Goal: Task Accomplishment & Management: Manage account settings

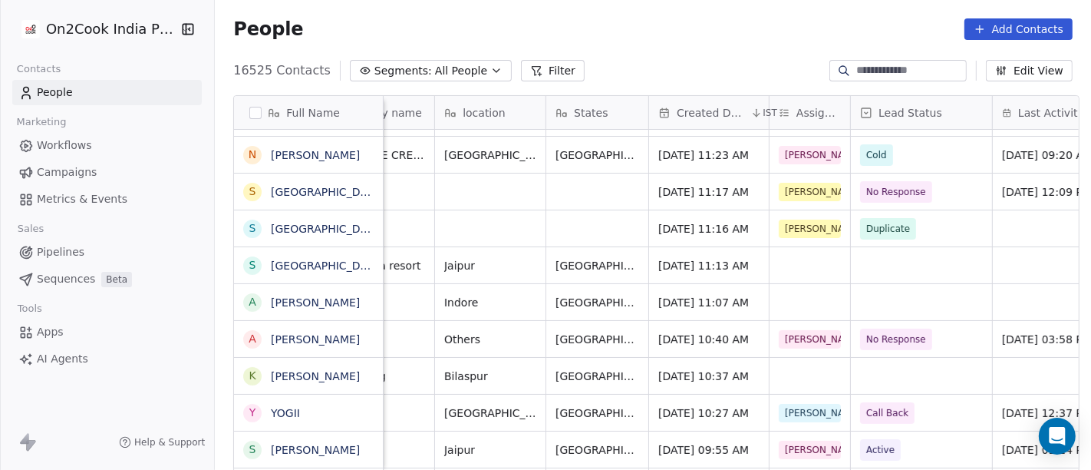
scroll to position [0, 322]
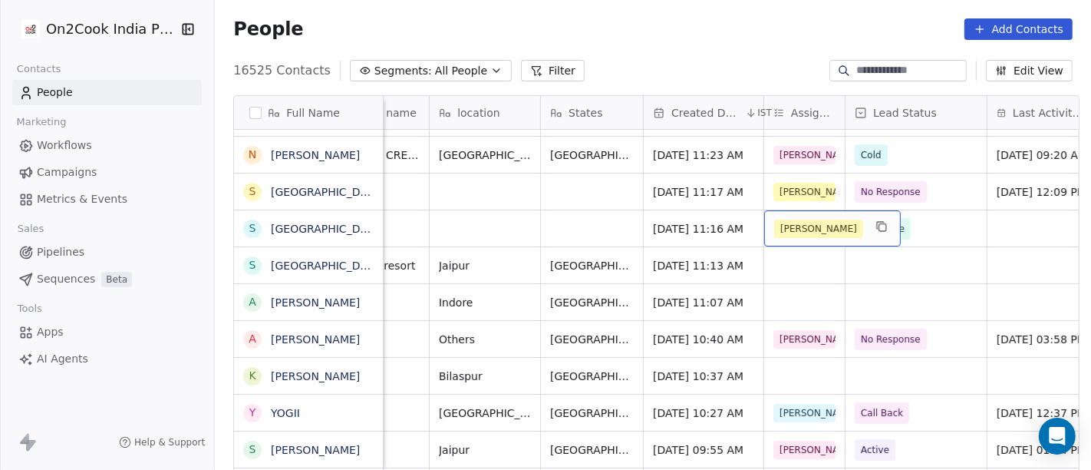
click at [817, 225] on div "[PERSON_NAME]" at bounding box center [832, 228] width 137 height 36
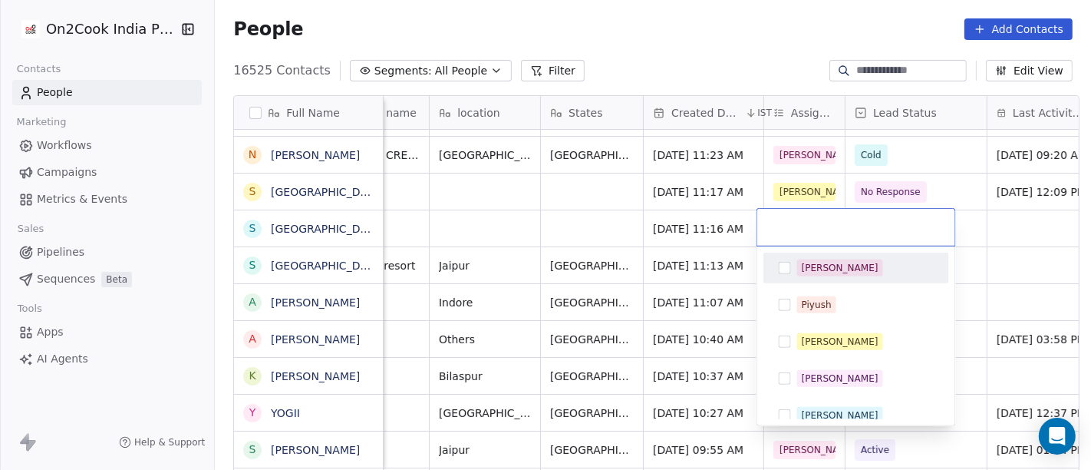
click at [583, 224] on html "On2Cook India Pvt. Ltd. Contacts People Marketing Workflows Campaigns Metrics &…" at bounding box center [545, 235] width 1091 height 470
click at [730, 21] on html "On2Cook India Pvt. Ltd. Contacts People Marketing Workflows Campaigns Metrics &…" at bounding box center [545, 235] width 1091 height 470
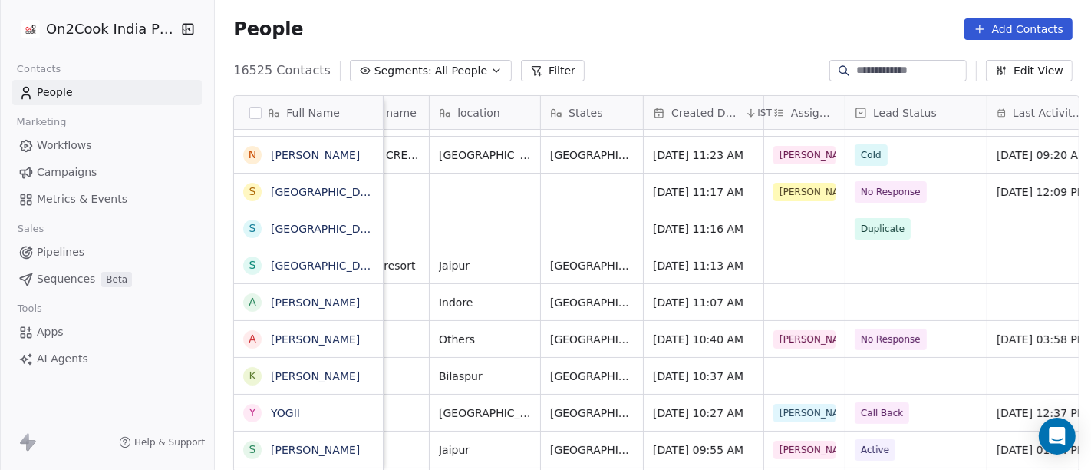
click at [741, 64] on div "16525 Contacts Segments: All People Filter Edit View" at bounding box center [653, 70] width 876 height 25
click at [777, 224] on div "grid" at bounding box center [804, 228] width 81 height 36
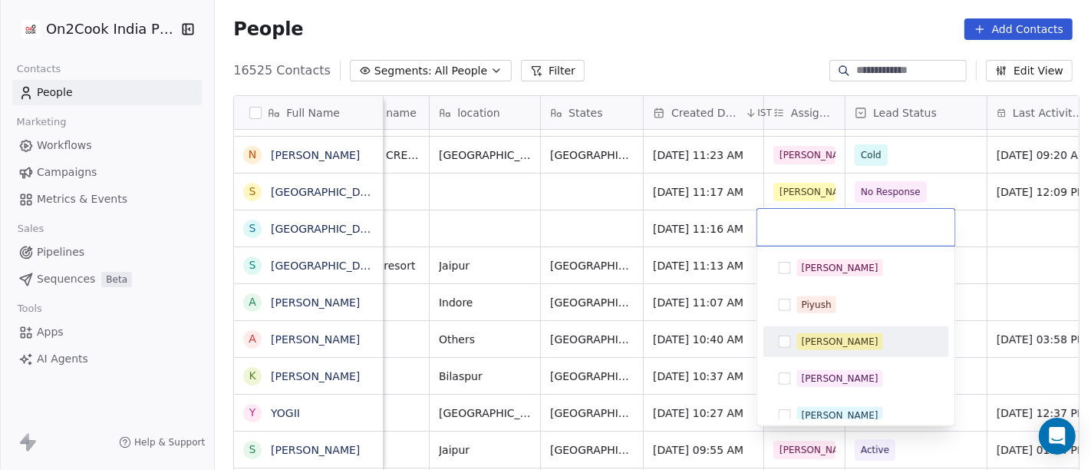
click at [790, 339] on button "Suggestions" at bounding box center [785, 341] width 12 height 12
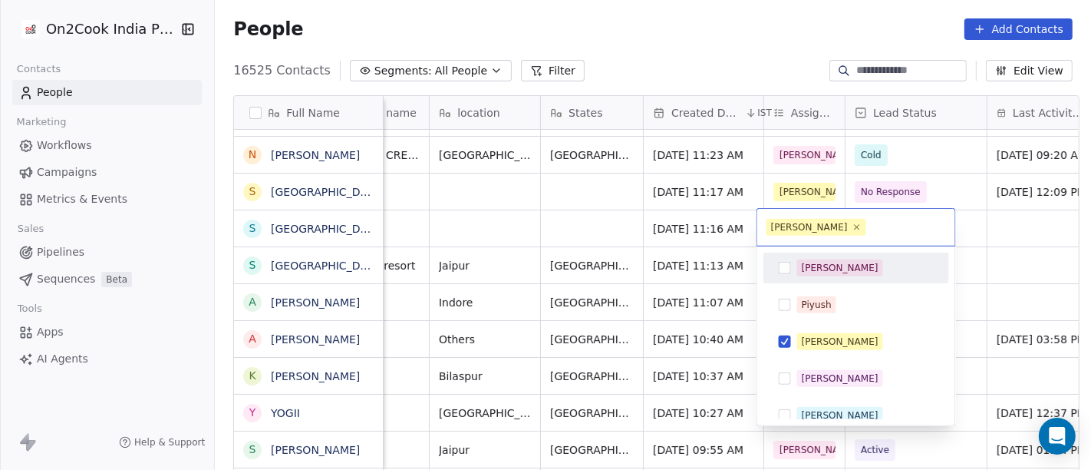
drag, startPoint x: 701, startPoint y: 44, endPoint x: 600, endPoint y: 262, distance: 240.3
click at [701, 44] on html "On2Cook India Pvt. Ltd. Contacts People Marketing Workflows Campaigns Metrics &…" at bounding box center [545, 235] width 1091 height 470
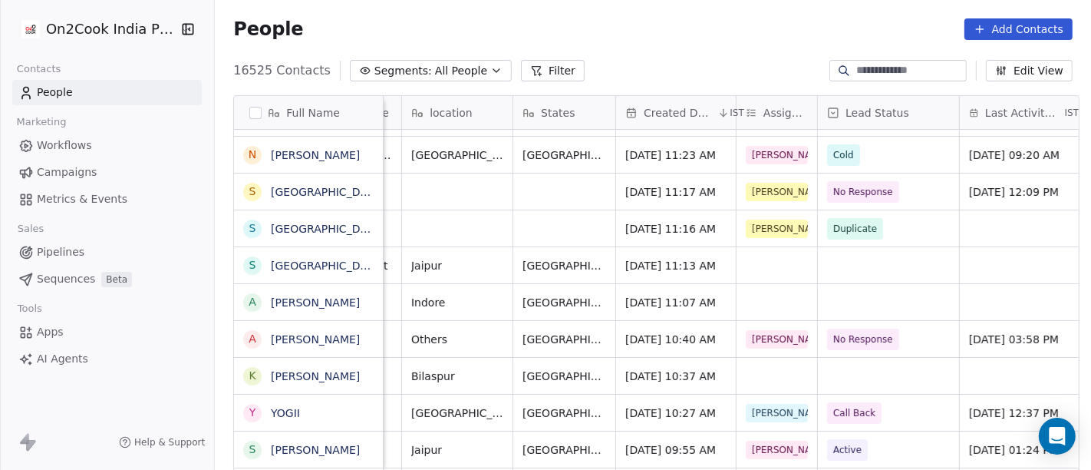
scroll to position [0, 349]
click at [750, 259] on div "grid" at bounding box center [777, 265] width 81 height 36
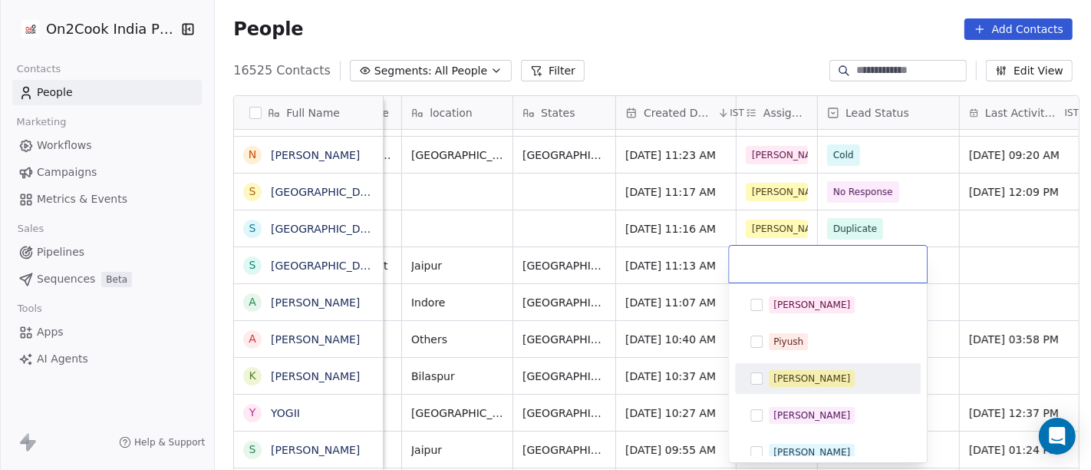
click at [794, 378] on div "[PERSON_NAME]" at bounding box center [812, 378] width 77 height 14
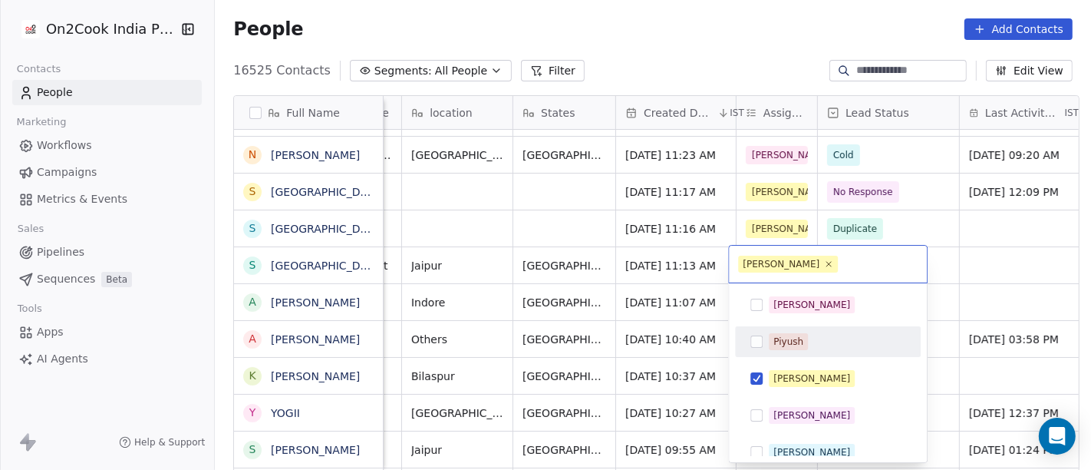
click at [587, 189] on html "On2Cook India Pvt. Ltd. Contacts People Marketing Workflows Campaigns Metrics &…" at bounding box center [545, 235] width 1091 height 470
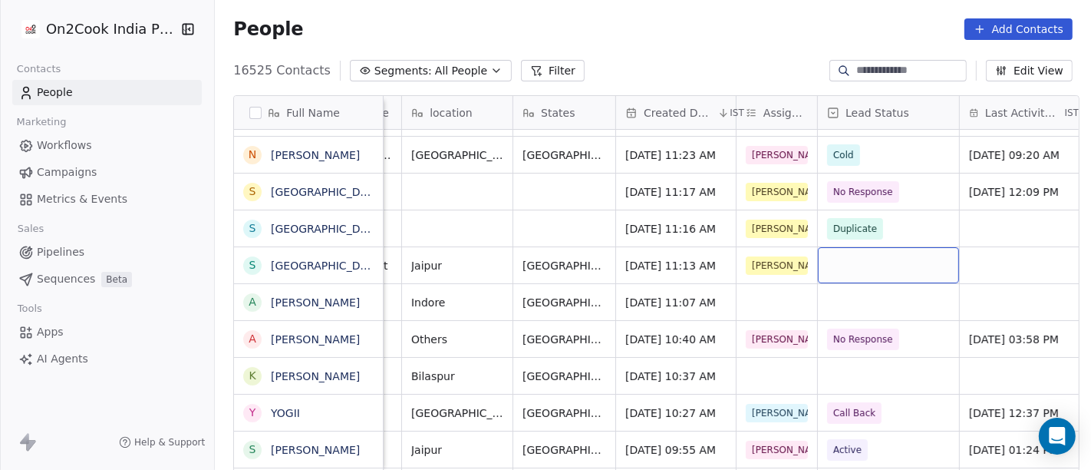
click at [852, 261] on div "grid" at bounding box center [888, 265] width 141 height 36
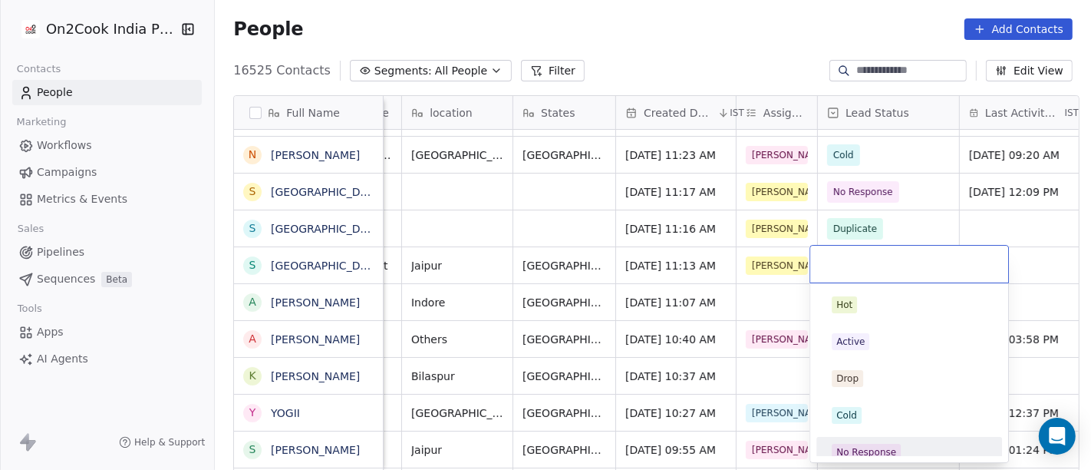
click at [868, 441] on div "No Response" at bounding box center [909, 452] width 173 height 25
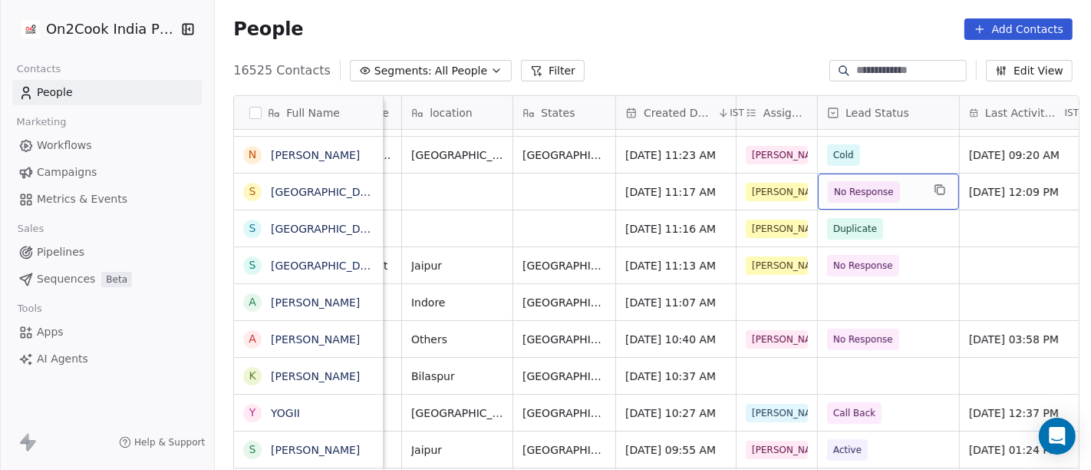
click at [834, 195] on span "No Response" at bounding box center [864, 191] width 60 height 15
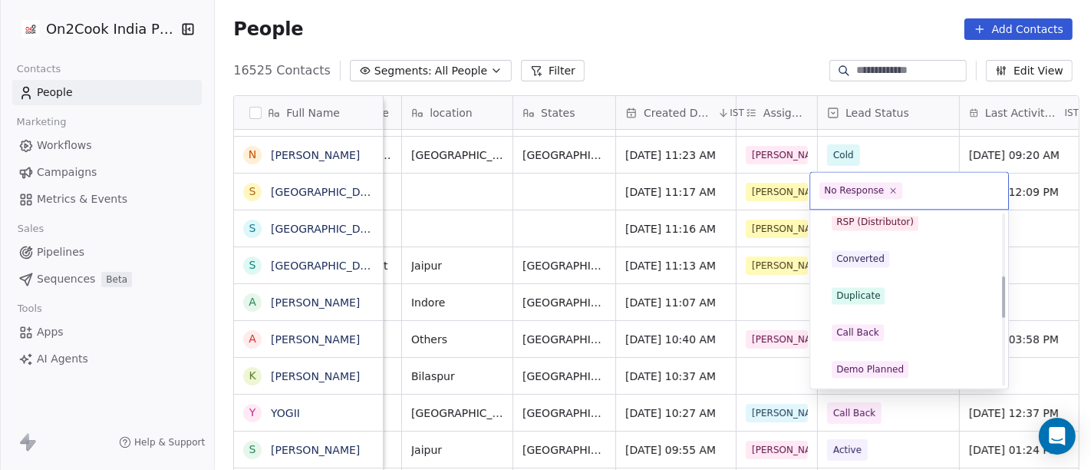
scroll to position [256, 0]
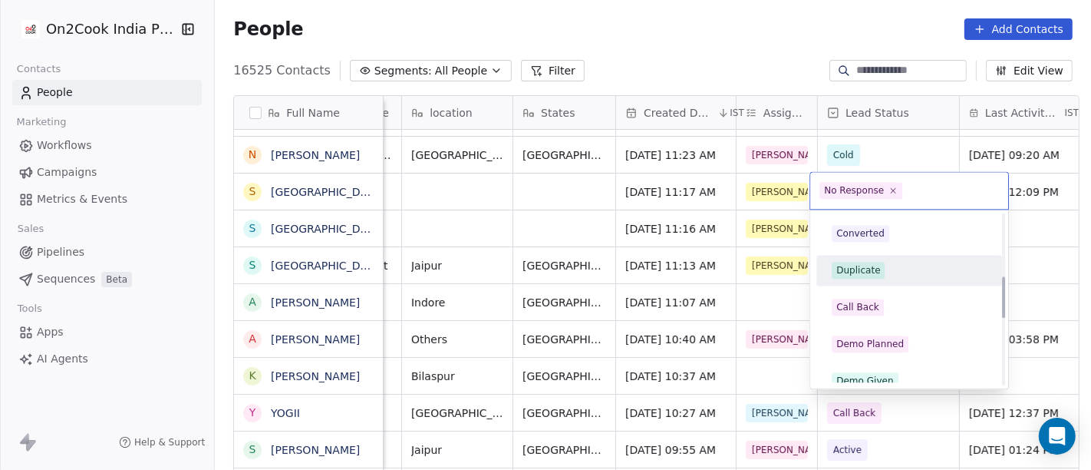
click at [858, 272] on div "Duplicate" at bounding box center [859, 270] width 44 height 14
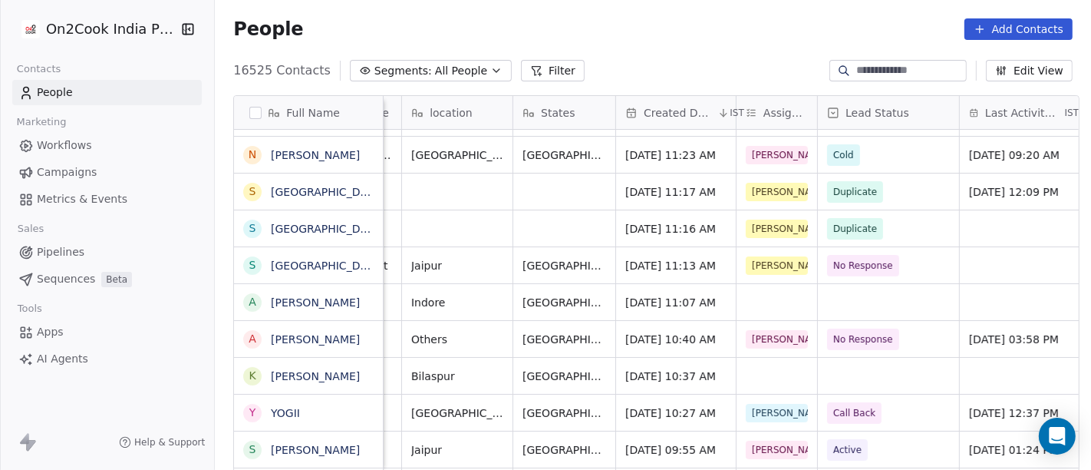
click at [747, 41] on div "People Add Contacts" at bounding box center [653, 29] width 876 height 58
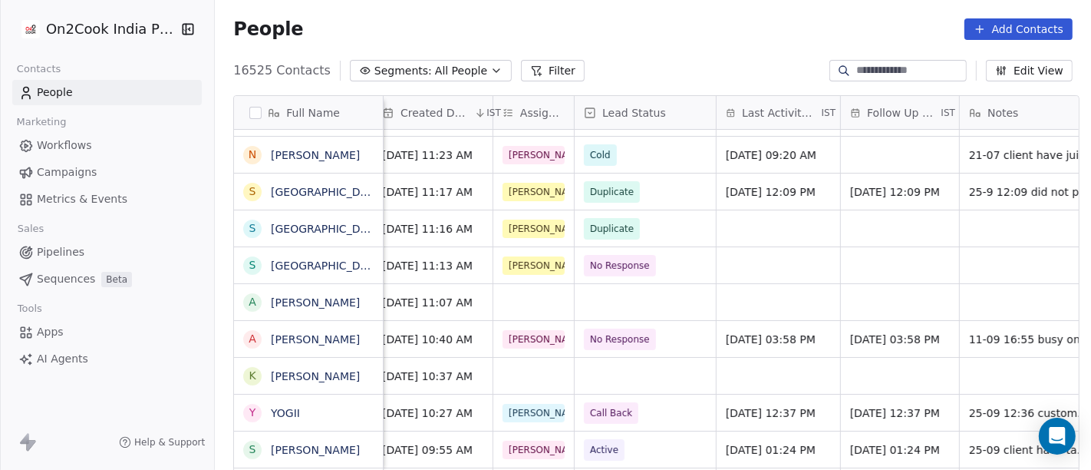
scroll to position [0, 593]
click at [885, 276] on div "grid" at bounding box center [899, 265] width 118 height 36
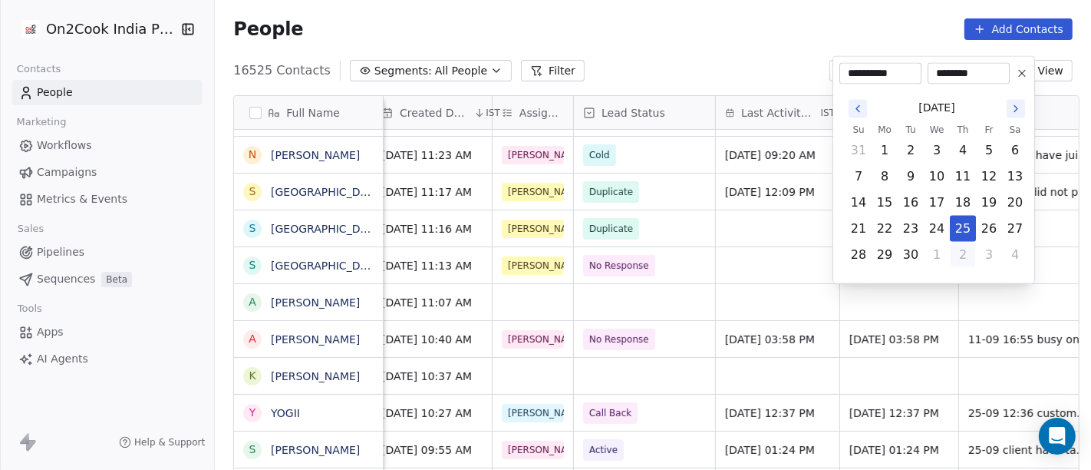
click at [962, 256] on button "2" at bounding box center [963, 255] width 25 height 25
type input "**********"
click at [804, 258] on html "On2Cook India Pvt. Ltd. Contacts People Marketing Workflows Campaigns Metrics &…" at bounding box center [545, 235] width 1091 height 470
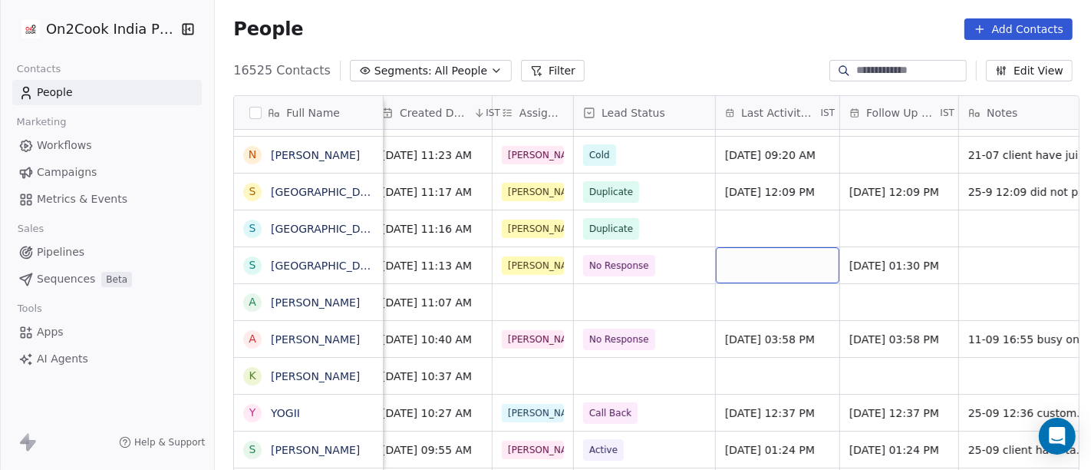
click at [744, 269] on div "grid" at bounding box center [778, 265] width 124 height 36
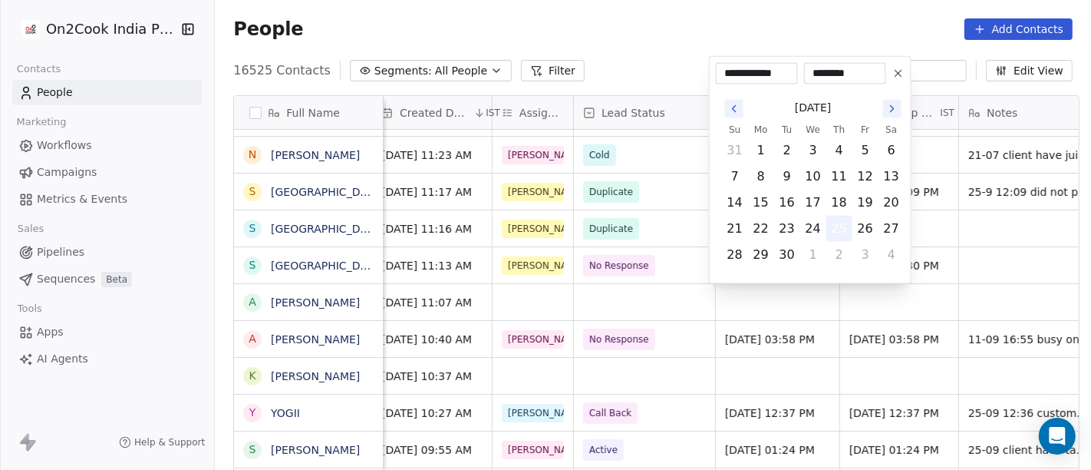
click at [842, 230] on button "25" at bounding box center [839, 228] width 25 height 25
click at [704, 47] on html "On2Cook India Pvt. Ltd. Contacts People Marketing Workflows Campaigns Metrics &…" at bounding box center [545, 235] width 1091 height 470
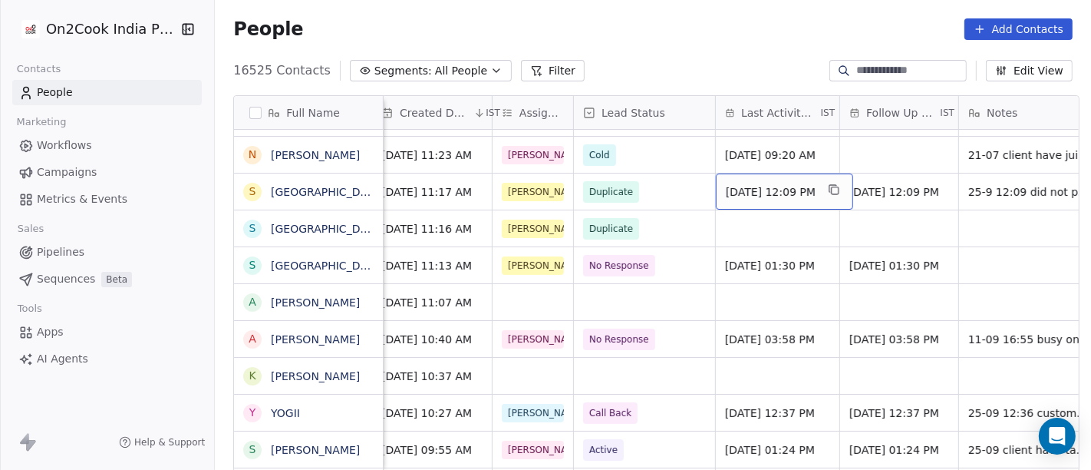
click at [769, 190] on span "[DATE] 12:09 PM" at bounding box center [771, 191] width 90 height 15
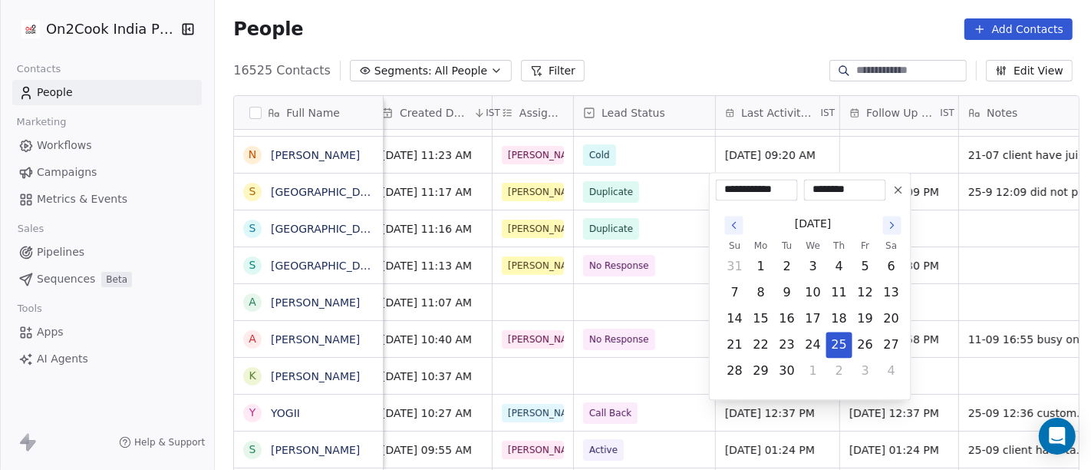
click at [893, 190] on icon at bounding box center [899, 189] width 12 height 12
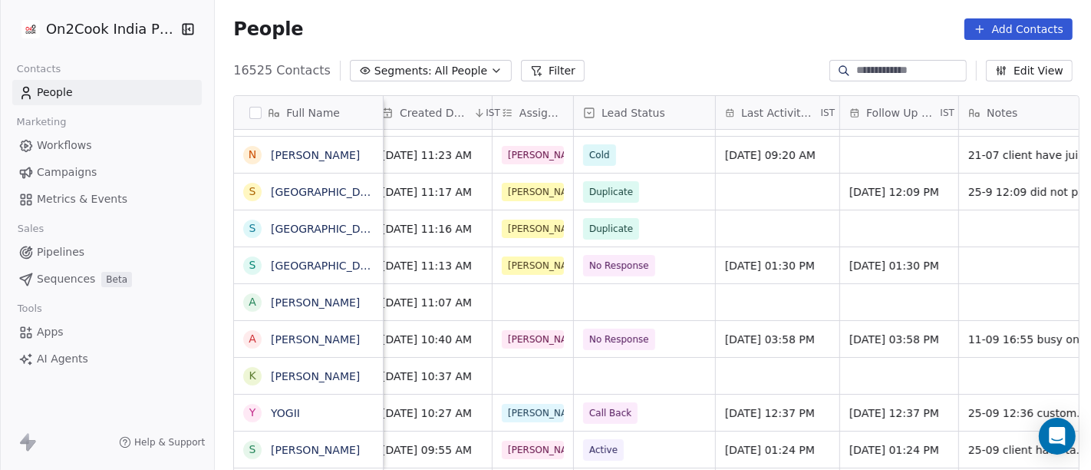
click at [699, 59] on div "16525 Contacts Segments: All People Filter Edit View" at bounding box center [653, 70] width 876 height 25
click at [865, 187] on span "[DATE] 12:09 PM" at bounding box center [895, 191] width 90 height 15
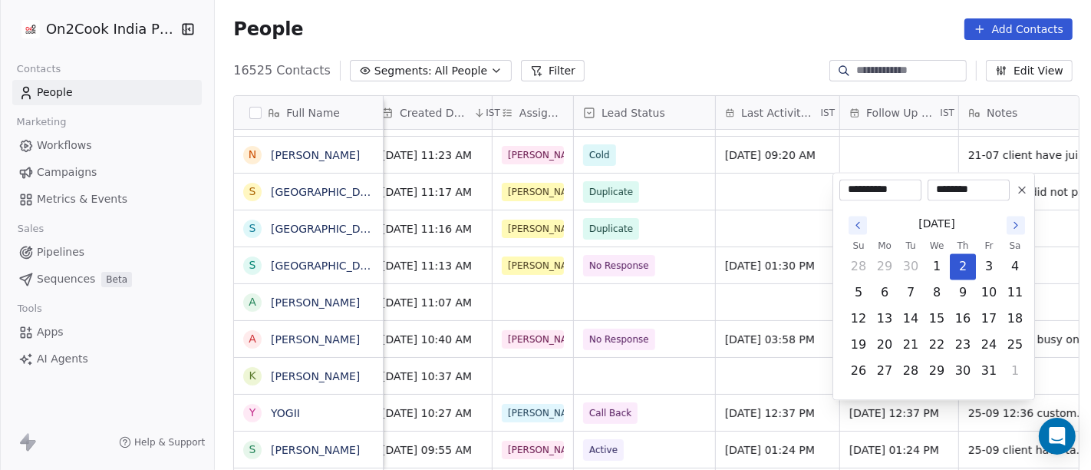
click at [1013, 190] on button at bounding box center [1022, 189] width 18 height 18
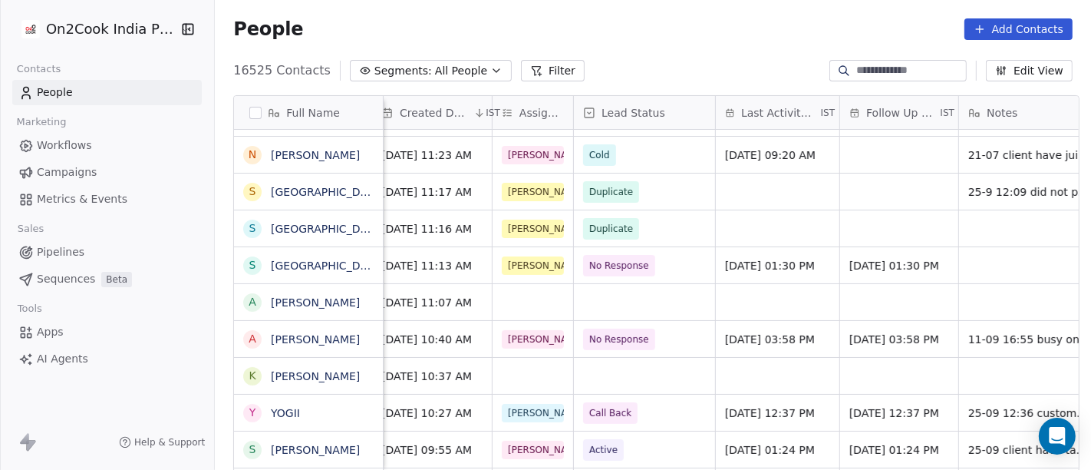
click at [750, 30] on div "People Add Contacts" at bounding box center [653, 28] width 840 height 21
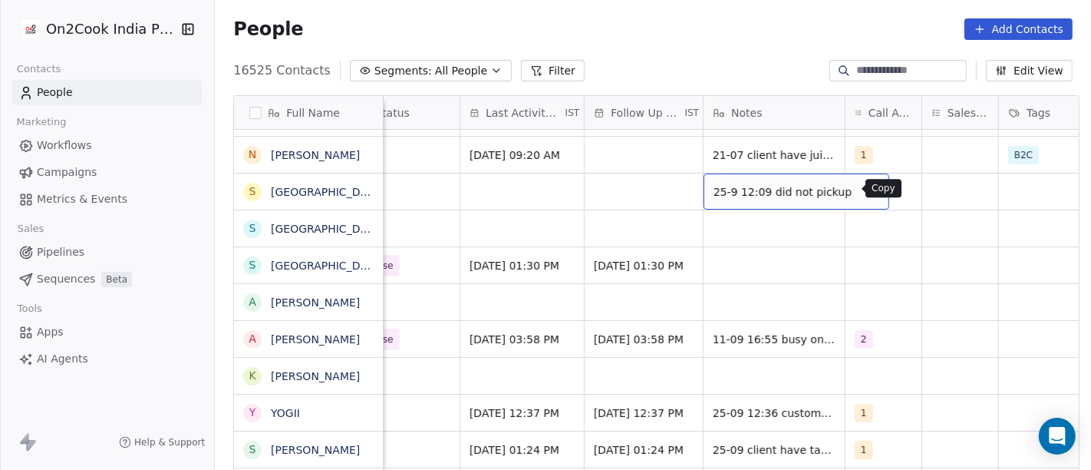
click at [865, 189] on icon "grid" at bounding box center [871, 189] width 12 height 12
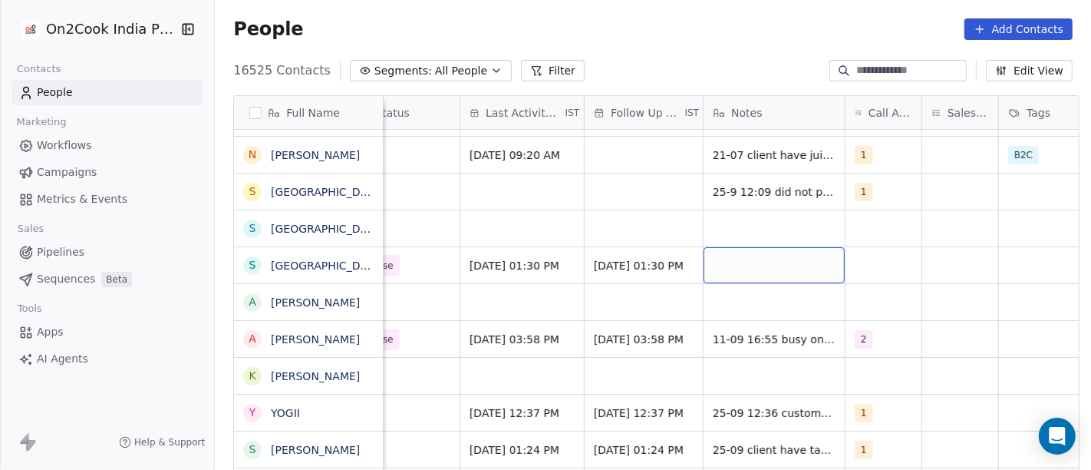
click at [754, 261] on div "grid" at bounding box center [774, 265] width 141 height 36
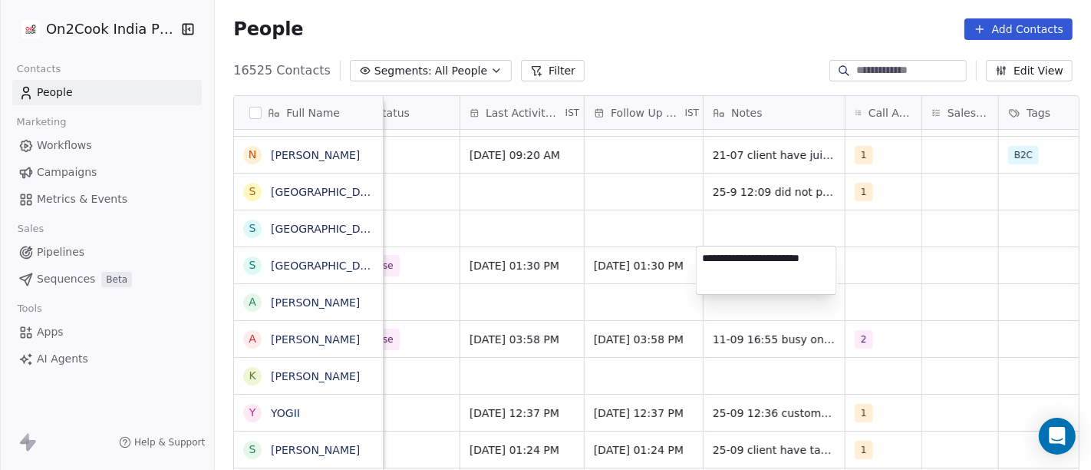
type textarea "**********"
click at [862, 277] on html "On2Cook India Pvt. Ltd. Contacts People Marketing Workflows Campaigns Metrics &…" at bounding box center [545, 235] width 1091 height 470
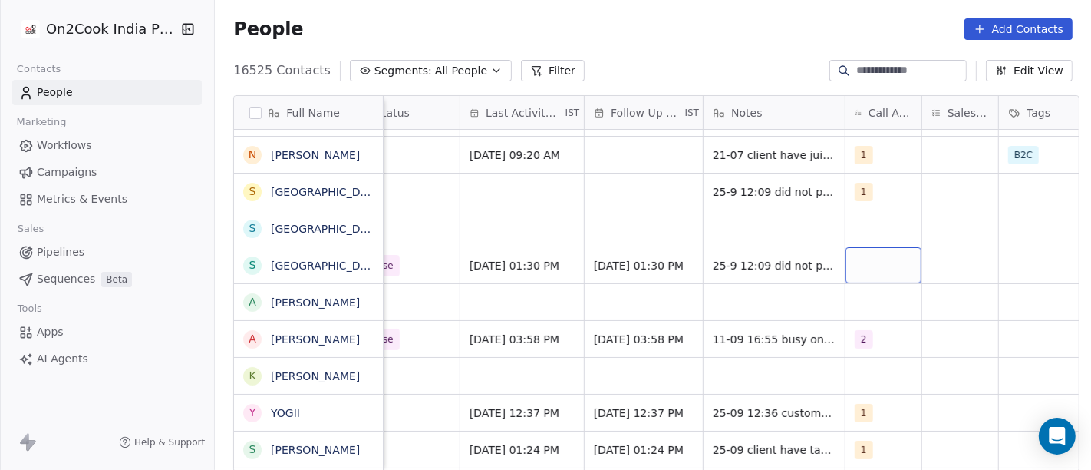
click at [862, 277] on div "grid" at bounding box center [884, 265] width 76 height 36
click at [867, 264] on div "grid" at bounding box center [884, 265] width 76 height 36
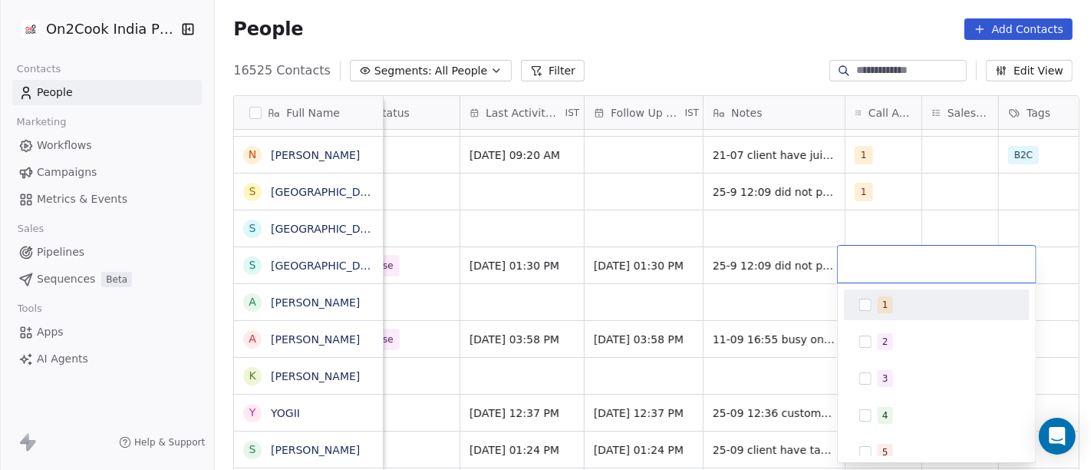
click at [879, 308] on span "1" at bounding box center [885, 304] width 15 height 17
click at [732, 229] on html "On2Cook India Pvt. Ltd. Contacts People Marketing Workflows Campaigns Metrics &…" at bounding box center [545, 235] width 1091 height 470
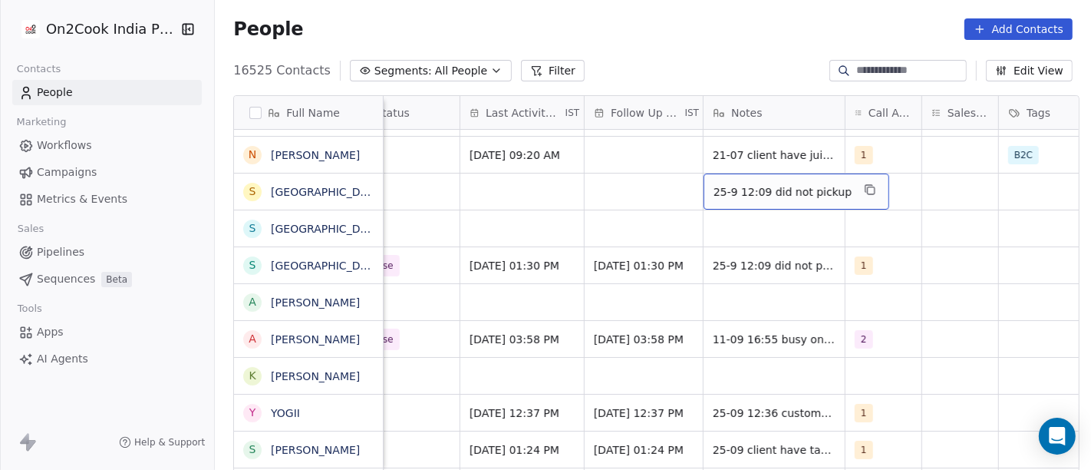
click at [797, 191] on span "25-9 12:09 did not pickup" at bounding box center [783, 191] width 138 height 15
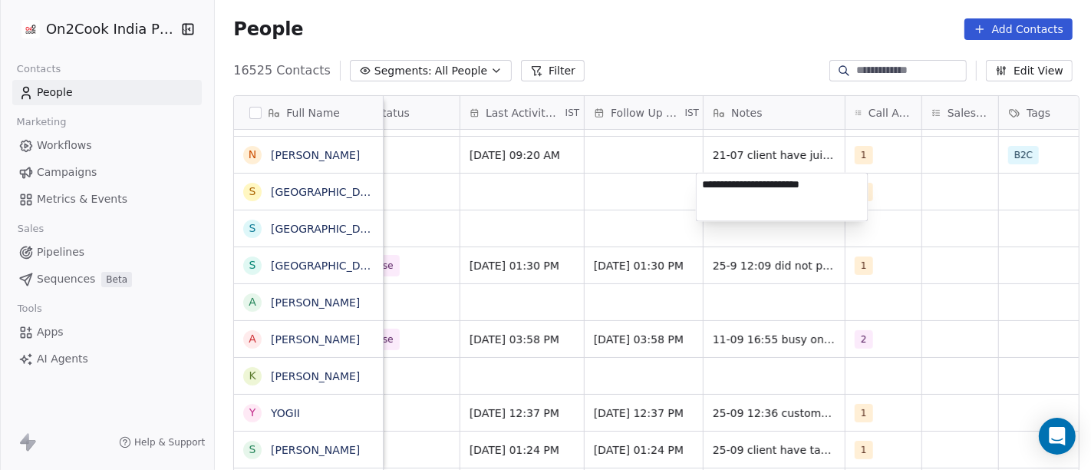
click at [797, 191] on textarea "**********" at bounding box center [782, 197] width 171 height 48
click at [750, 88] on html "On2Cook India Pvt. Ltd. Contacts People Marketing Workflows Campaigns Metrics &…" at bounding box center [545, 235] width 1091 height 470
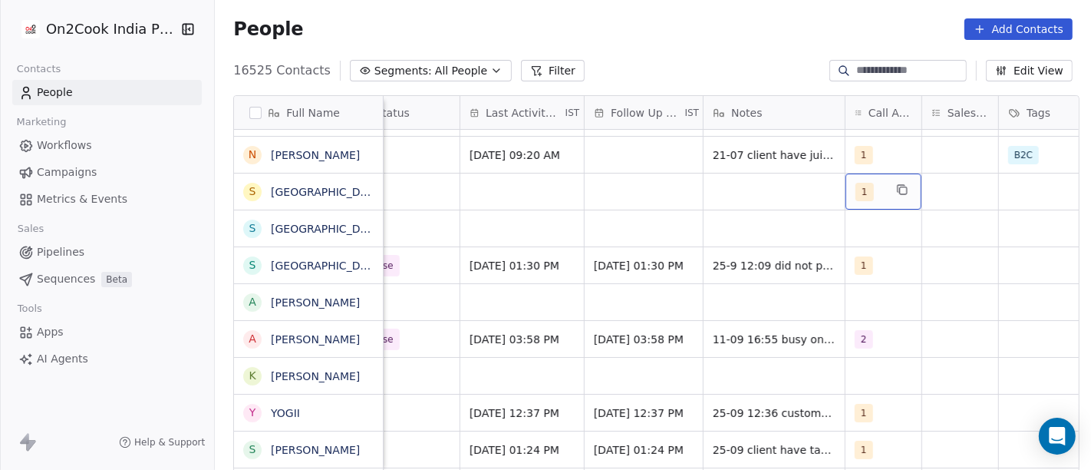
click at [864, 200] on div "1" at bounding box center [870, 192] width 28 height 18
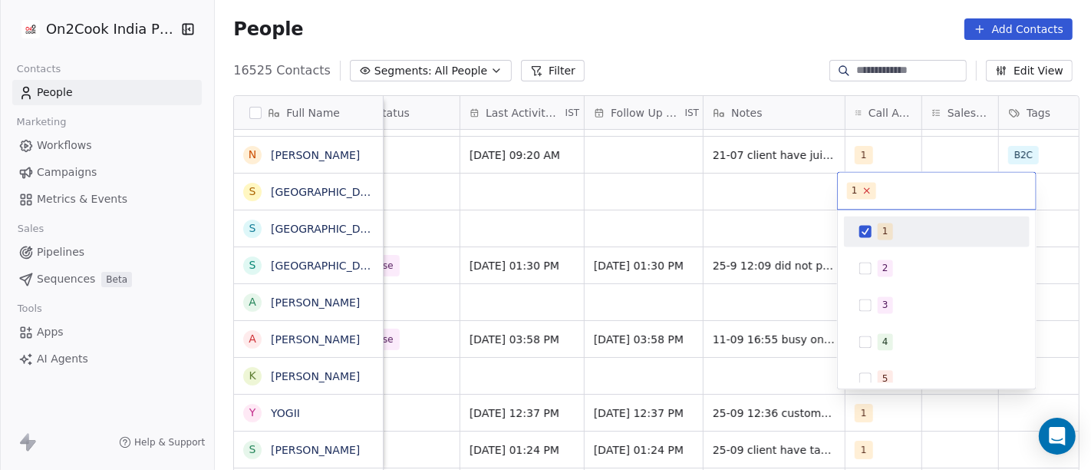
click at [868, 186] on icon at bounding box center [867, 191] width 10 height 10
click at [754, 66] on html "On2Cook India Pvt. Ltd. Contacts People Marketing Workflows Campaigns Metrics &…" at bounding box center [545, 235] width 1091 height 470
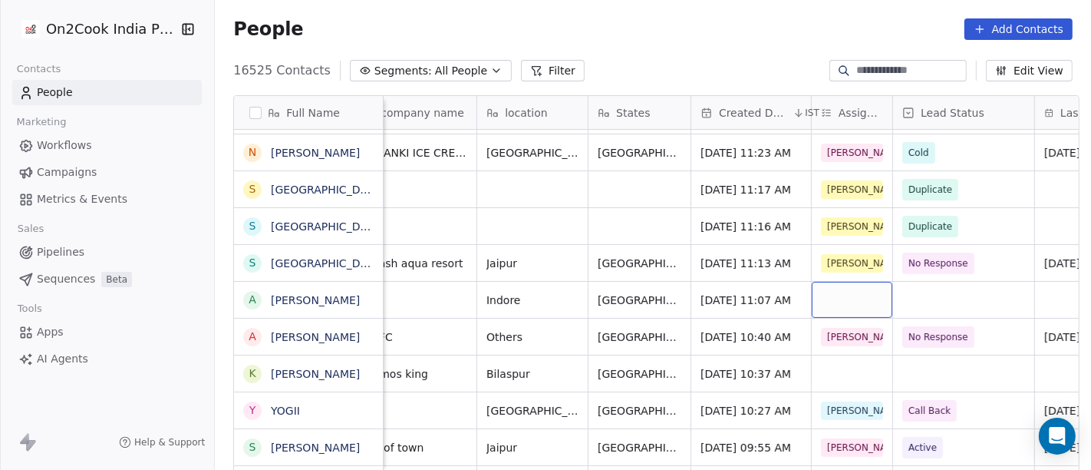
scroll to position [180, 0]
click at [829, 299] on div "grid" at bounding box center [852, 300] width 81 height 36
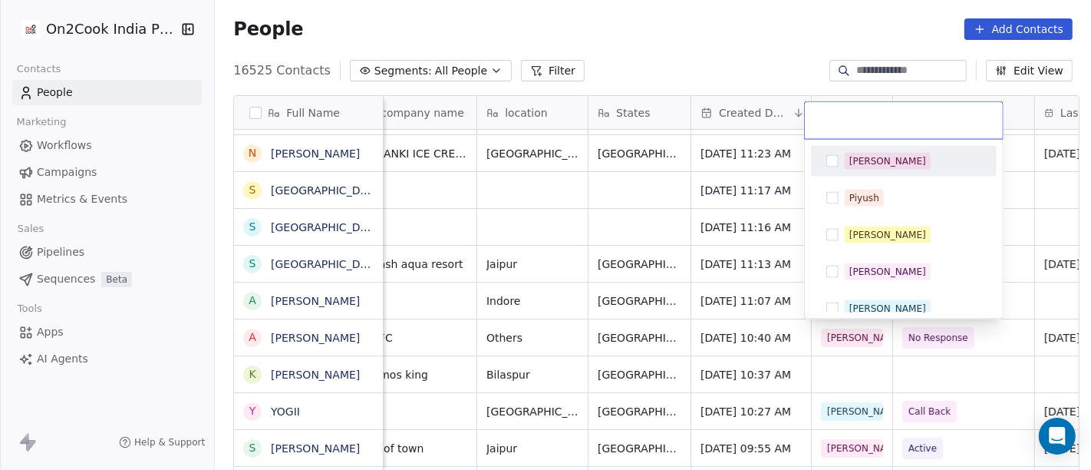
click at [831, 158] on button "Suggestions" at bounding box center [833, 161] width 12 height 12
click at [622, 58] on html "On2Cook India Pvt. Ltd. Contacts People Marketing Workflows Campaigns Metrics &…" at bounding box center [545, 235] width 1091 height 470
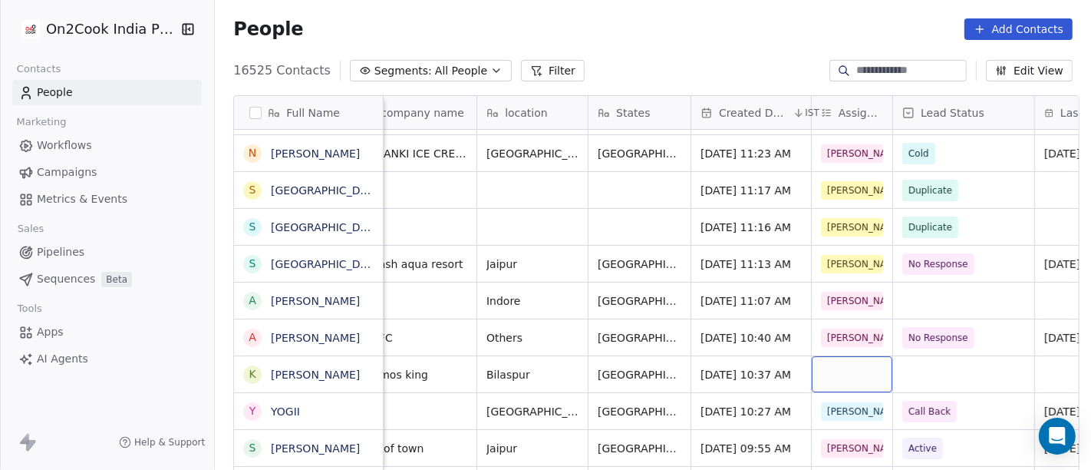
click at [850, 368] on div "grid" at bounding box center [852, 374] width 81 height 36
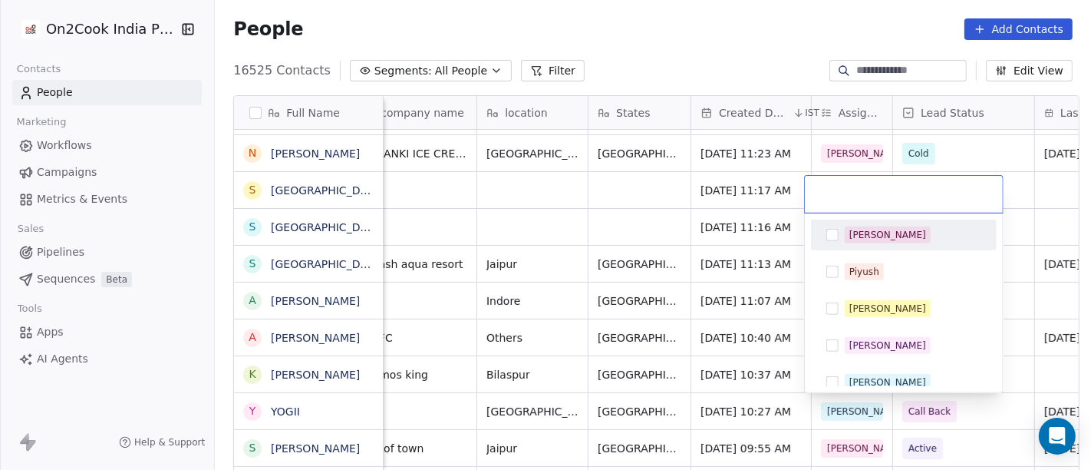
click at [860, 230] on div "[PERSON_NAME]" at bounding box center [888, 235] width 77 height 14
click at [681, 35] on html "On2Cook India Pvt. Ltd. Contacts People Marketing Workflows Campaigns Metrics &…" at bounding box center [545, 235] width 1091 height 470
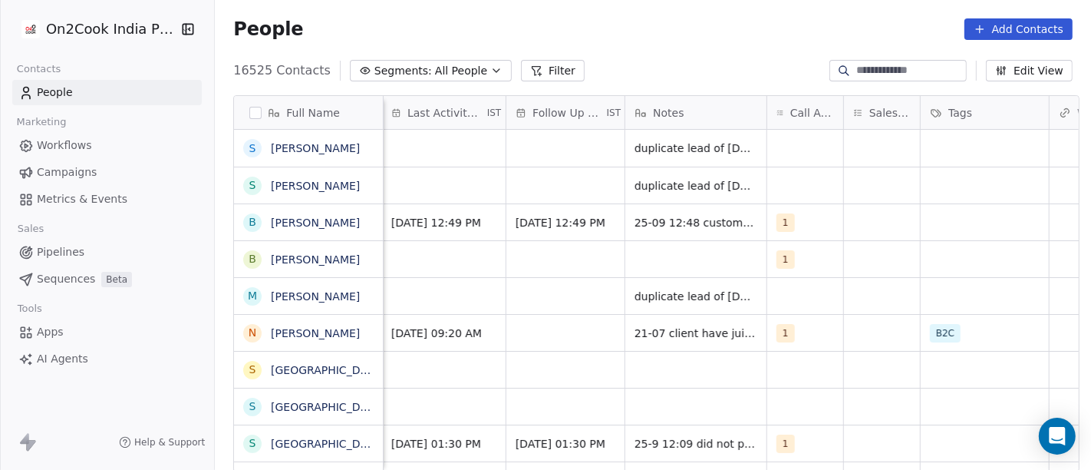
scroll to position [0, 929]
click at [705, 54] on div "People Add Contacts" at bounding box center [653, 29] width 876 height 58
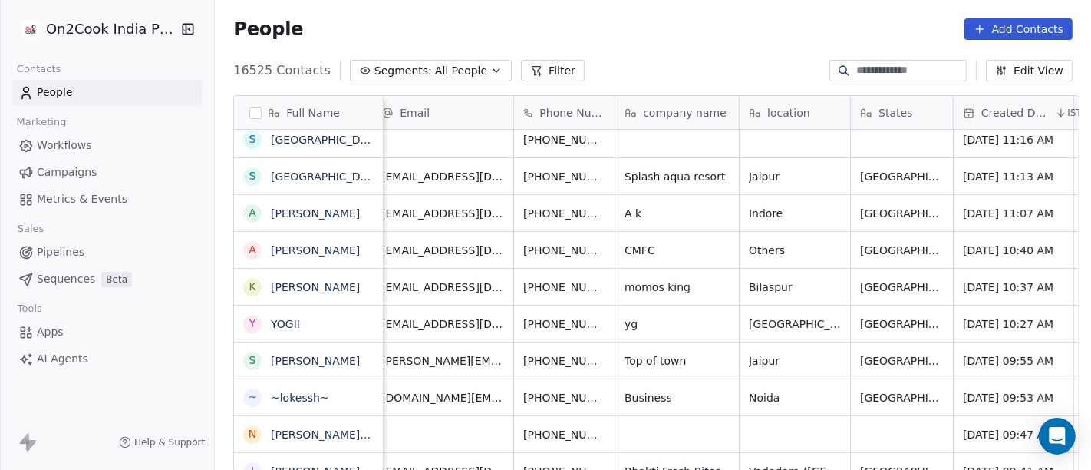
scroll to position [0, 10]
click at [637, 215] on icon "grid" at bounding box center [643, 211] width 12 height 12
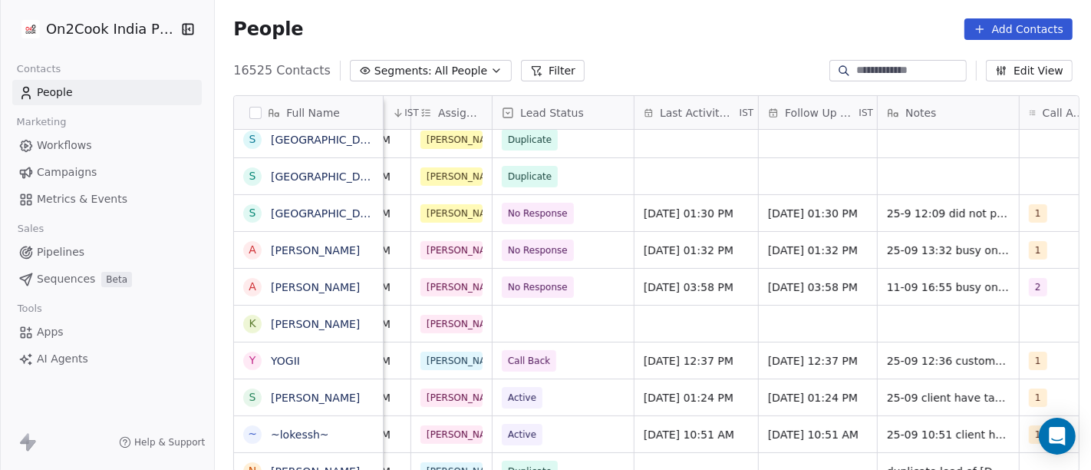
scroll to position [0, 675]
click at [547, 243] on span "No Response" at bounding box center [538, 250] width 60 height 15
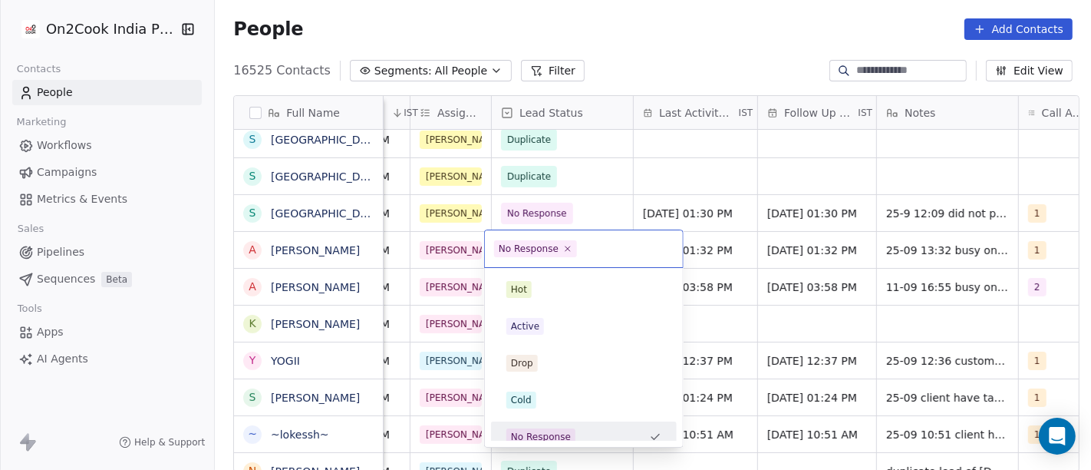
scroll to position [11, 0]
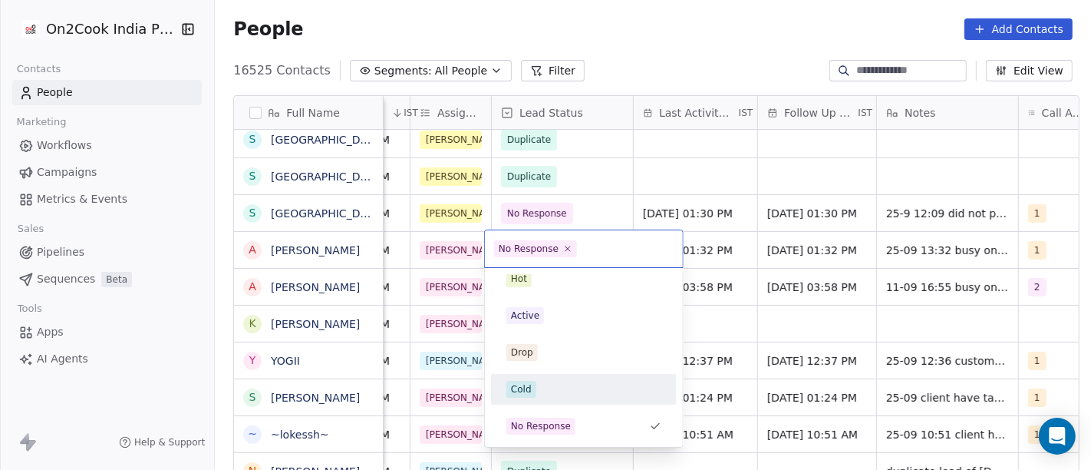
click at [548, 388] on div "Cold" at bounding box center [584, 389] width 155 height 17
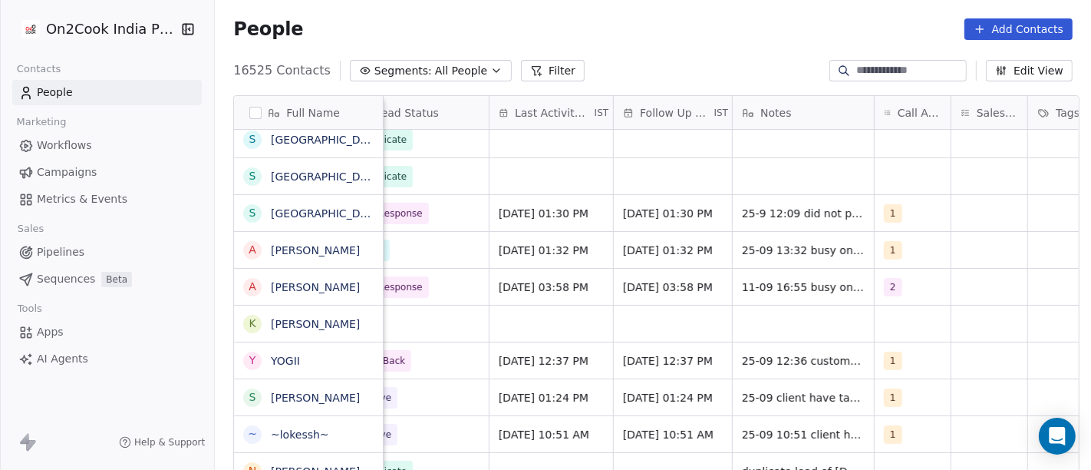
scroll to position [0, 827]
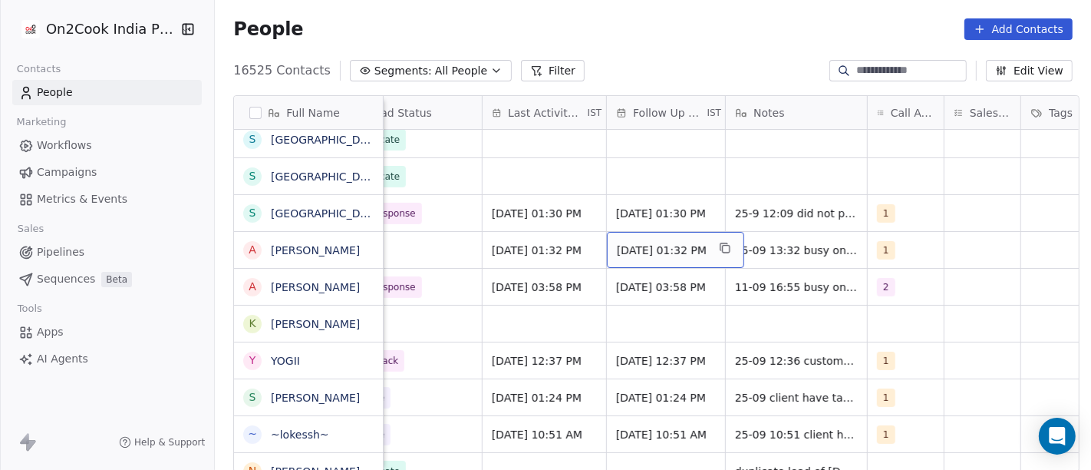
click at [642, 246] on span "[DATE] 01:32 PM" at bounding box center [662, 250] width 90 height 15
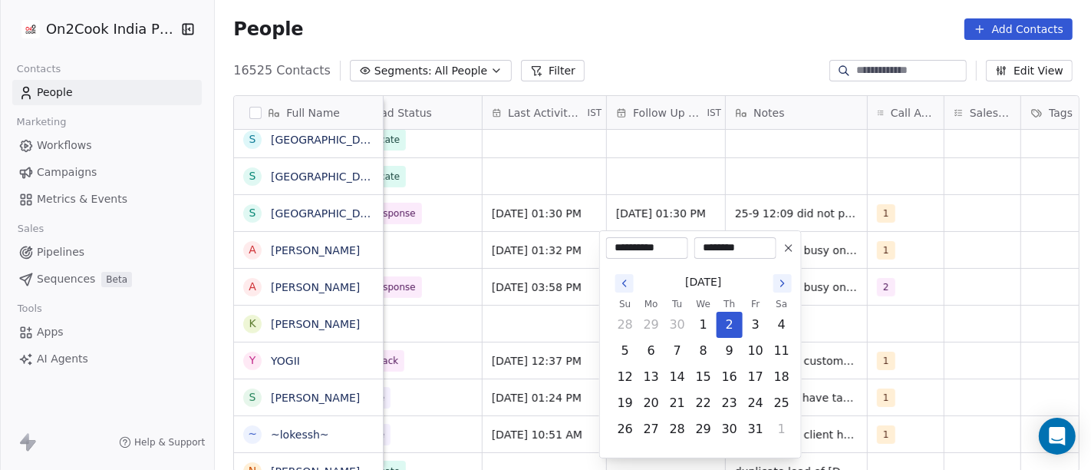
click at [791, 252] on icon at bounding box center [789, 248] width 12 height 12
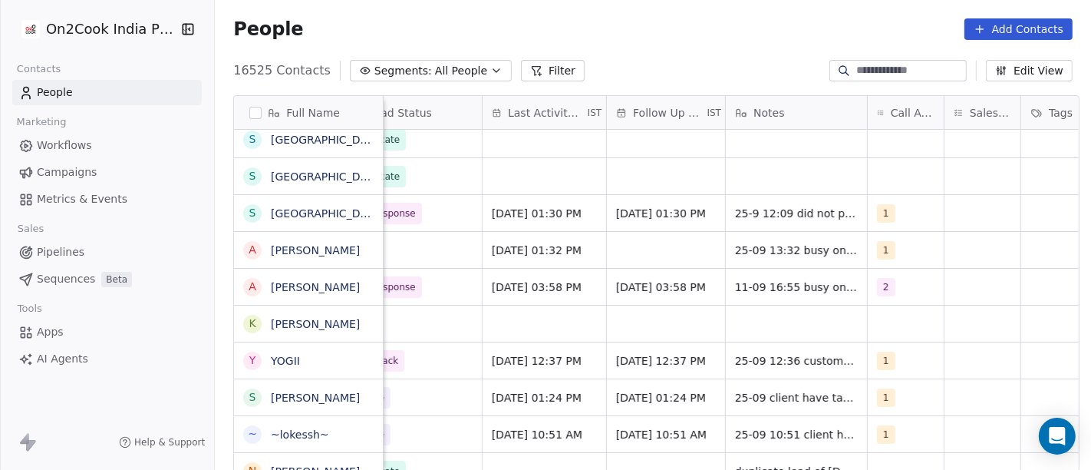
click at [703, 25] on div "People Add Contacts" at bounding box center [653, 28] width 840 height 21
click at [882, 241] on span "1" at bounding box center [887, 250] width 18 height 18
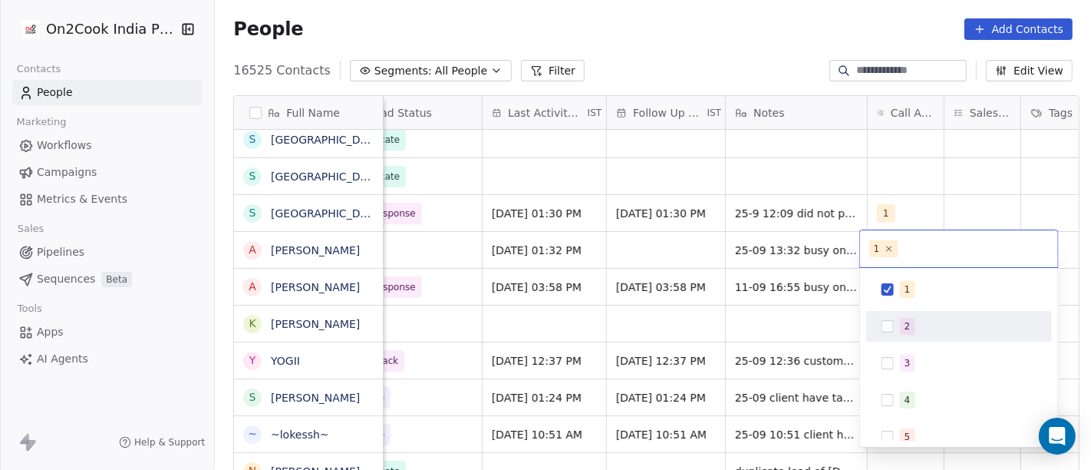
click at [902, 325] on span "2" at bounding box center [907, 326] width 15 height 17
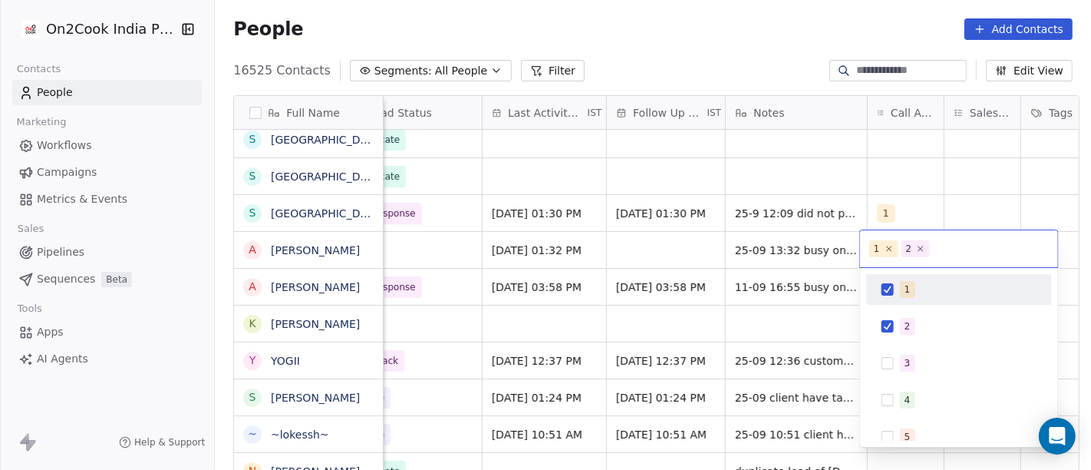
click at [898, 295] on div "1" at bounding box center [959, 289] width 173 height 25
click at [750, 62] on html "On2Cook India Pvt. Ltd. Contacts People Marketing Workflows Campaigns Metrics &…" at bounding box center [545, 235] width 1091 height 470
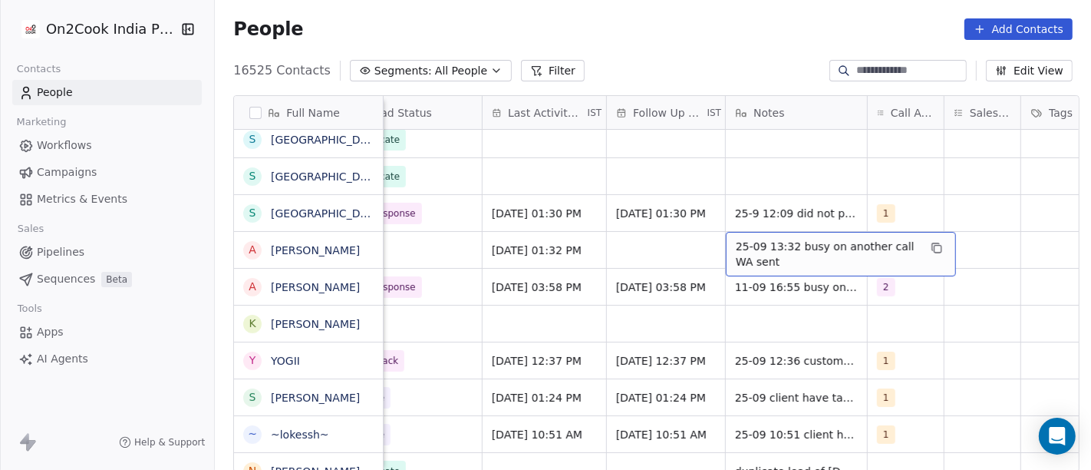
click at [763, 249] on span "25-09 13:32 busy on another call WA sent" at bounding box center [827, 254] width 183 height 31
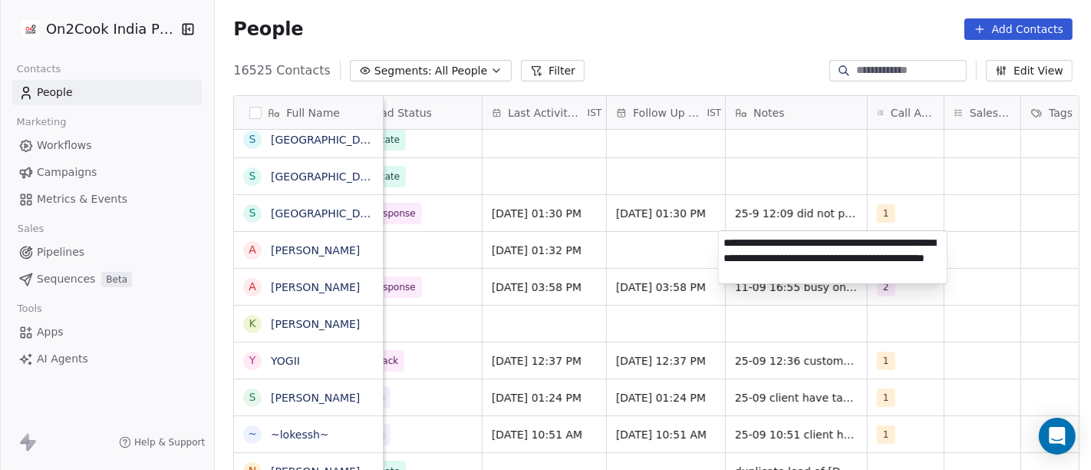
type textarea "**********"
click at [650, 259] on html "On2Cook India Pvt. Ltd. Contacts People Marketing Workflows Campaigns Metrics &…" at bounding box center [545, 235] width 1091 height 470
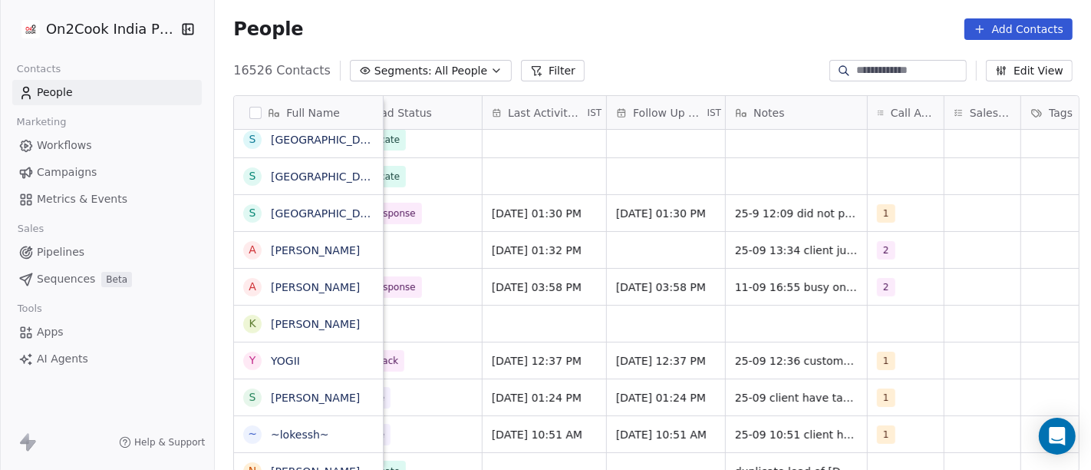
click at [860, 64] on input at bounding box center [909, 70] width 107 height 15
paste input "**********"
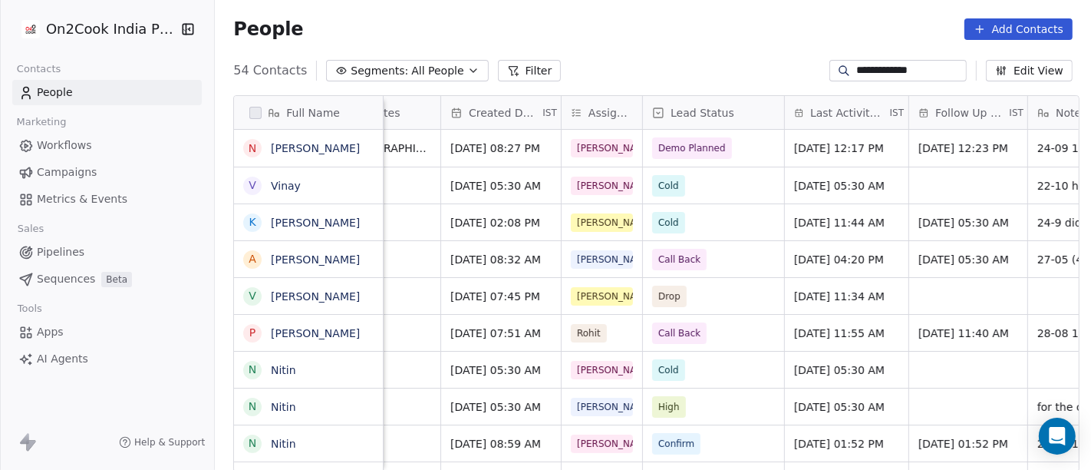
scroll to position [0, 526]
type input "**********"
click at [671, 150] on span "Demo Planned" at bounding box center [692, 147] width 68 height 15
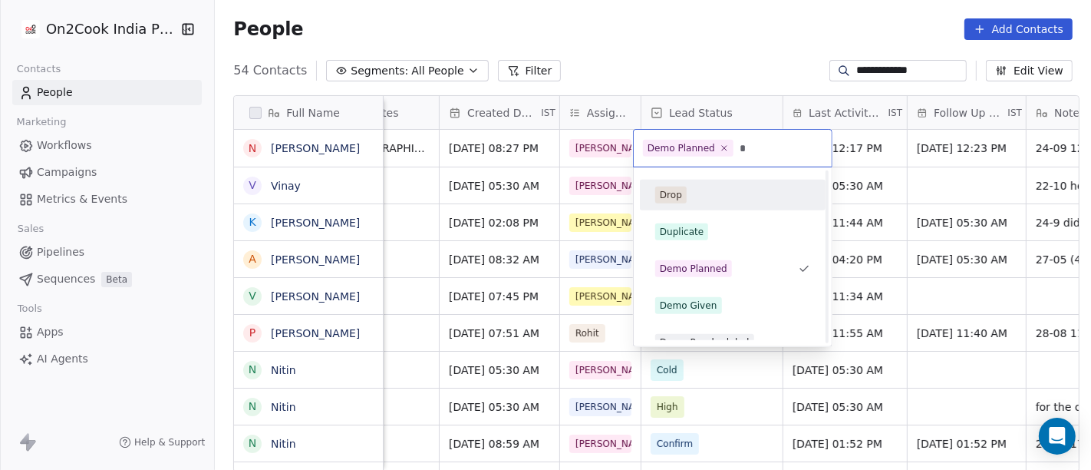
scroll to position [79, 0]
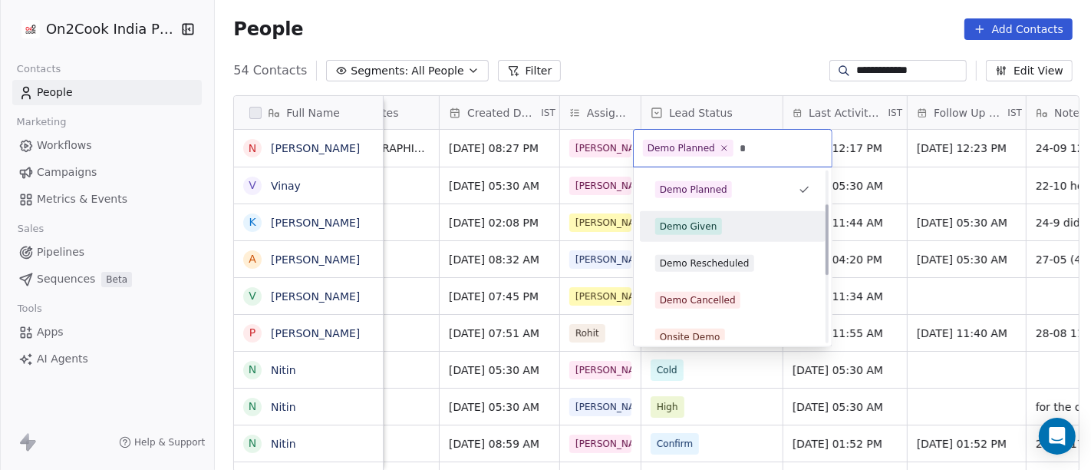
type input "*"
click at [708, 231] on div "Demo Given" at bounding box center [689, 226] width 58 height 14
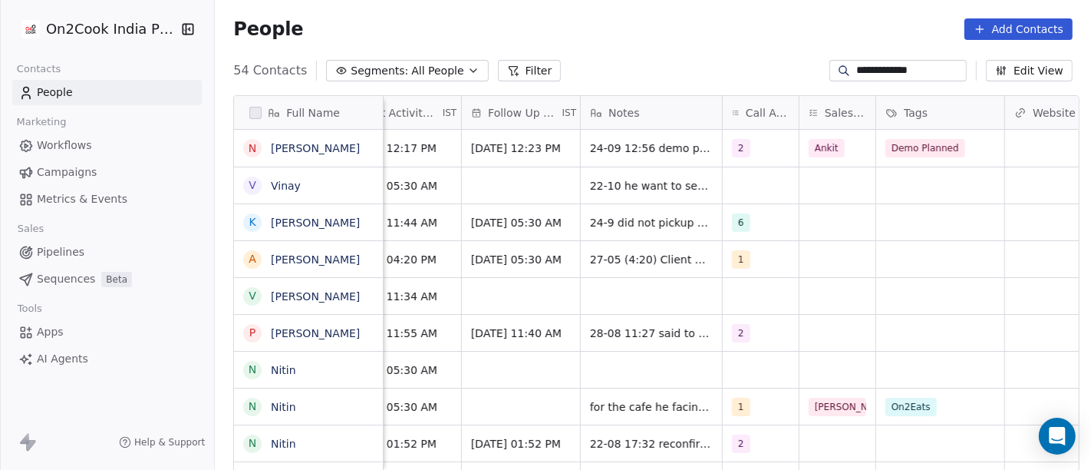
scroll to position [0, 973]
click at [853, 144] on button "grid" at bounding box center [862, 146] width 18 height 18
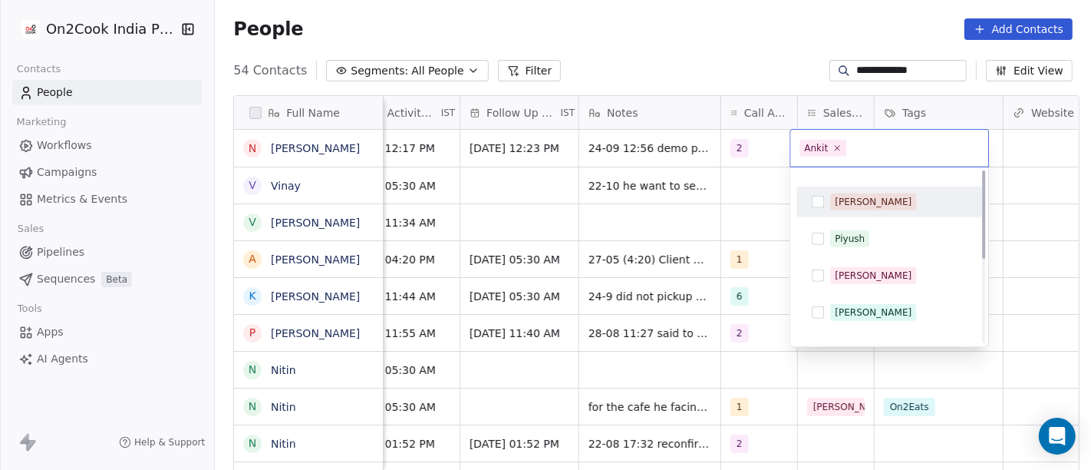
scroll to position [158, 0]
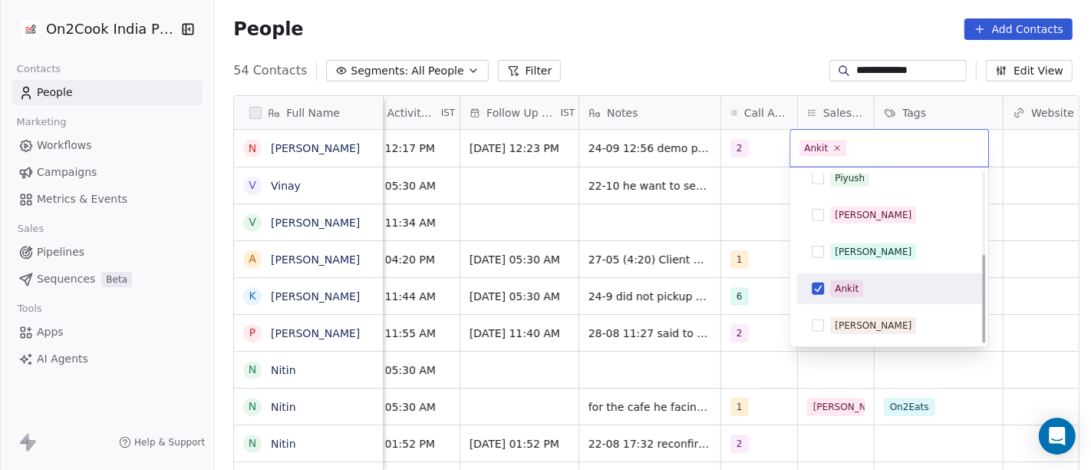
click at [841, 289] on div "Ankit" at bounding box center [847, 289] width 24 height 14
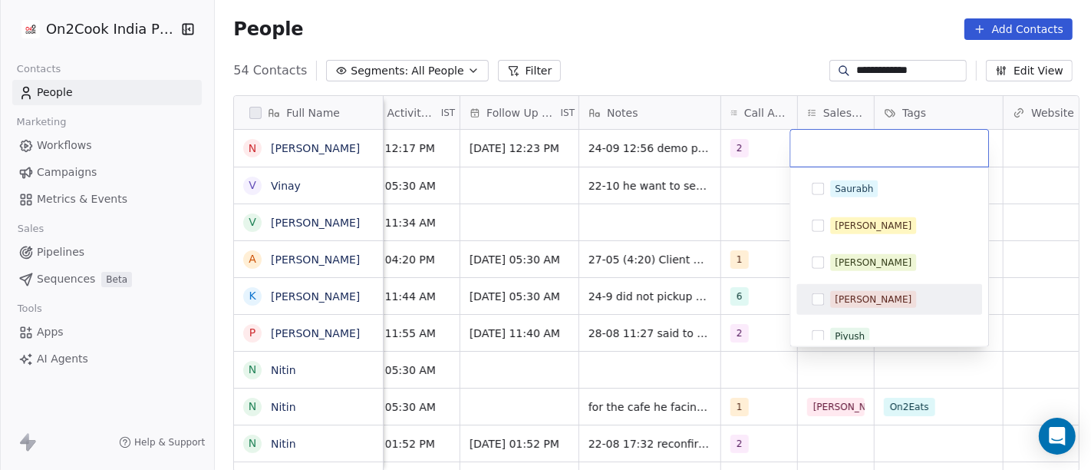
click at [856, 292] on div "[PERSON_NAME]" at bounding box center [873, 299] width 77 height 14
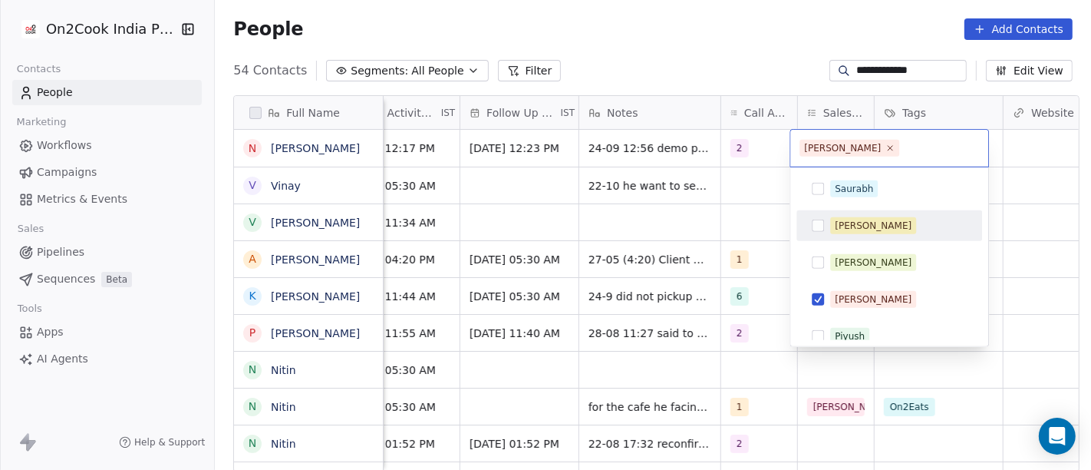
click at [747, 6] on html "**********" at bounding box center [545, 235] width 1091 height 470
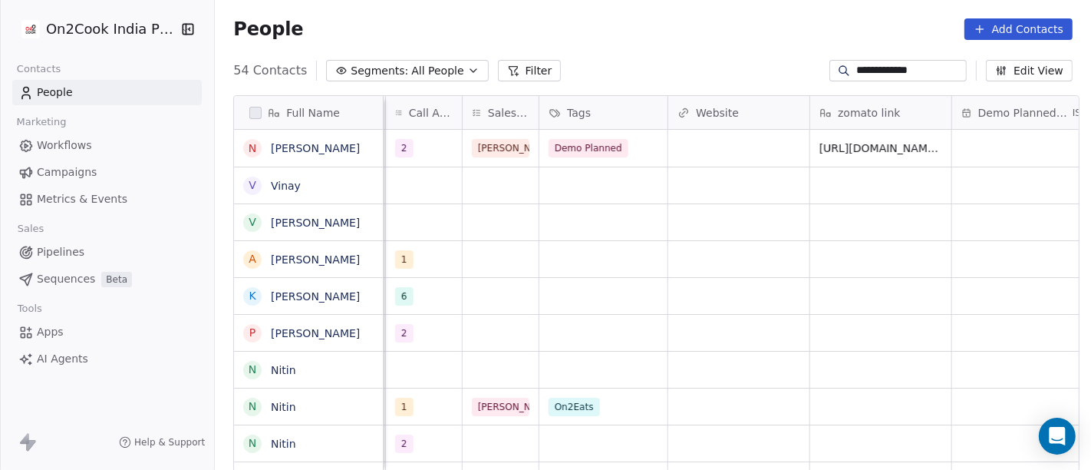
scroll to position [0, 1315]
click at [612, 146] on div "Demo Planned" at bounding box center [583, 148] width 81 height 18
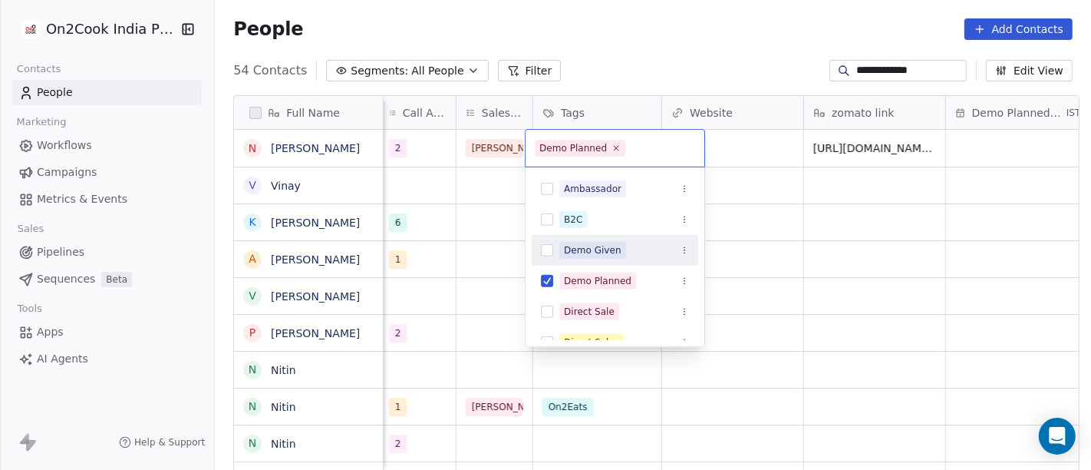
click at [619, 254] on span "Demo Given" at bounding box center [592, 250] width 67 height 17
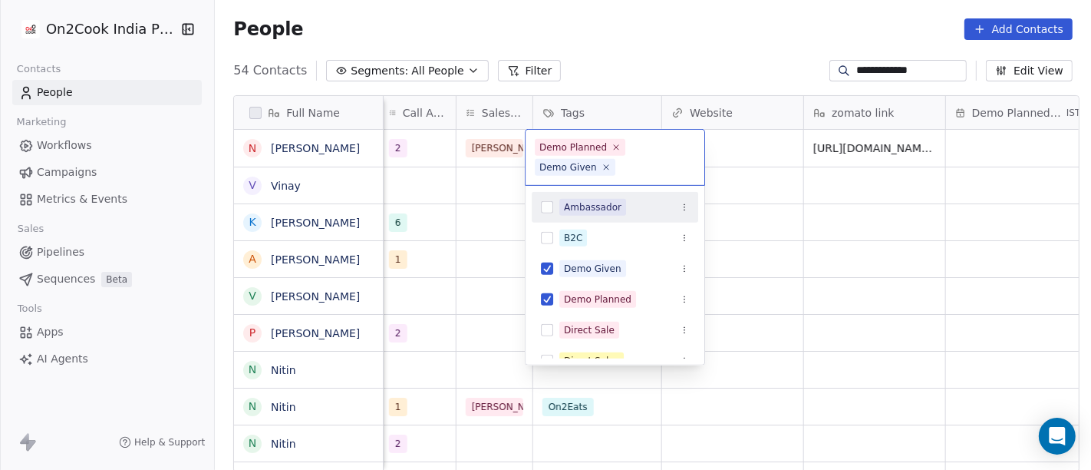
click at [688, 64] on html "**********" at bounding box center [545, 235] width 1091 height 470
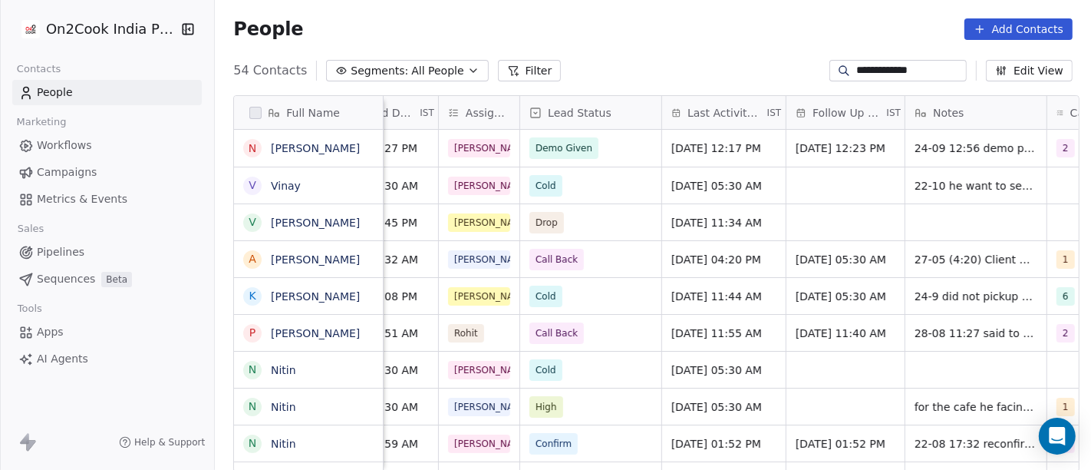
scroll to position [0, 646]
click at [652, 32] on div "People Add Contacts" at bounding box center [653, 28] width 840 height 21
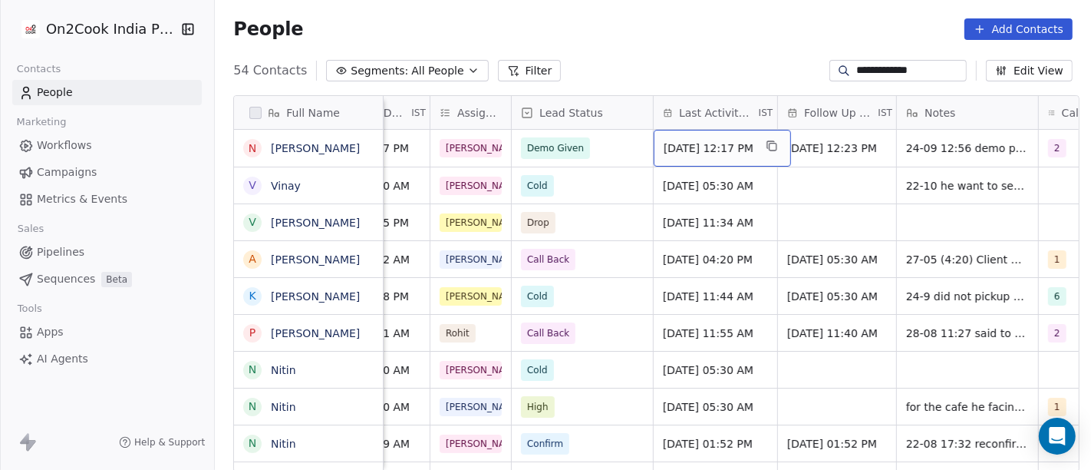
scroll to position [0, 655]
click at [711, 150] on span "[DATE] 12:17 PM" at bounding box center [710, 147] width 90 height 15
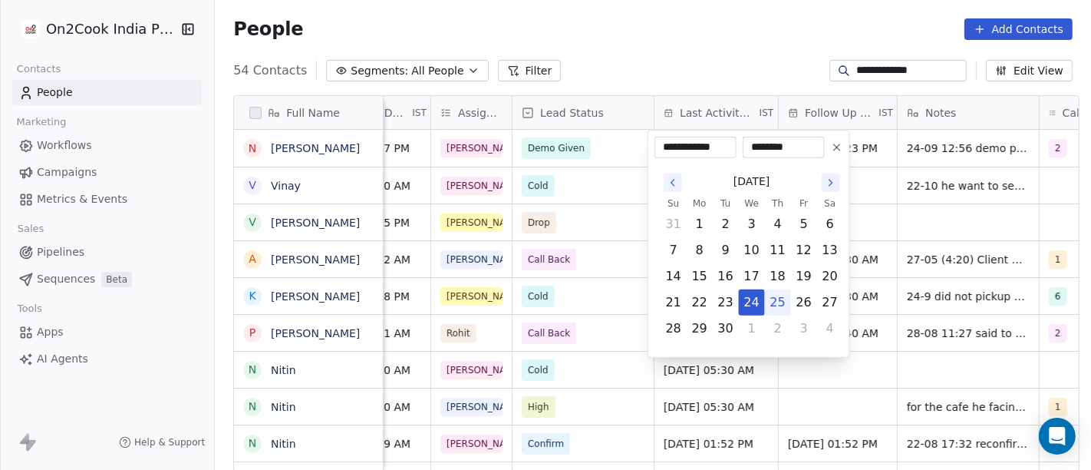
click at [779, 302] on button "25" at bounding box center [778, 302] width 25 height 25
type input "**********"
click at [692, 51] on html "**********" at bounding box center [545, 235] width 1091 height 470
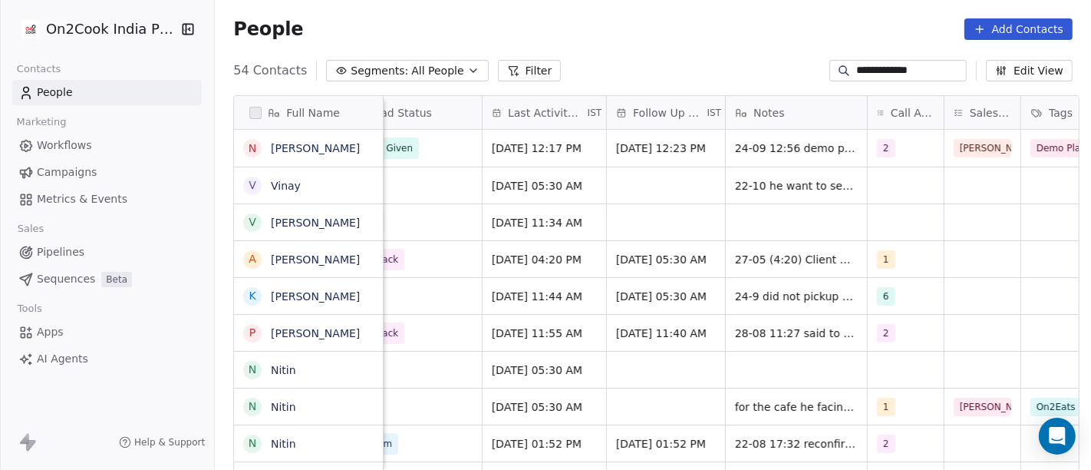
scroll to position [0, 833]
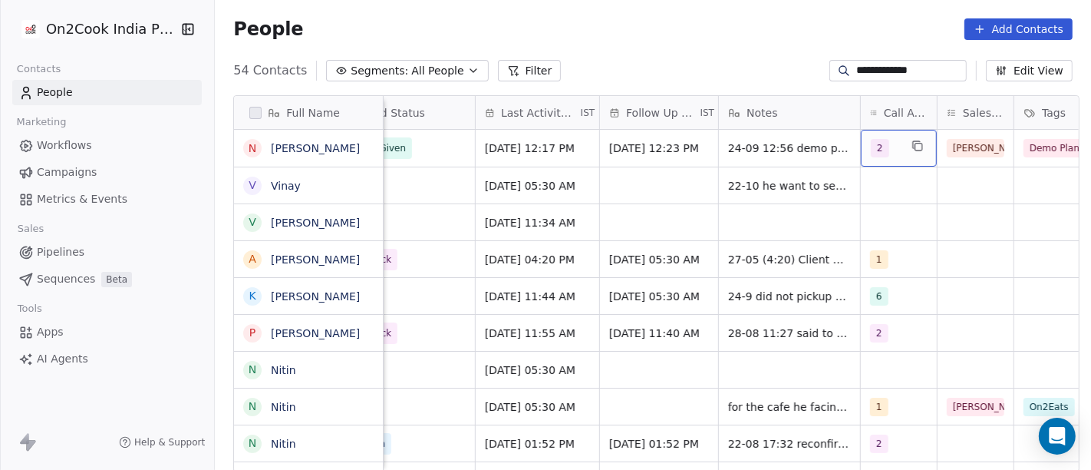
click at [871, 150] on span "2" at bounding box center [880, 148] width 18 height 18
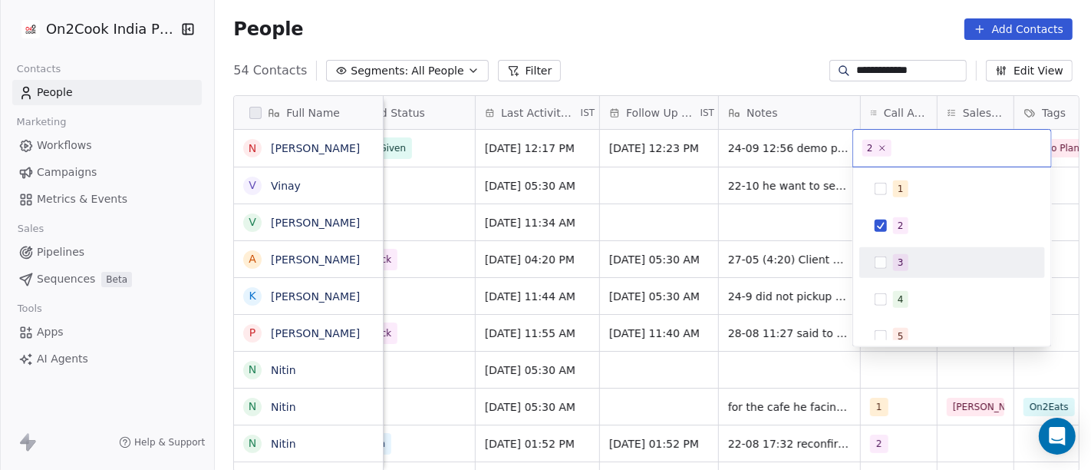
click at [898, 264] on div "3" at bounding box center [901, 263] width 6 height 14
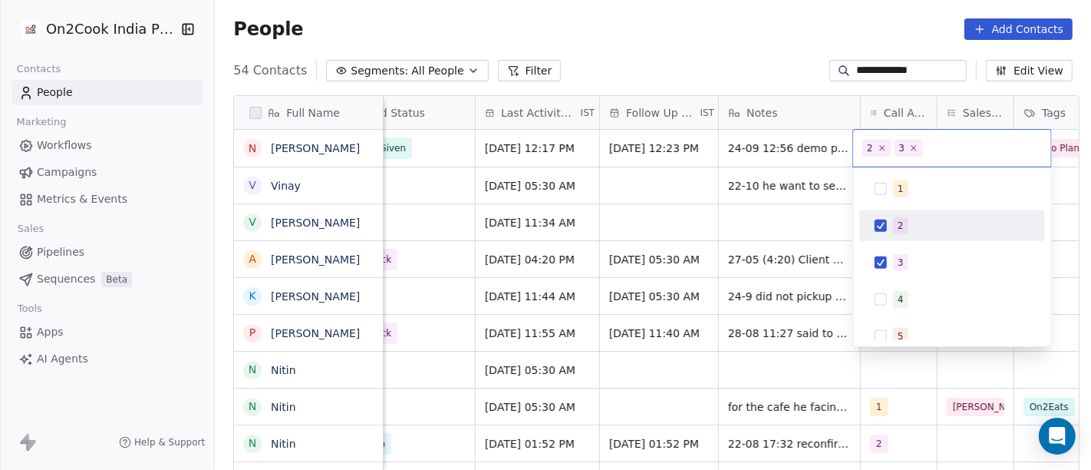
click at [890, 223] on div "2" at bounding box center [952, 225] width 173 height 25
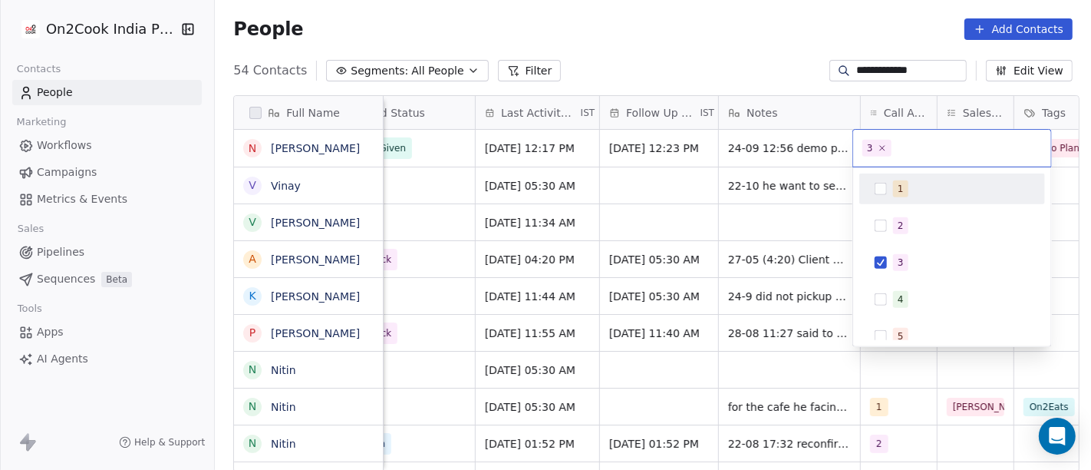
click at [753, 55] on html "**********" at bounding box center [545, 235] width 1091 height 470
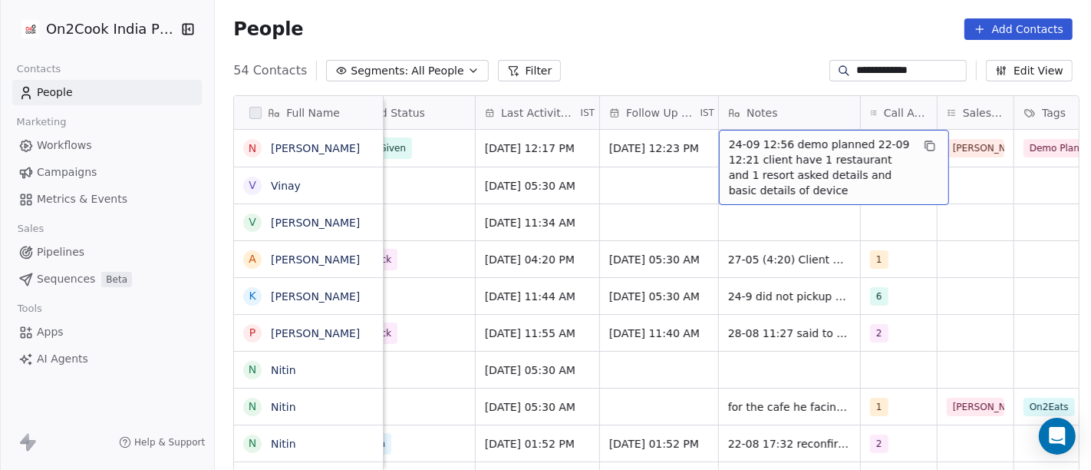
click at [802, 141] on span "24-09 12:56 demo planned 22-09 12:21 client have 1 restaurant and 1 resort aske…" at bounding box center [820, 167] width 183 height 61
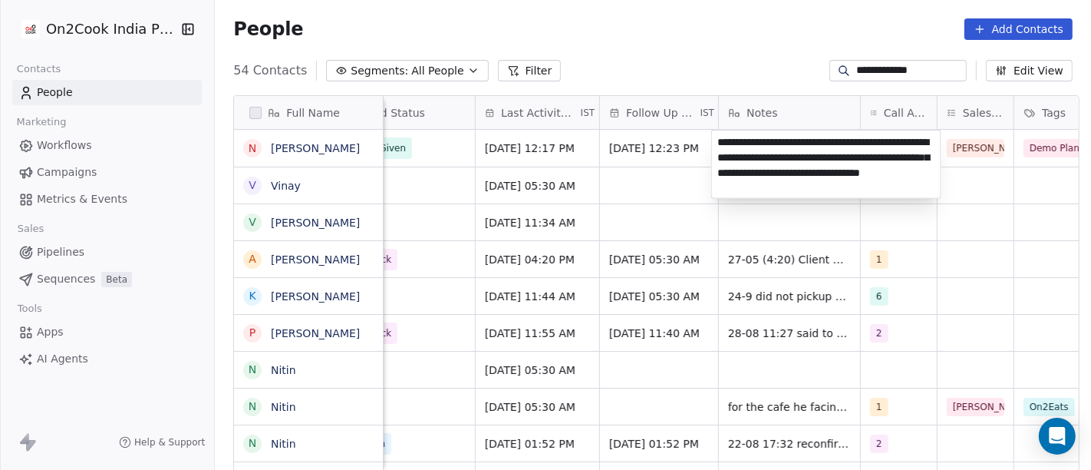
click at [761, 138] on textarea "**********" at bounding box center [826, 164] width 229 height 68
type textarea "**********"
click at [1013, 309] on html "**********" at bounding box center [545, 235] width 1091 height 470
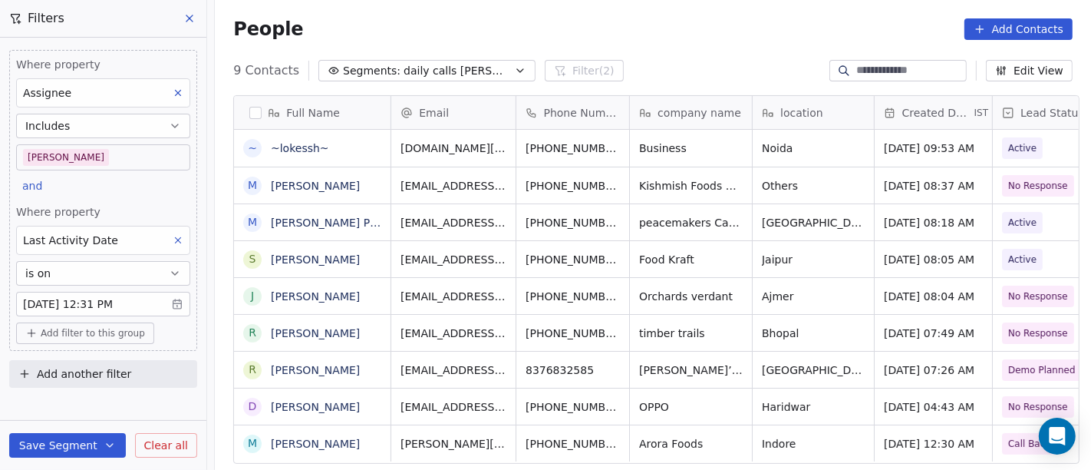
scroll to position [401, 870]
click at [124, 303] on body "On2Cook India Pvt. Ltd. Contacts People Marketing Workflows Campaigns Metrics &…" at bounding box center [545, 235] width 1091 height 470
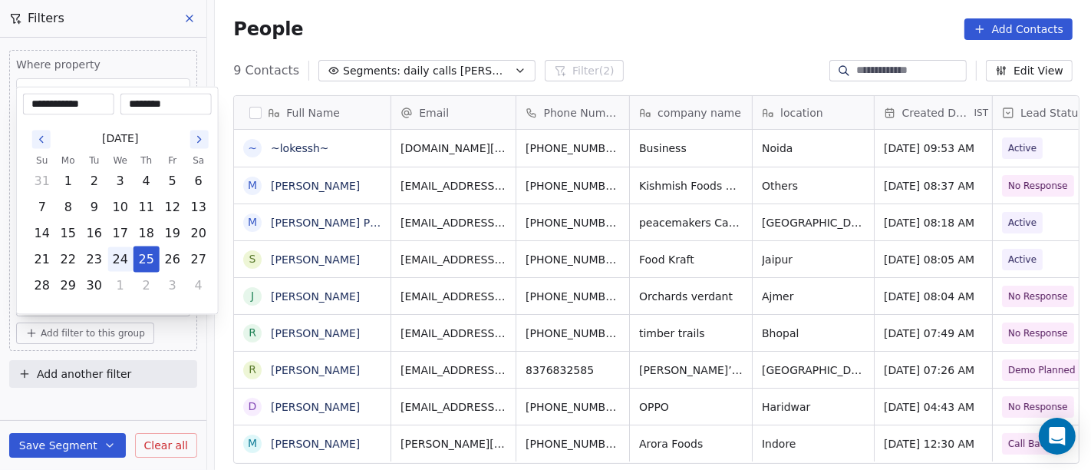
click at [117, 261] on button "24" at bounding box center [120, 259] width 25 height 25
type input "**********"
click at [659, 40] on html "On2Cook India Pvt. Ltd. Contacts People Marketing Workflows Campaigns Metrics &…" at bounding box center [545, 235] width 1091 height 470
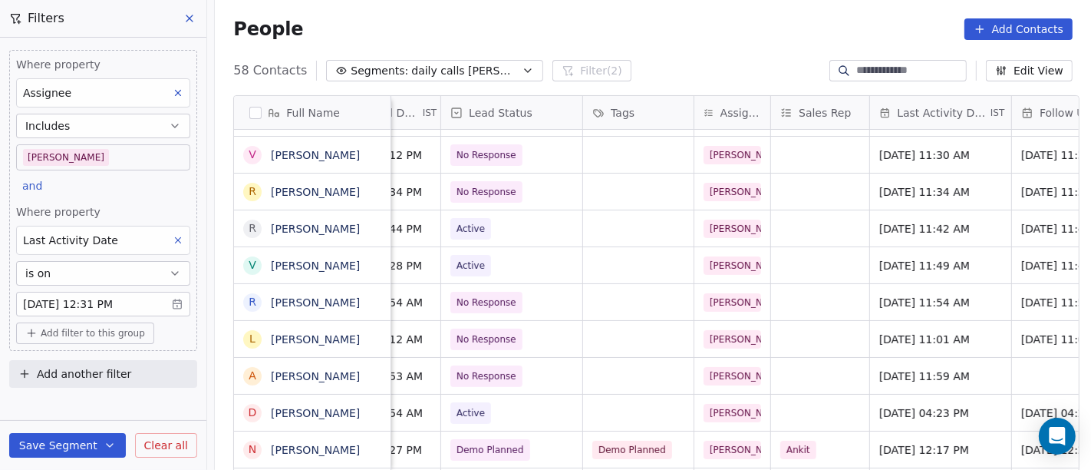
scroll to position [0, 789]
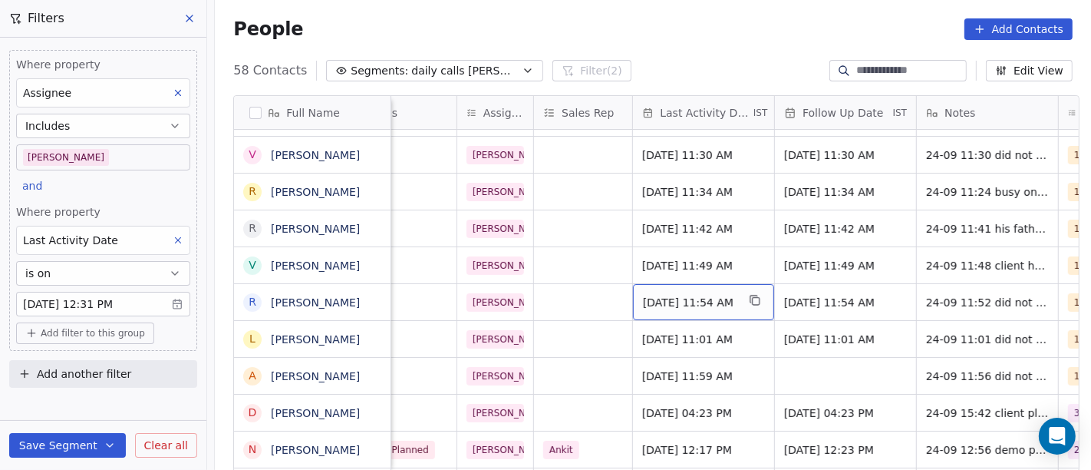
click at [663, 302] on span "Sep 24, 2025 11:54 AM" at bounding box center [690, 302] width 94 height 15
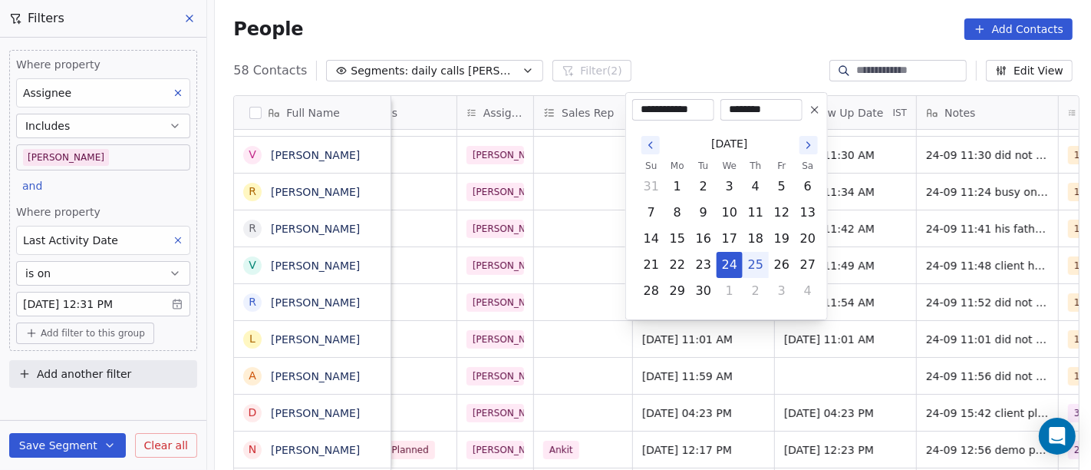
click at [759, 269] on button "25" at bounding box center [756, 264] width 25 height 25
type input "**********"
click at [702, 30] on html "On2Cook India Pvt. Ltd. Contacts People Marketing Workflows Campaigns Metrics &…" at bounding box center [545, 235] width 1091 height 470
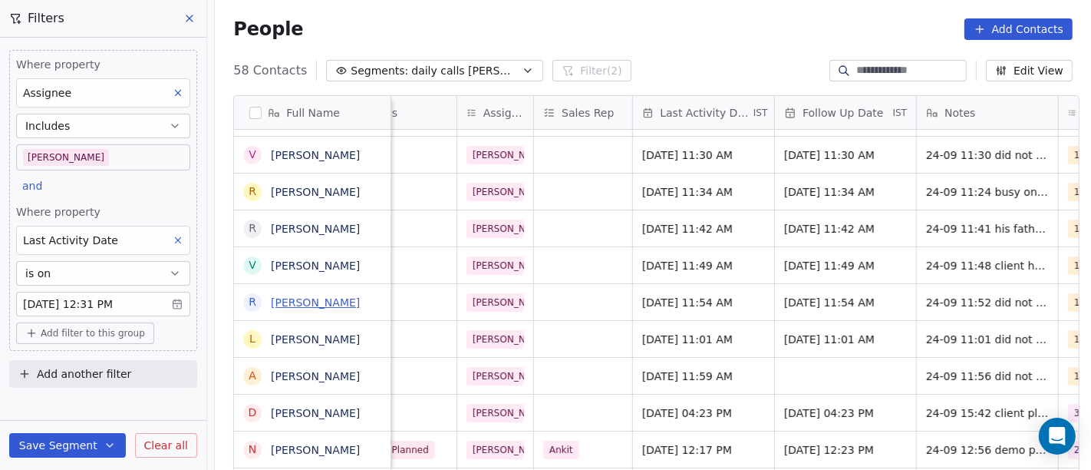
click at [360, 305] on link "Rajesh Guruvayoorappan" at bounding box center [315, 302] width 89 height 12
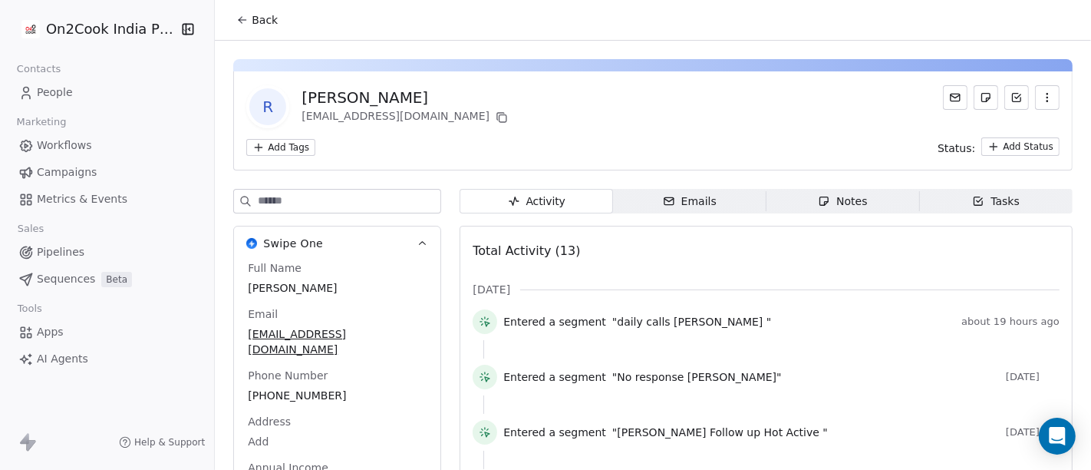
click at [252, 18] on span "Back" at bounding box center [265, 19] width 26 height 15
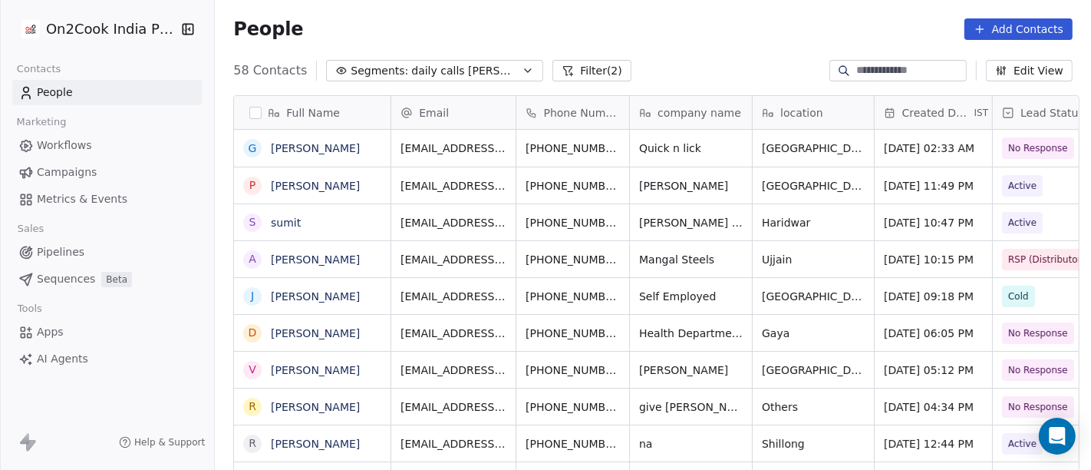
scroll to position [401, 870]
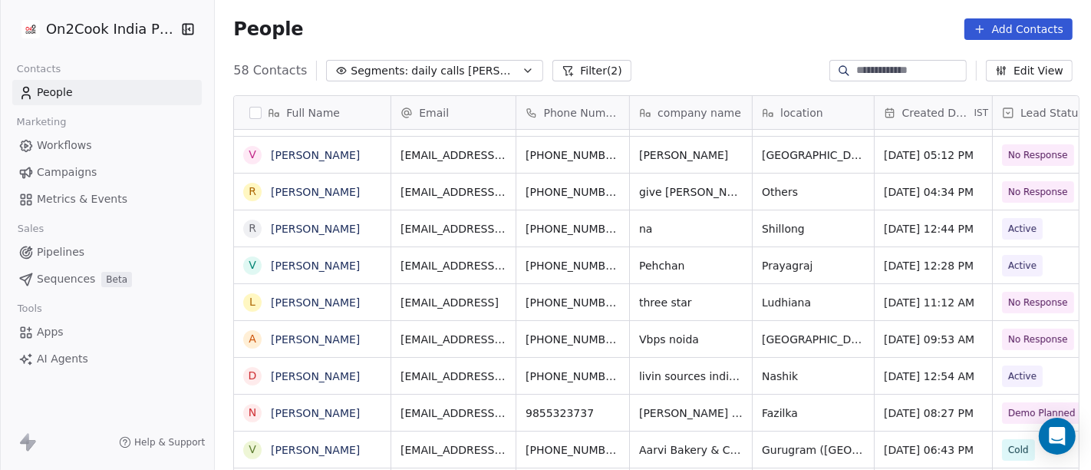
click at [546, 56] on div "People Add Contacts" at bounding box center [653, 29] width 876 height 58
click at [556, 71] on button "Filter (2)" at bounding box center [592, 70] width 79 height 21
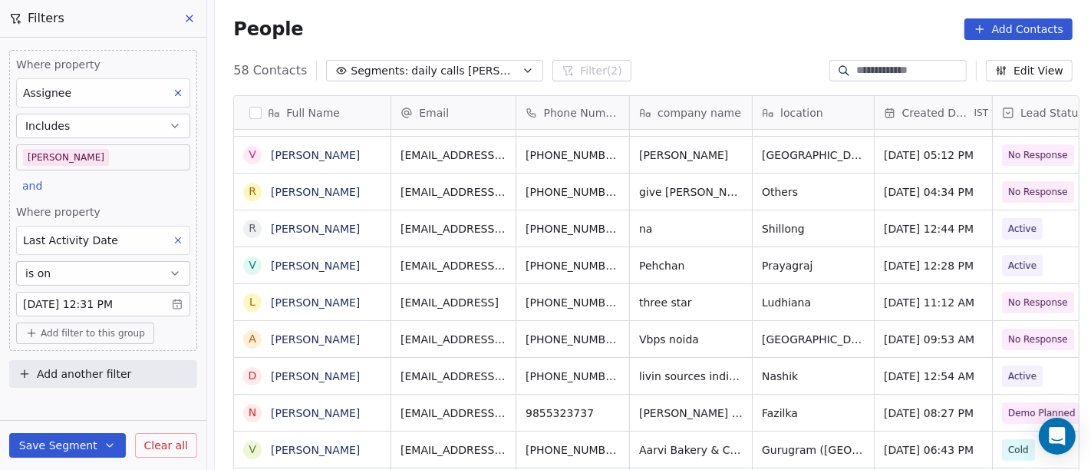
click at [107, 298] on body "On2Cook India Pvt. Ltd. Contacts People Marketing Workflows Campaigns Metrics &…" at bounding box center [545, 235] width 1091 height 470
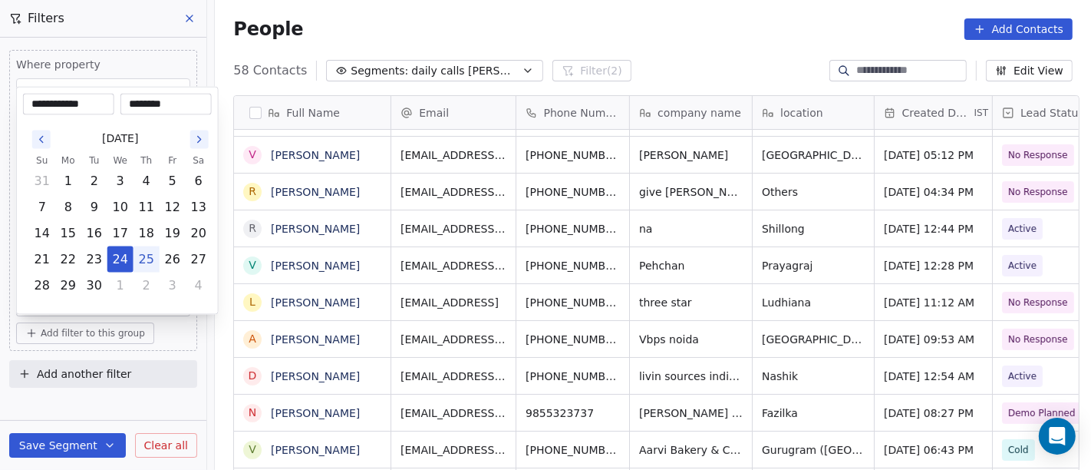
click at [150, 248] on button "25" at bounding box center [146, 259] width 25 height 25
type input "**********"
click at [652, 31] on html "On2Cook India Pvt. Ltd. Contacts People Marketing Workflows Campaigns Metrics &…" at bounding box center [545, 235] width 1091 height 470
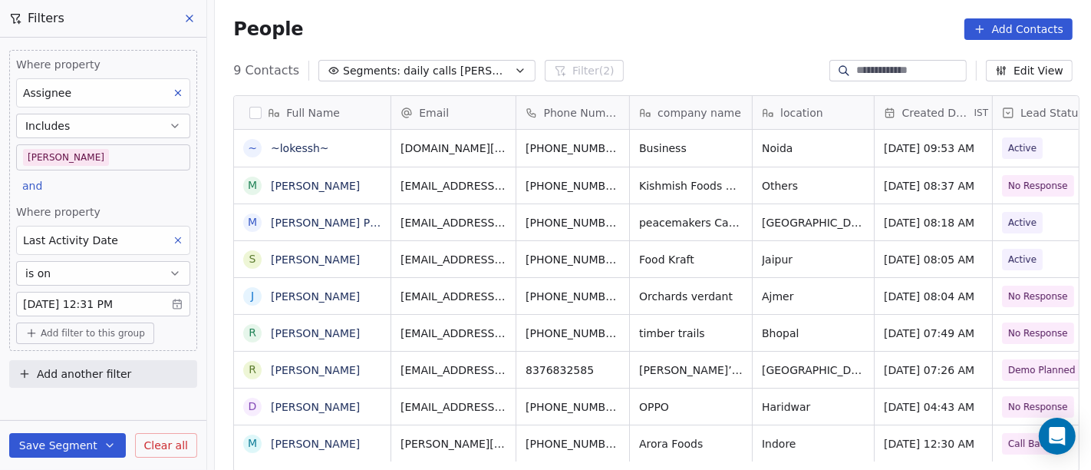
scroll to position [13, 0]
click at [691, 39] on div "People Add Contacts" at bounding box center [653, 28] width 840 height 21
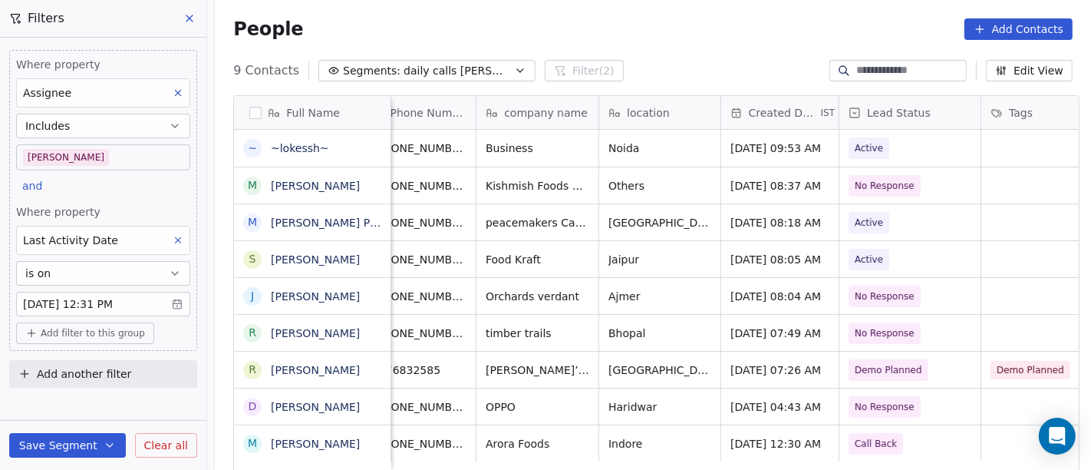
scroll to position [0, 153]
click at [711, 31] on div "People Add Contacts" at bounding box center [653, 28] width 840 height 21
click at [665, 21] on div "People Add Contacts" at bounding box center [653, 28] width 840 height 21
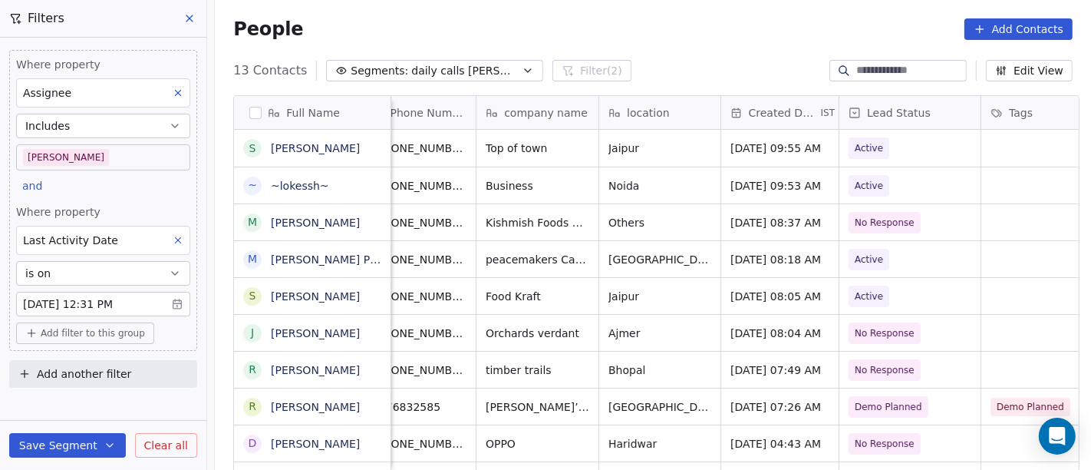
scroll to position [0, 153]
click at [592, 25] on div "People Add Contacts" at bounding box center [653, 28] width 840 height 21
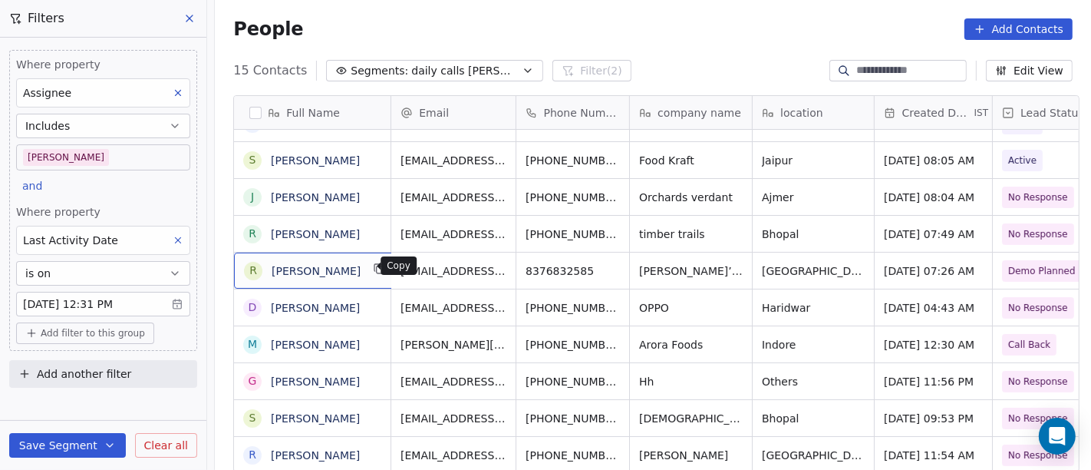
scroll to position [2, 0]
click at [374, 269] on icon "grid" at bounding box center [380, 267] width 12 height 12
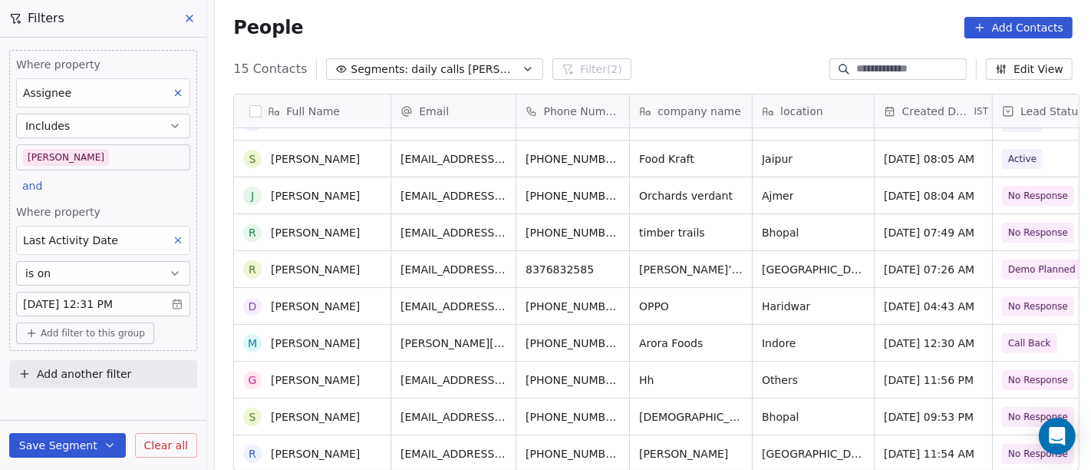
scroll to position [0, 0]
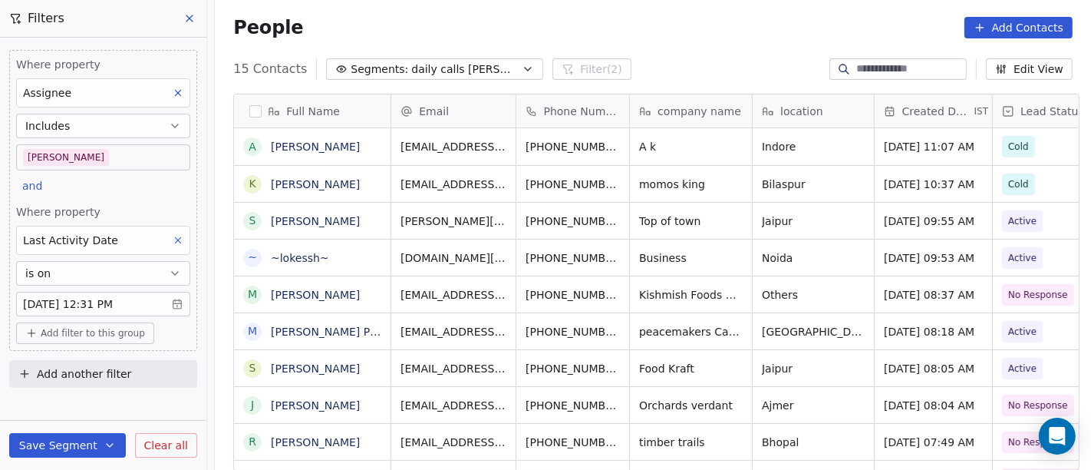
click at [668, 23] on div "People Add Contacts" at bounding box center [653, 27] width 840 height 21
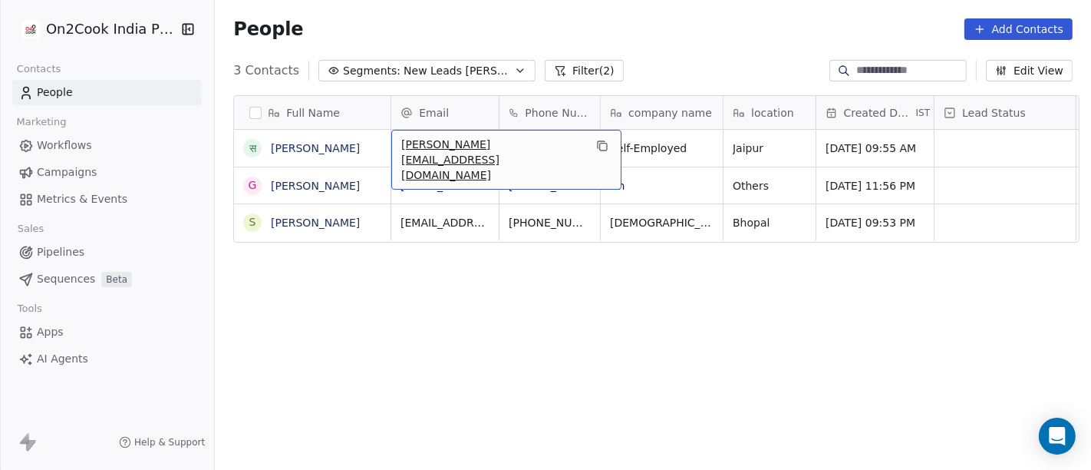
click at [432, 150] on span "[PERSON_NAME][EMAIL_ADDRESS][DOMAIN_NAME]" at bounding box center [492, 160] width 183 height 46
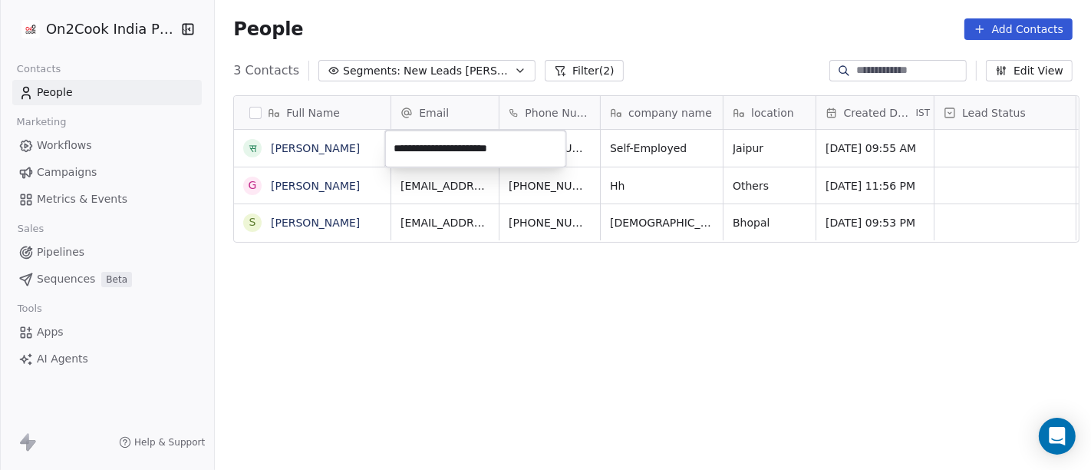
click at [421, 147] on input "**********" at bounding box center [475, 149] width 175 height 31
click at [480, 377] on html "**********" at bounding box center [545, 235] width 1091 height 470
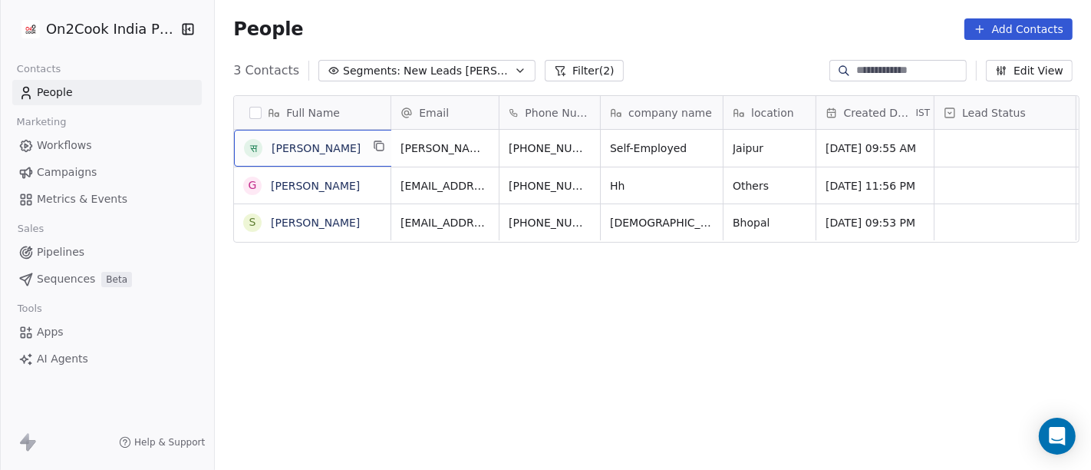
click at [309, 139] on div "स संदीप खण्डेलवाल" at bounding box center [302, 148] width 117 height 18
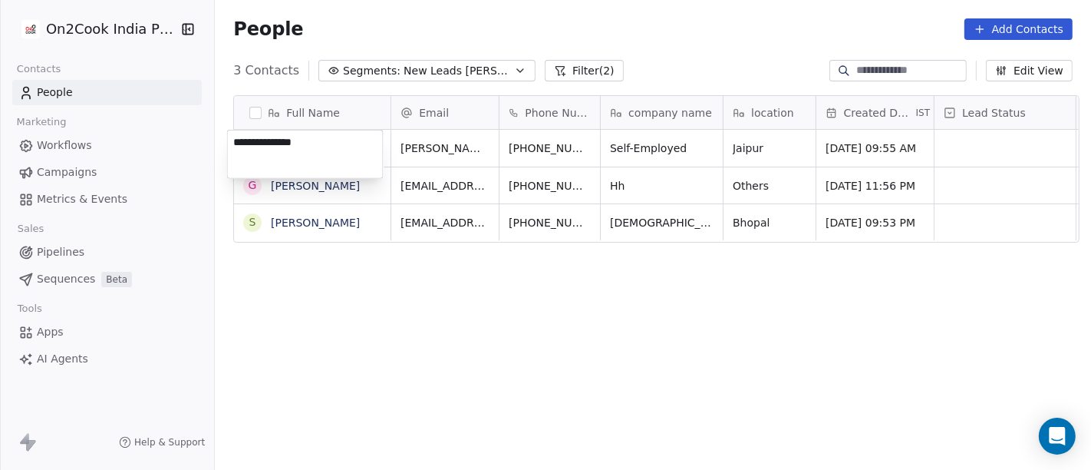
click at [309, 138] on textarea "**********" at bounding box center [305, 154] width 155 height 48
type textarea "**********"
click at [589, 305] on html "On2Cook India Pvt. Ltd. Contacts People Marketing Workflows Campaigns Metrics &…" at bounding box center [545, 235] width 1091 height 470
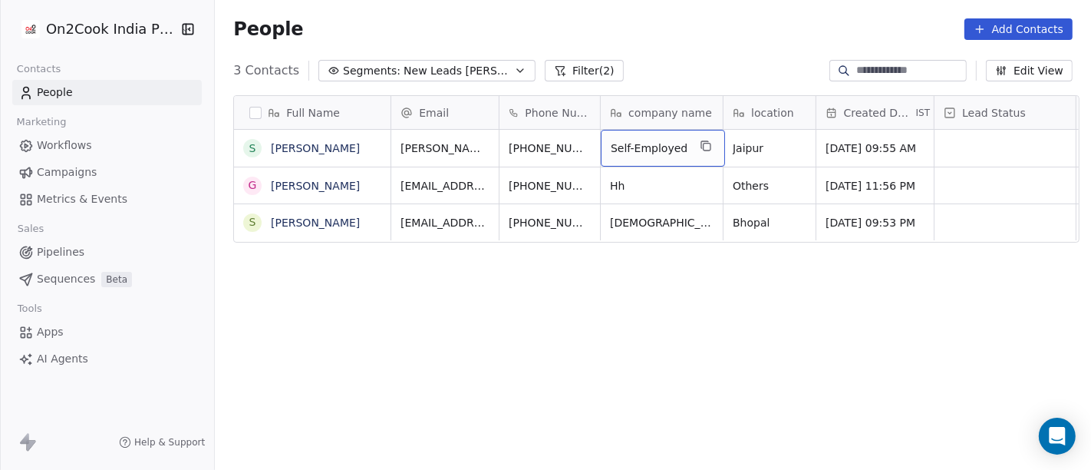
click at [675, 149] on span "Self-Employed" at bounding box center [649, 147] width 77 height 15
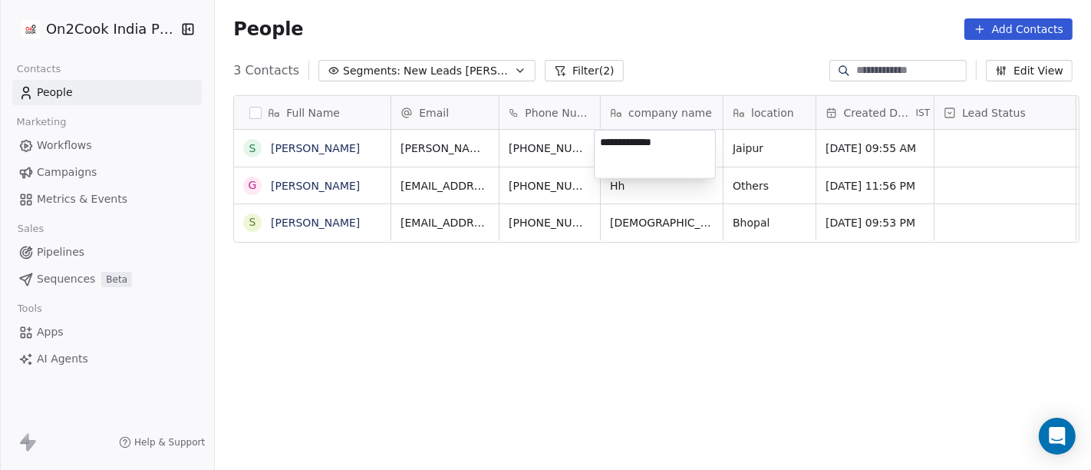
click at [675, 149] on textarea "**********" at bounding box center [655, 154] width 120 height 48
type textarea "**********"
click at [656, 121] on html "**********" at bounding box center [545, 235] width 1091 height 470
click at [655, 61] on html "**********" at bounding box center [545, 235] width 1091 height 470
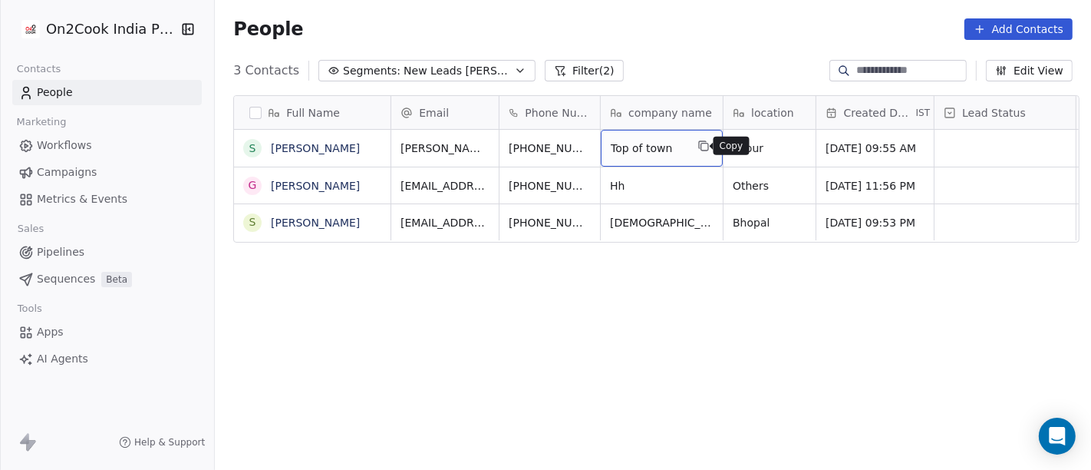
click at [704, 144] on button "grid" at bounding box center [704, 146] width 18 height 18
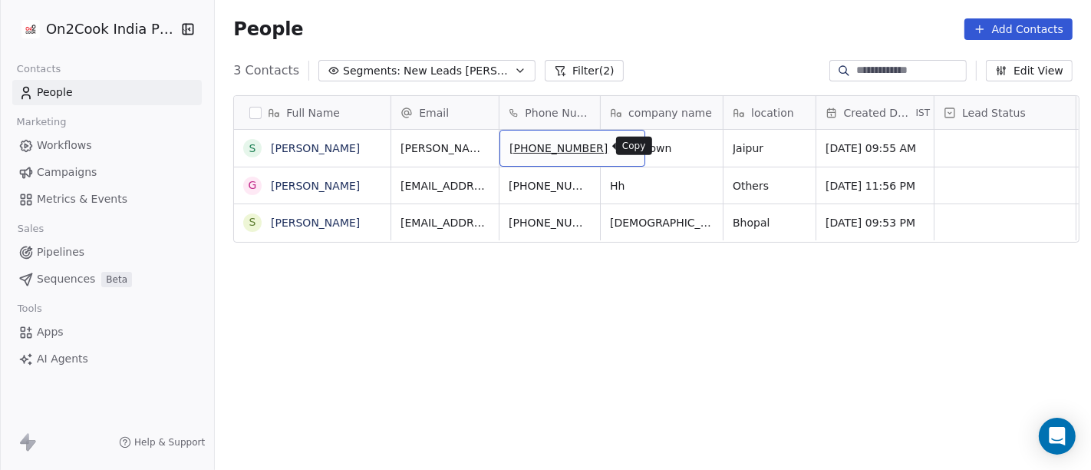
click at [620, 144] on icon "grid" at bounding box center [626, 146] width 12 height 12
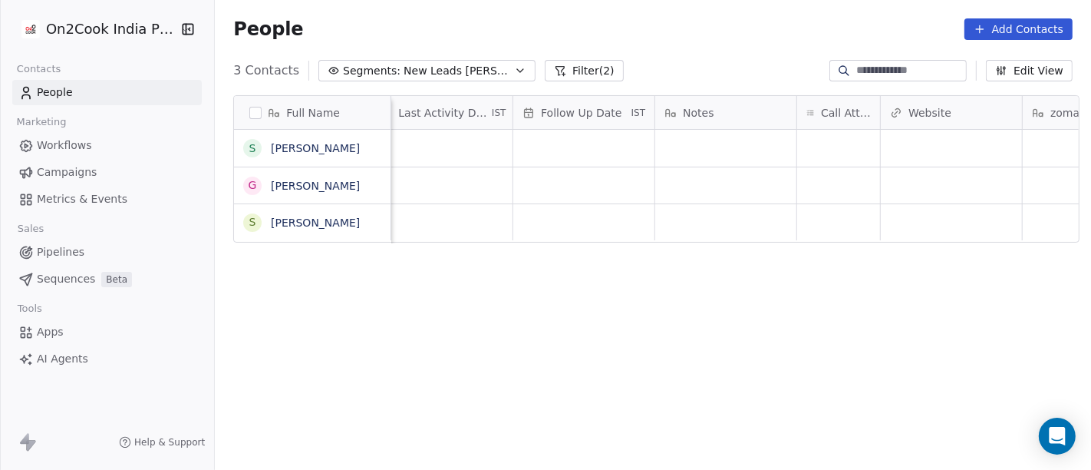
scroll to position [0, 1028]
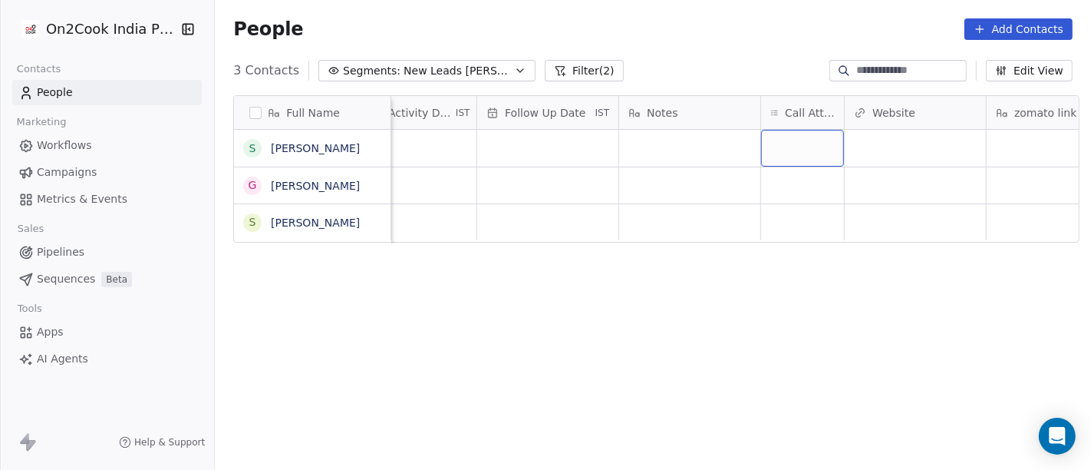
click at [783, 148] on div "grid" at bounding box center [802, 148] width 83 height 37
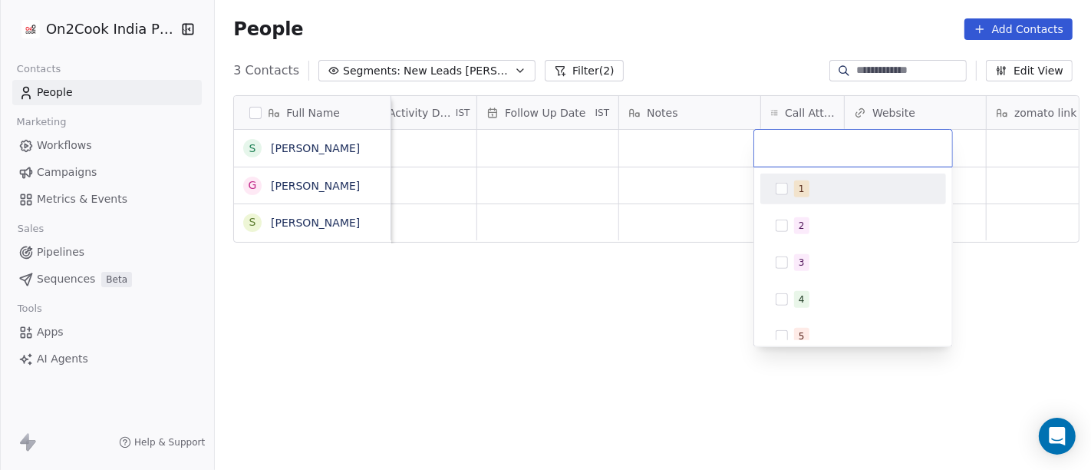
click at [823, 207] on div "1 2 3 4 5 6 7 8 9 10" at bounding box center [854, 354] width 186 height 362
click at [803, 183] on span "1" at bounding box center [801, 188] width 15 height 17
click at [589, 361] on html "On2Cook India Pvt. Ltd. Contacts People Marketing Workflows Campaigns Metrics &…" at bounding box center [545, 235] width 1091 height 470
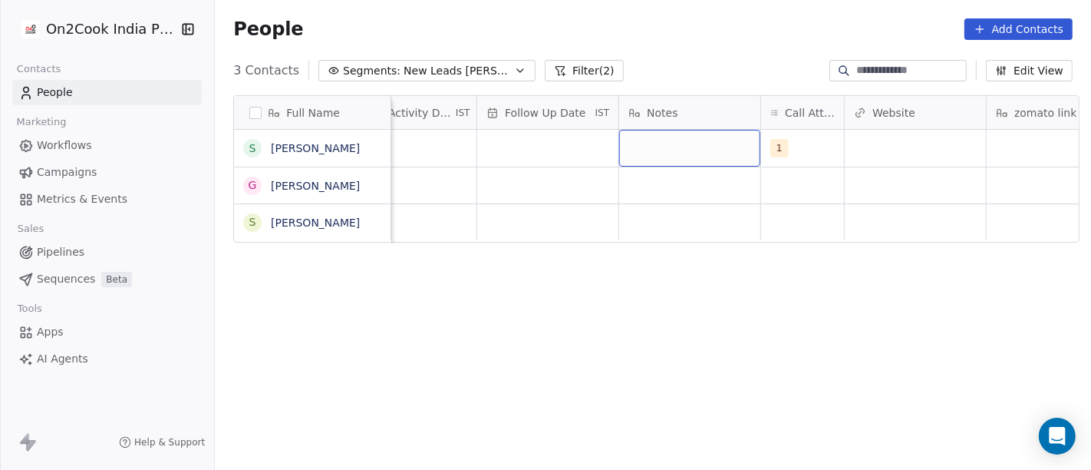
click at [664, 147] on div "grid" at bounding box center [689, 148] width 141 height 37
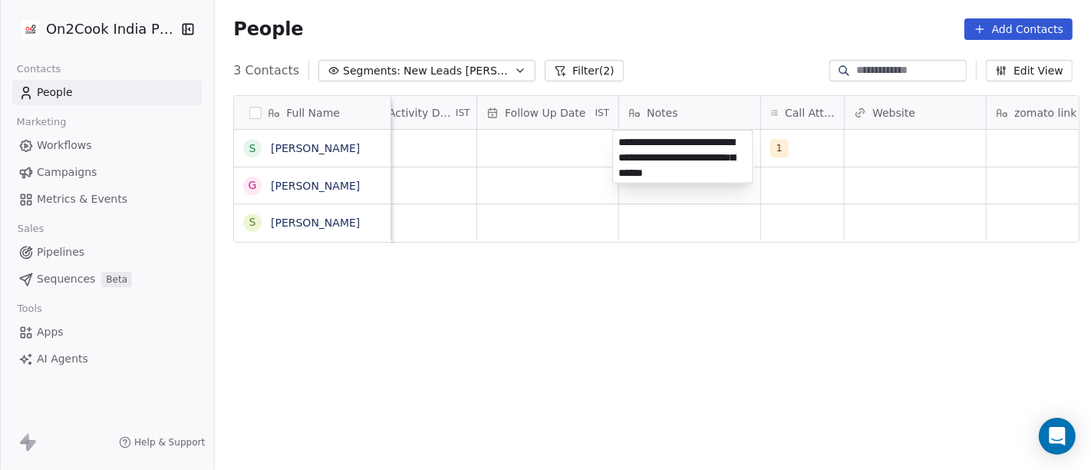
type textarea "**********"
click at [736, 394] on html "**********" at bounding box center [545, 235] width 1091 height 470
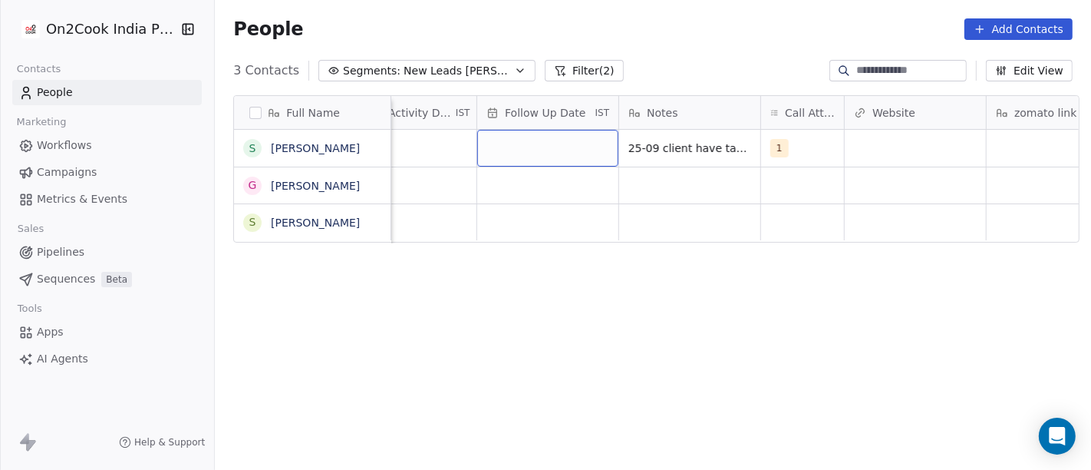
click at [529, 134] on div "grid" at bounding box center [547, 148] width 141 height 37
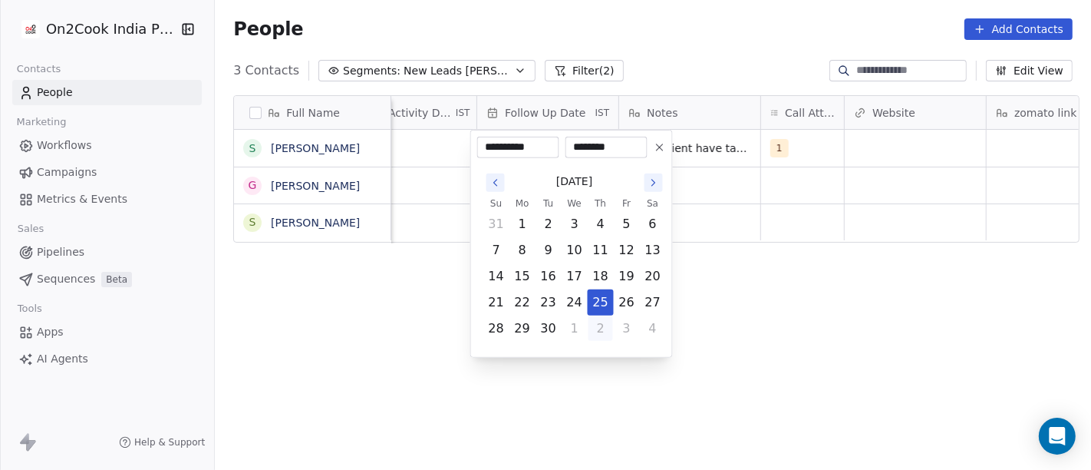
click at [592, 337] on button "2" at bounding box center [601, 328] width 25 height 25
type input "**********"
click at [752, 335] on html "**********" at bounding box center [545, 235] width 1091 height 470
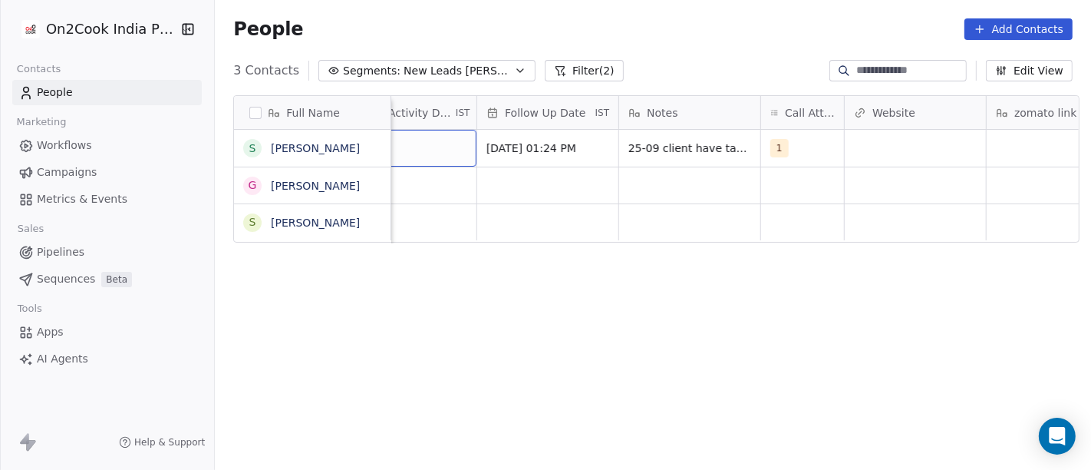
scroll to position [0, 972]
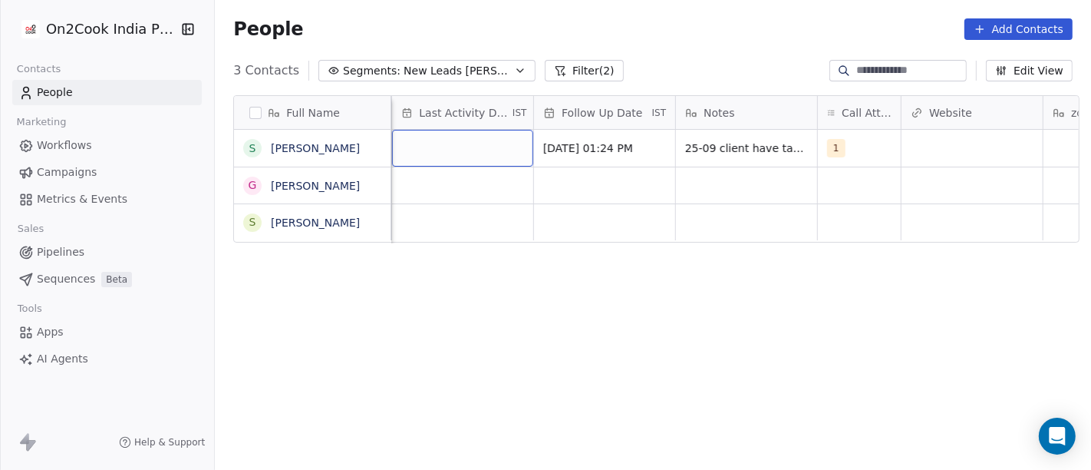
click at [439, 150] on div "grid" at bounding box center [462, 148] width 141 height 37
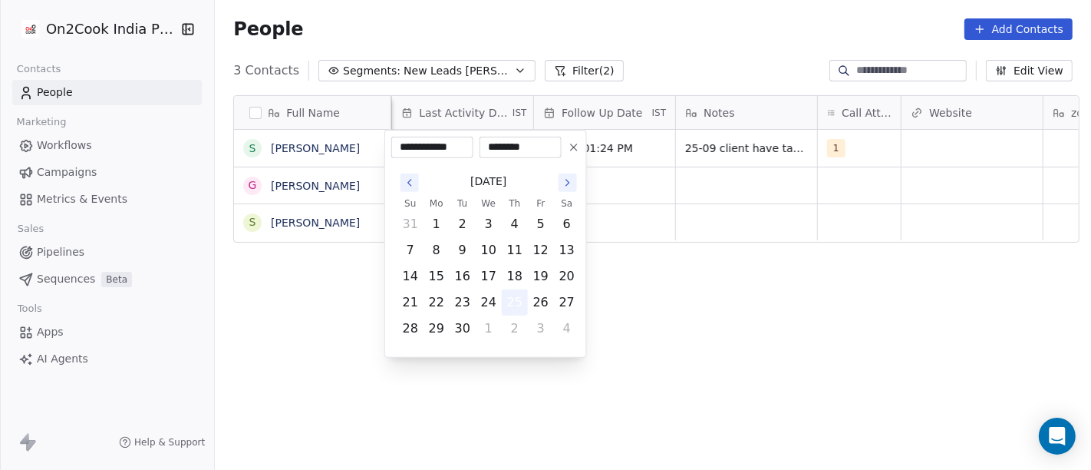
click at [511, 307] on button "25" at bounding box center [515, 302] width 25 height 25
click at [655, 312] on html "**********" at bounding box center [545, 235] width 1091 height 470
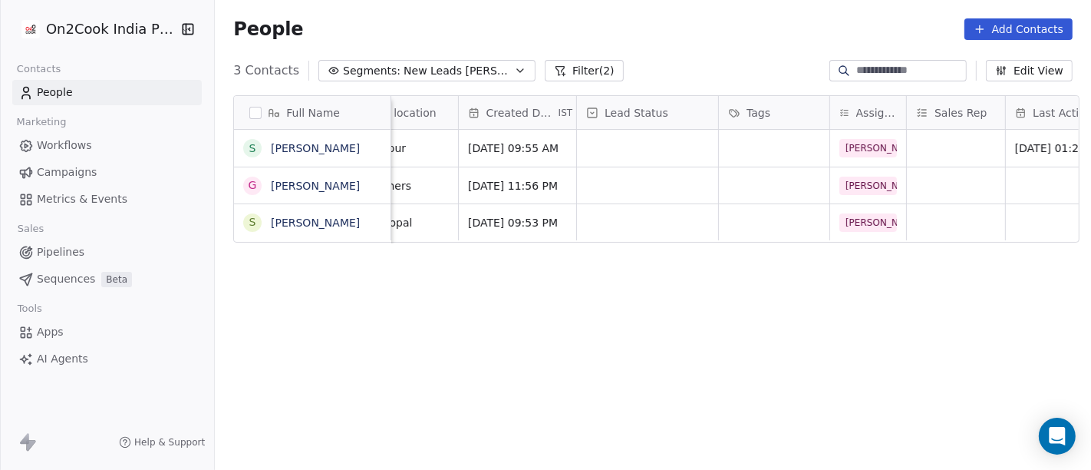
scroll to position [0, 344]
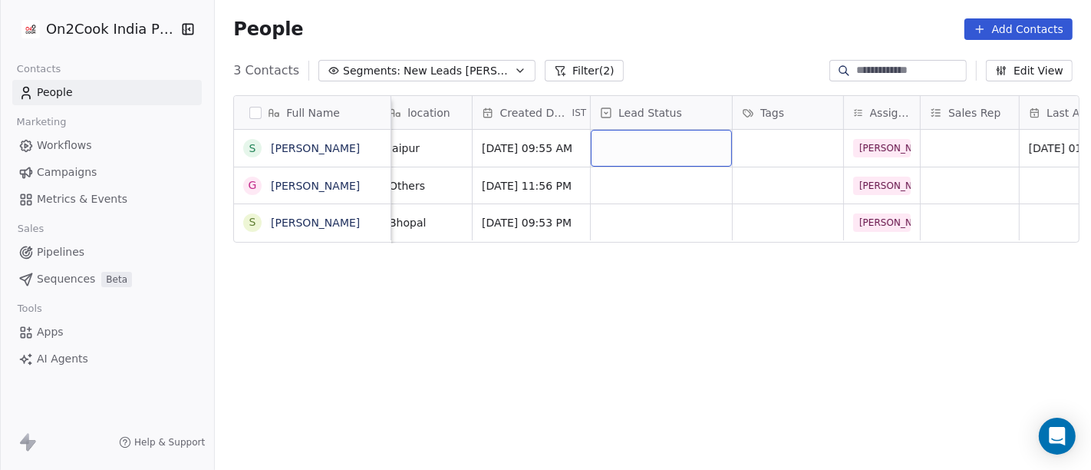
click at [639, 150] on div "grid" at bounding box center [661, 148] width 141 height 37
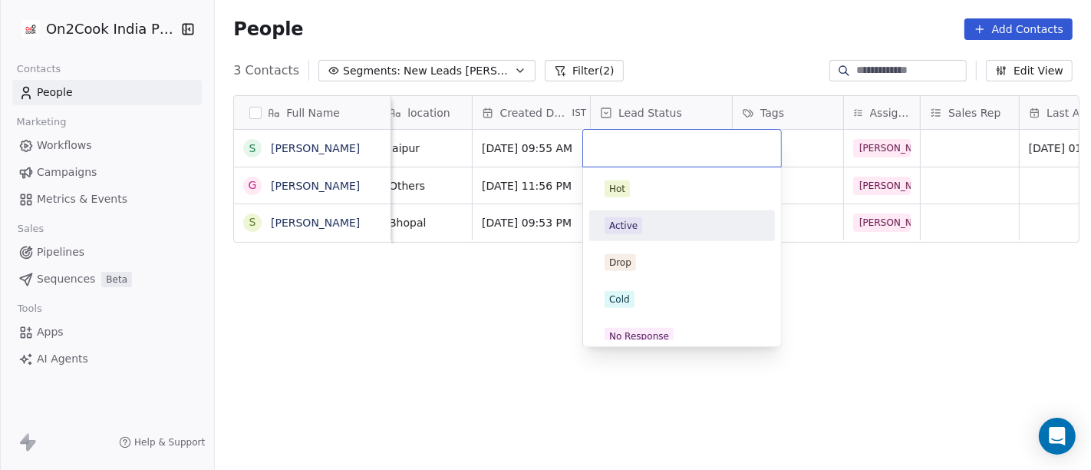
click at [663, 229] on div "Active" at bounding box center [682, 225] width 155 height 17
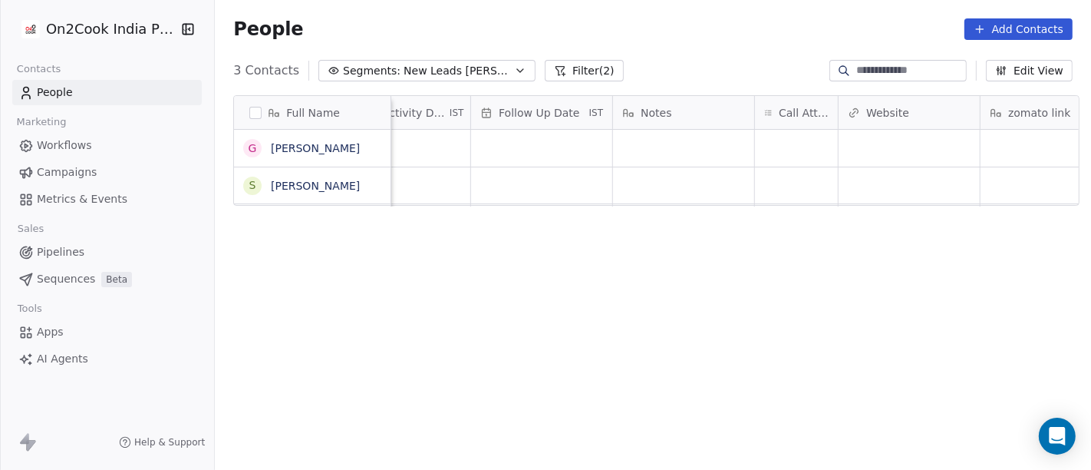
scroll to position [0, 1035]
click at [785, 141] on div "grid" at bounding box center [796, 148] width 83 height 37
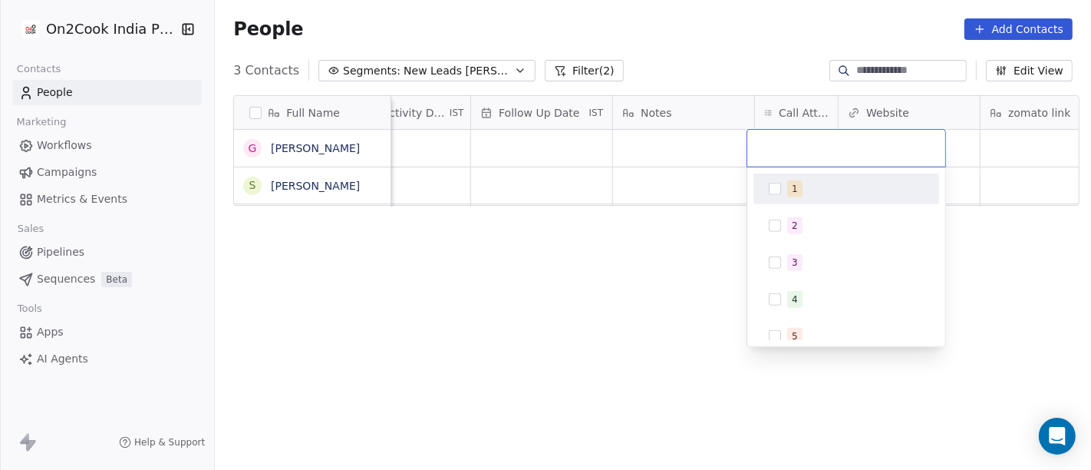
click at [809, 196] on div "1" at bounding box center [846, 189] width 173 height 25
click at [633, 249] on html "On2Cook India Pvt. Ltd. Contacts People Marketing Workflows Campaigns Metrics &…" at bounding box center [545, 235] width 1091 height 470
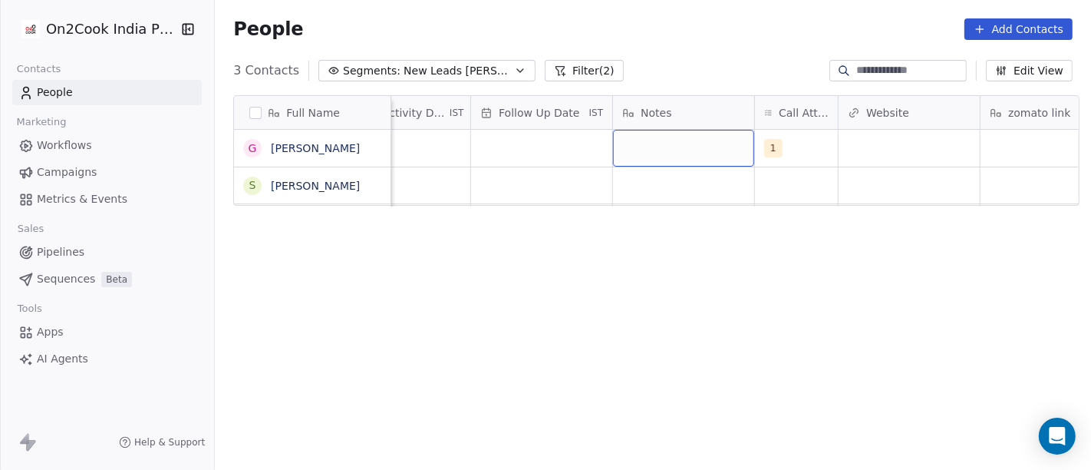
click at [658, 162] on div "grid" at bounding box center [683, 148] width 141 height 37
type textarea "*"
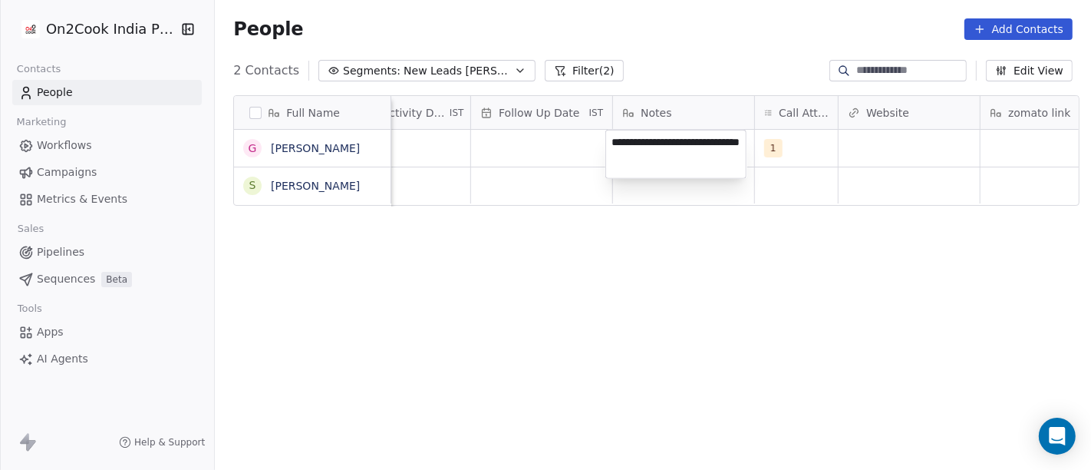
type textarea "**********"
click at [686, 256] on html "On2Cook India Pvt. Ltd. Contacts People Marketing Workflows Campaigns Metrics &…" at bounding box center [545, 235] width 1091 height 470
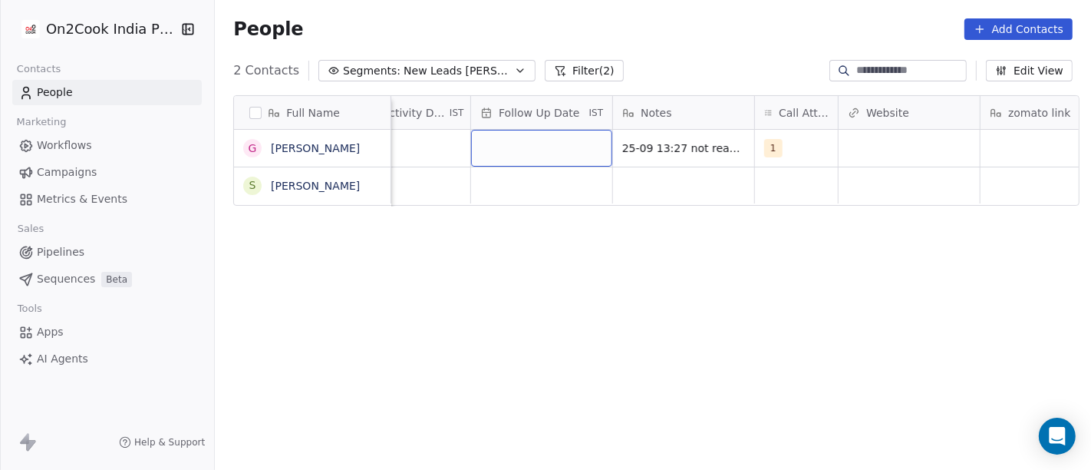
click at [556, 146] on div "grid" at bounding box center [541, 148] width 141 height 37
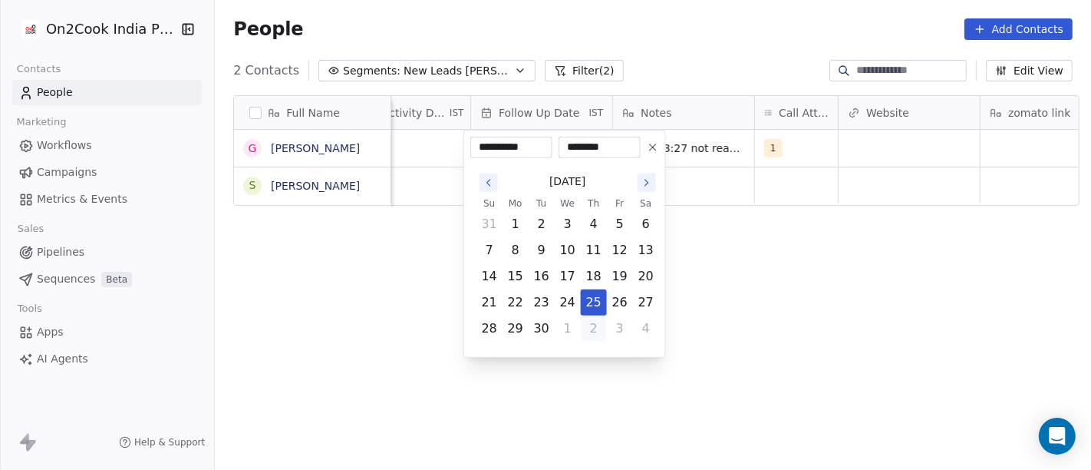
click at [597, 330] on button "2" at bounding box center [594, 328] width 25 height 25
type input "**********"
click at [809, 282] on html "**********" at bounding box center [545, 235] width 1091 height 470
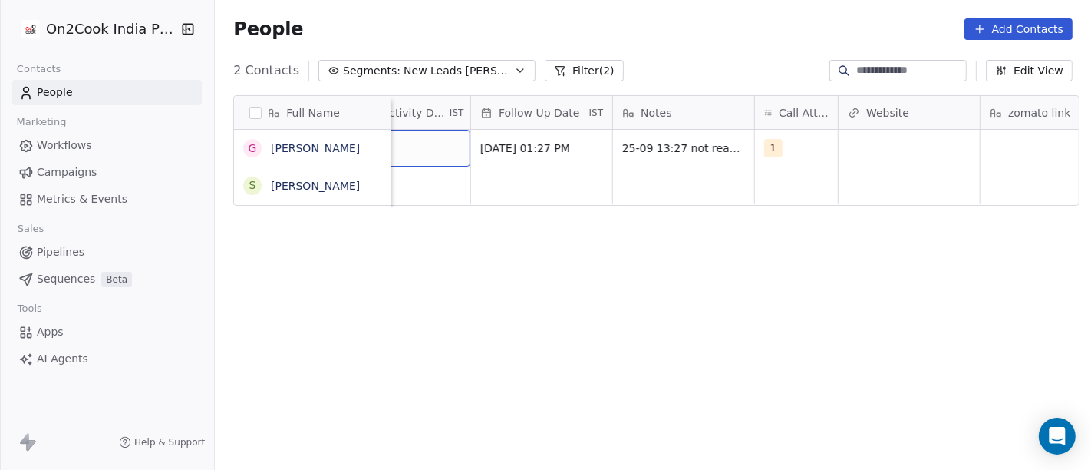
scroll to position [0, 972]
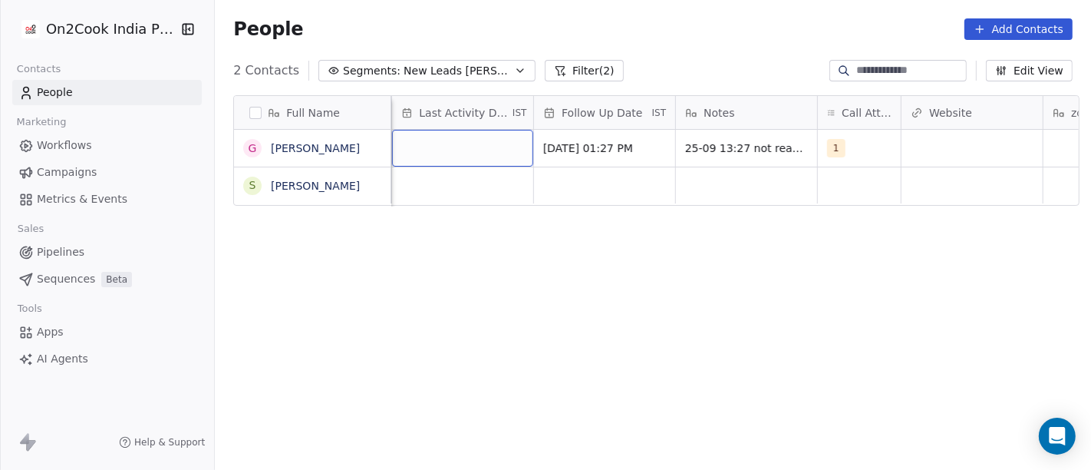
click at [447, 149] on div "grid" at bounding box center [462, 148] width 141 height 37
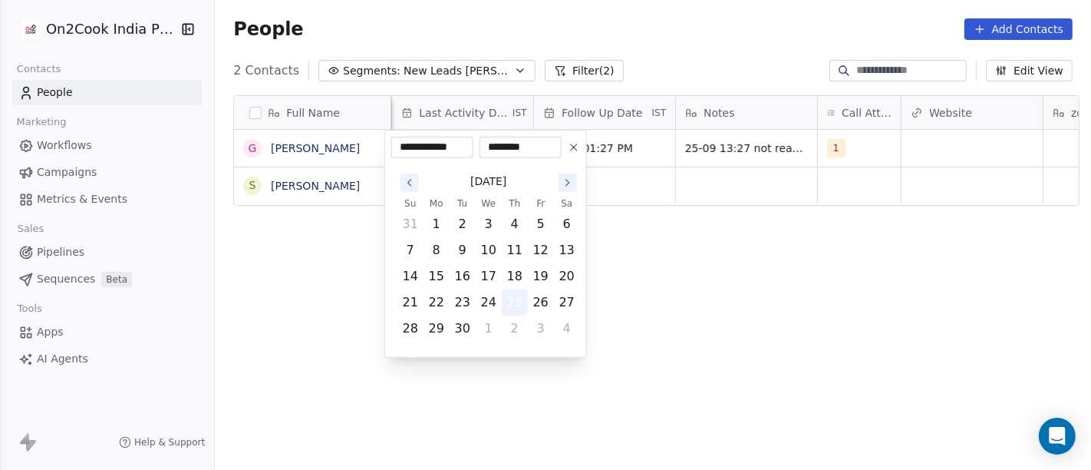
click at [513, 305] on button "25" at bounding box center [515, 302] width 25 height 25
click at [635, 229] on html "**********" at bounding box center [545, 235] width 1091 height 470
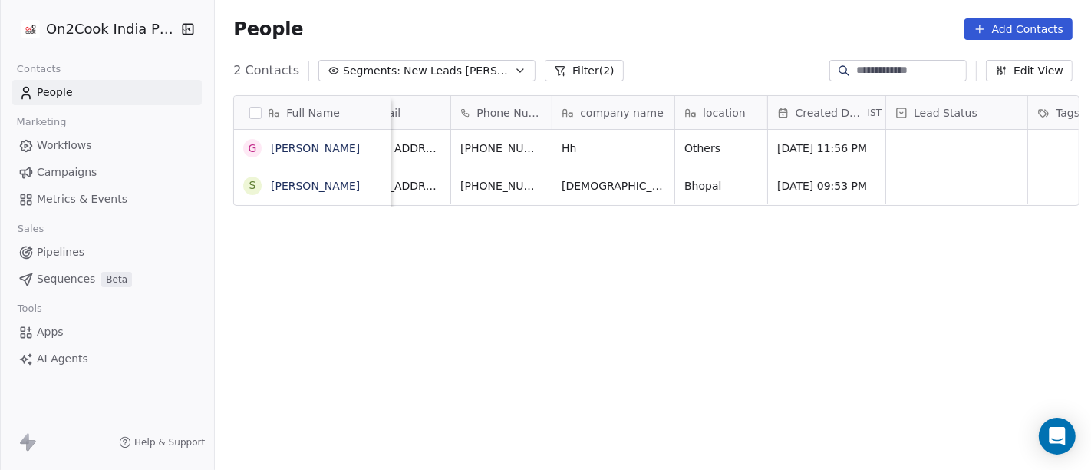
scroll to position [0, 46]
click at [574, 150] on icon "grid" at bounding box center [580, 146] width 12 height 12
click at [955, 144] on div "grid" at bounding box center [959, 148] width 141 height 37
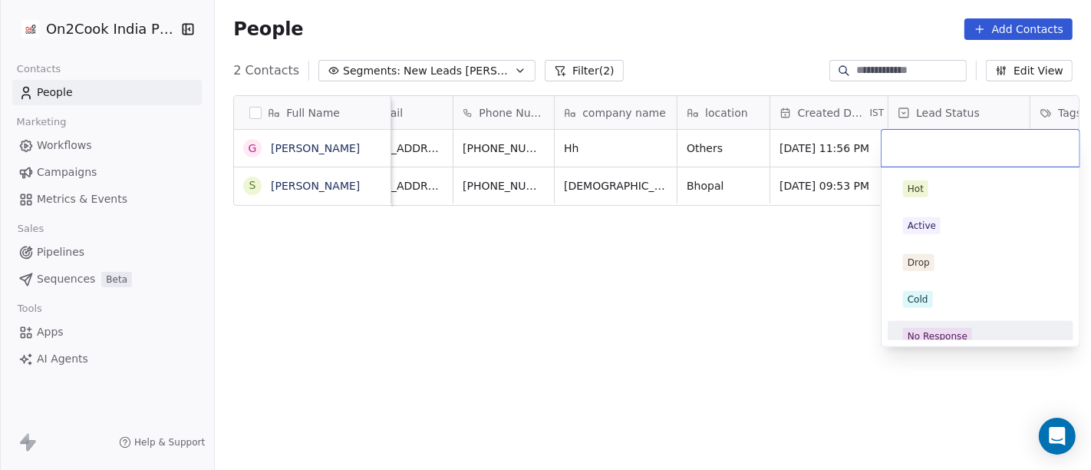
click at [966, 335] on span "No Response" at bounding box center [937, 336] width 69 height 17
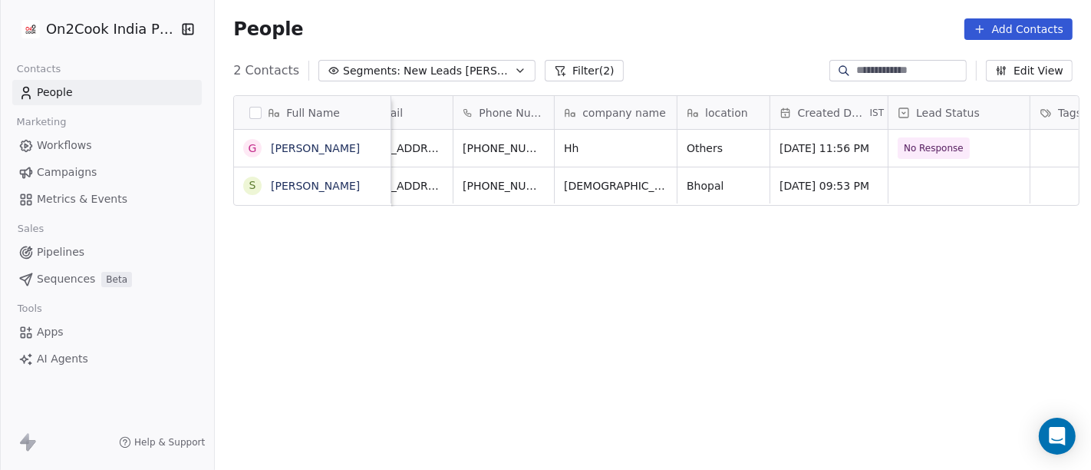
click at [721, 324] on div "Full Name G Ganesh Sharma S SHRENIK MEHTA Email Phone Number company name locat…" at bounding box center [653, 290] width 876 height 414
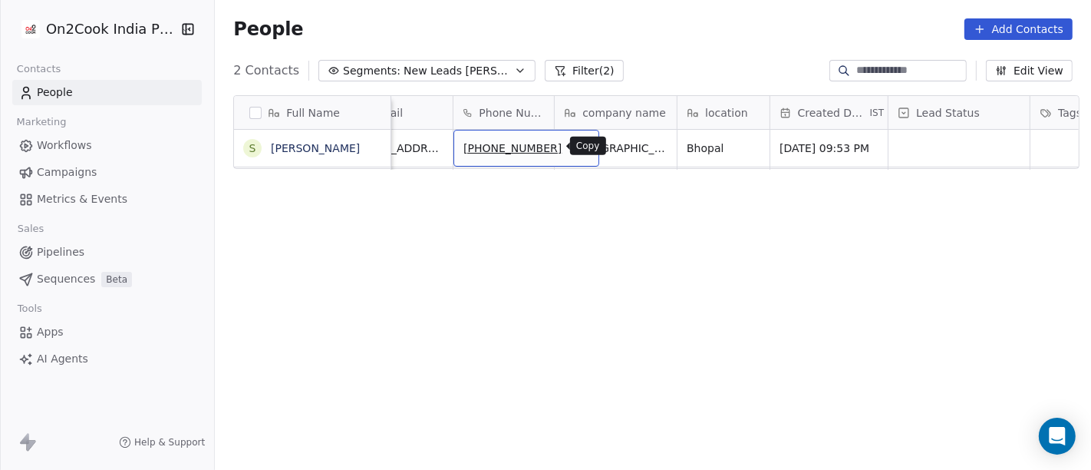
click at [571, 154] on button "grid" at bounding box center [580, 146] width 18 height 18
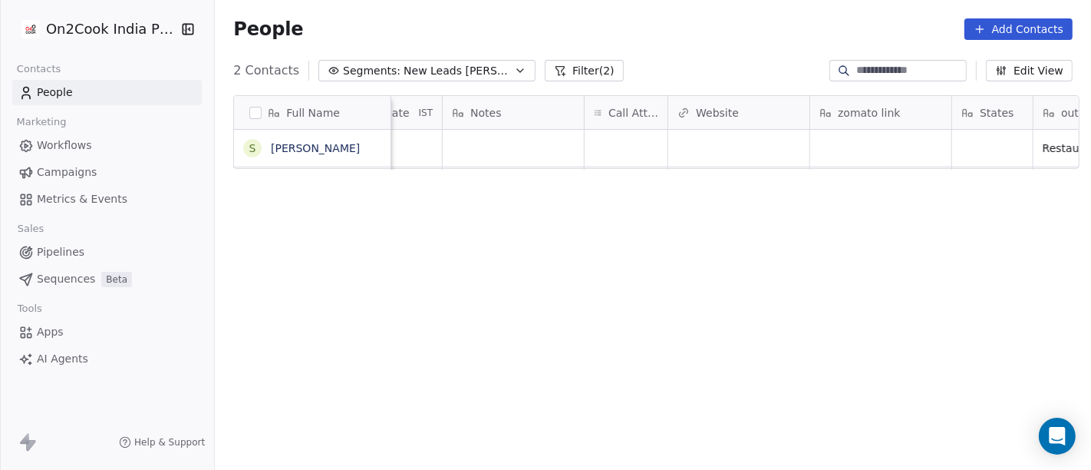
scroll to position [0, 1206]
click at [640, 144] on div "grid" at bounding box center [625, 148] width 83 height 37
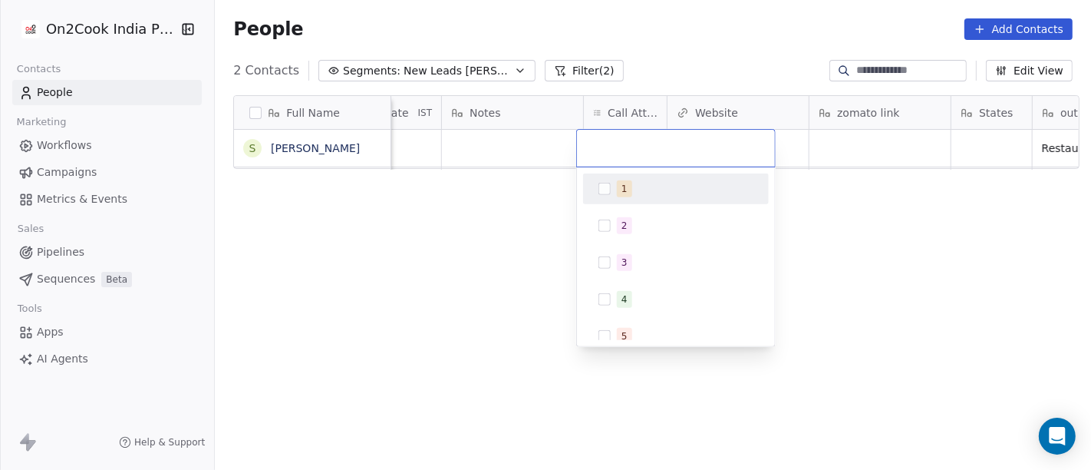
click at [643, 186] on div "1" at bounding box center [685, 188] width 137 height 17
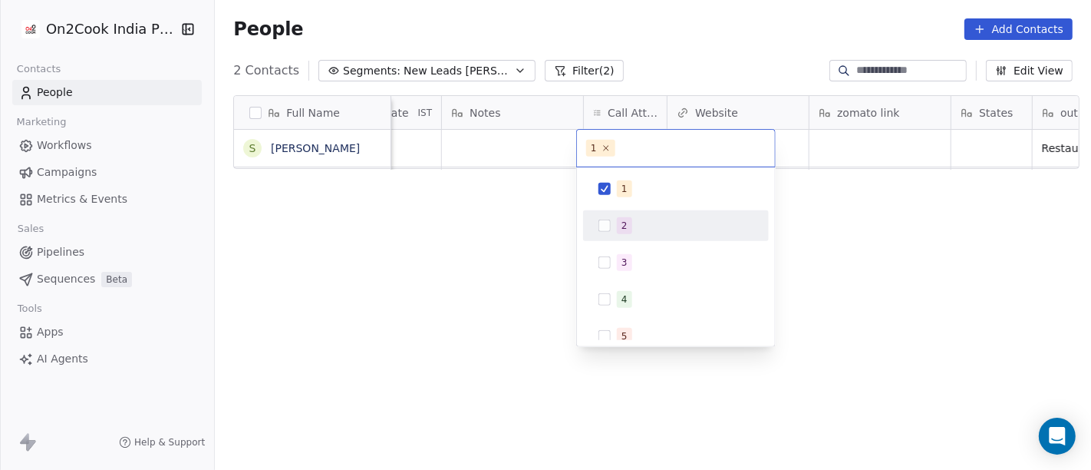
click at [448, 257] on html "On2Cook India Pvt. Ltd. Contacts People Marketing Workflows Campaigns Metrics &…" at bounding box center [545, 235] width 1091 height 470
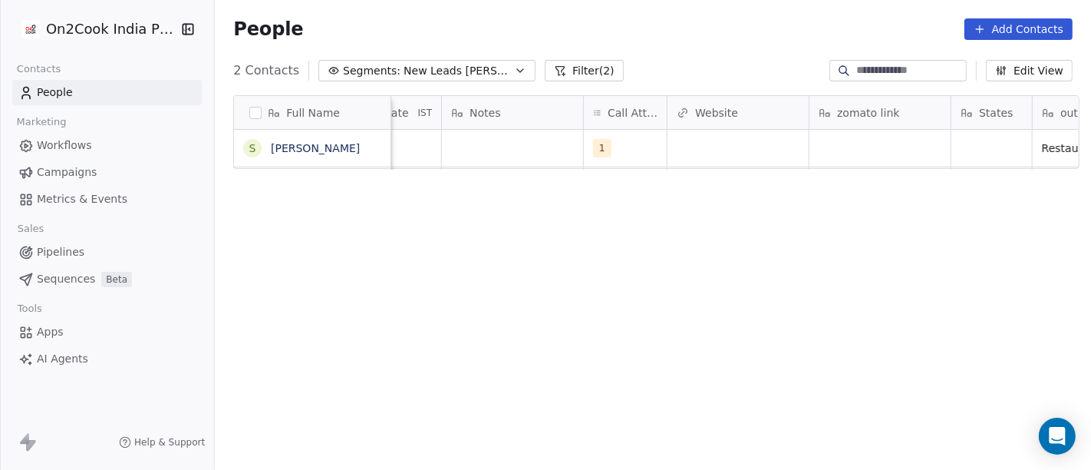
click at [511, 167] on div "grid" at bounding box center [587, 185] width 2803 height 37
click at [495, 143] on div "grid" at bounding box center [512, 148] width 141 height 37
type textarea "**********"
click at [530, 260] on html "**********" at bounding box center [545, 235] width 1091 height 470
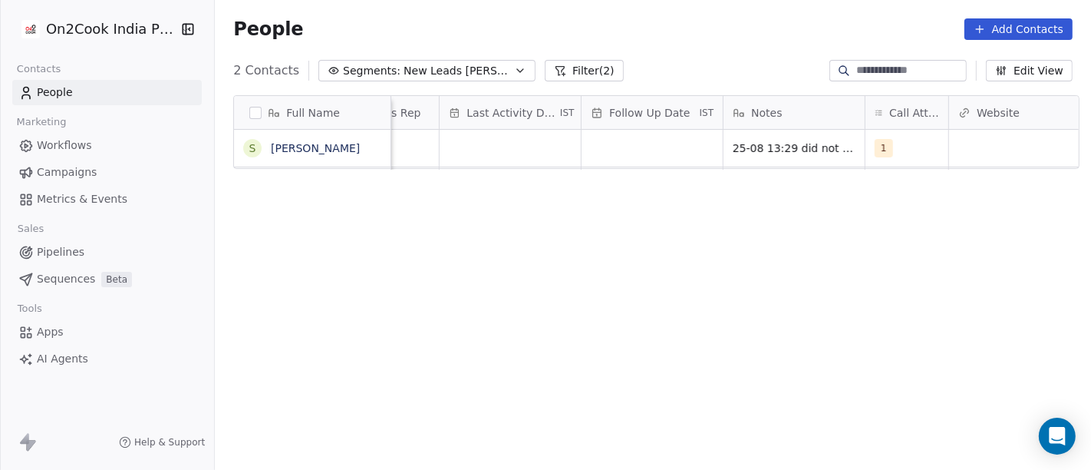
scroll to position [0, 922]
click at [627, 137] on div "grid" at bounding box center [654, 148] width 141 height 37
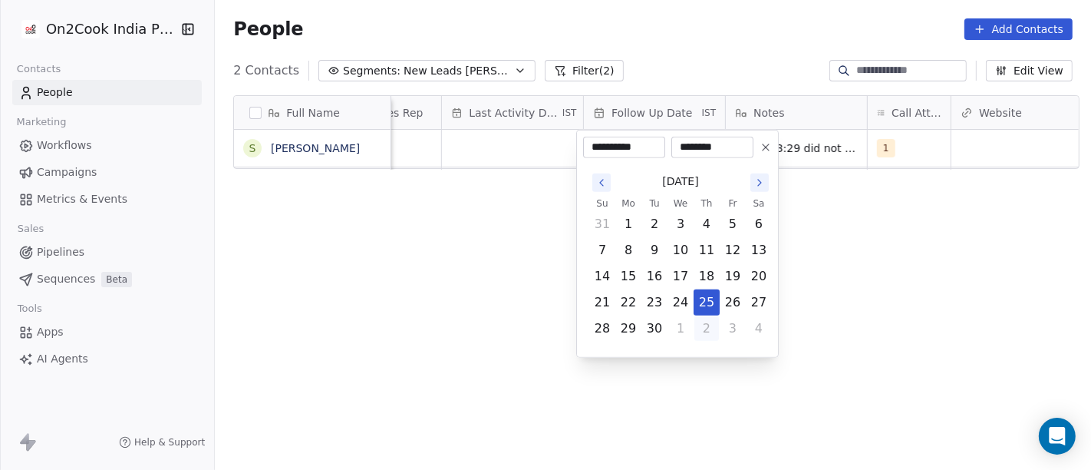
click at [706, 323] on button "2" at bounding box center [707, 328] width 25 height 25
type input "**********"
click at [822, 285] on html "**********" at bounding box center [545, 235] width 1091 height 470
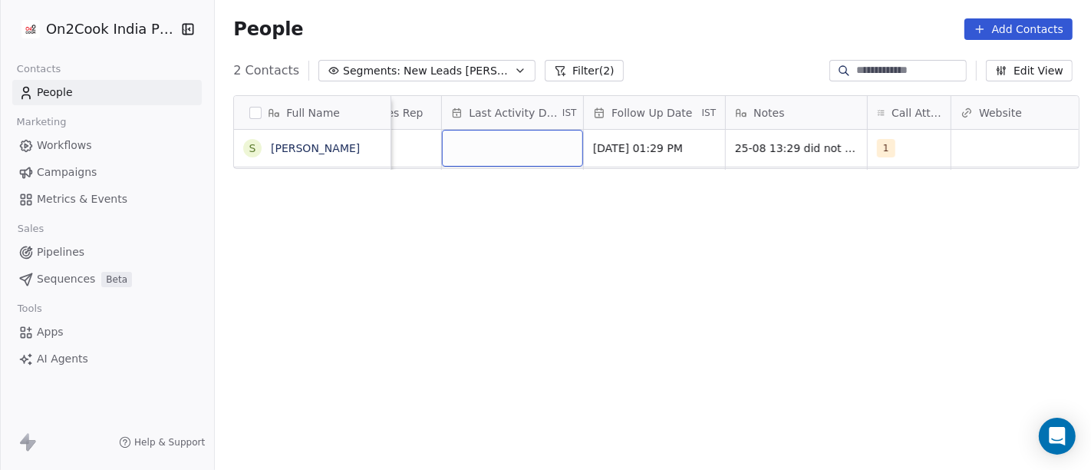
click at [497, 147] on div "grid" at bounding box center [512, 148] width 141 height 37
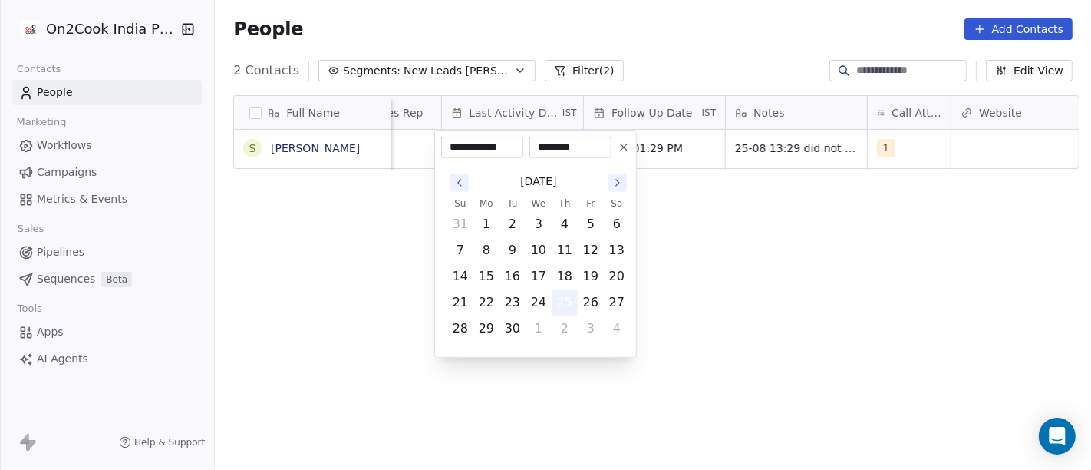
click at [561, 303] on button "25" at bounding box center [565, 302] width 25 height 25
click at [703, 282] on html "**********" at bounding box center [545, 235] width 1091 height 470
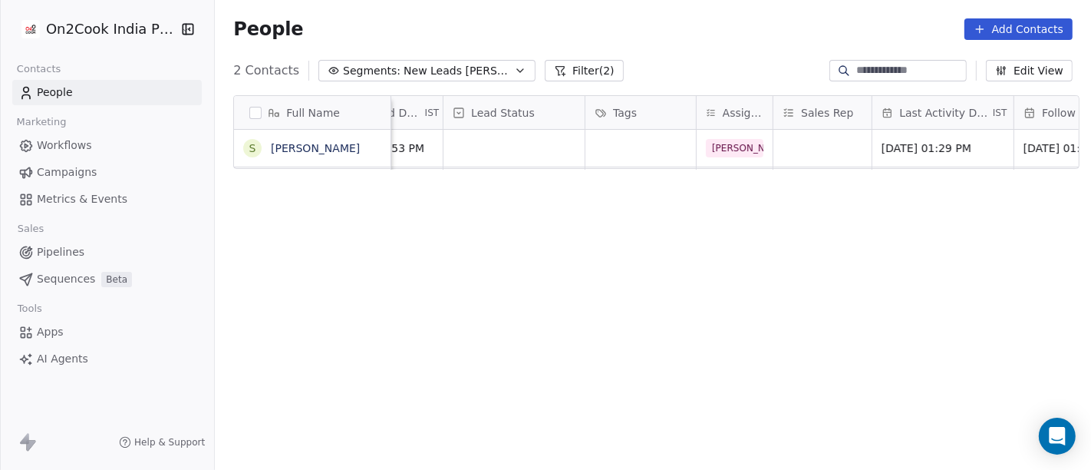
scroll to position [0, 484]
click at [498, 143] on div "grid" at bounding box center [520, 148] width 141 height 37
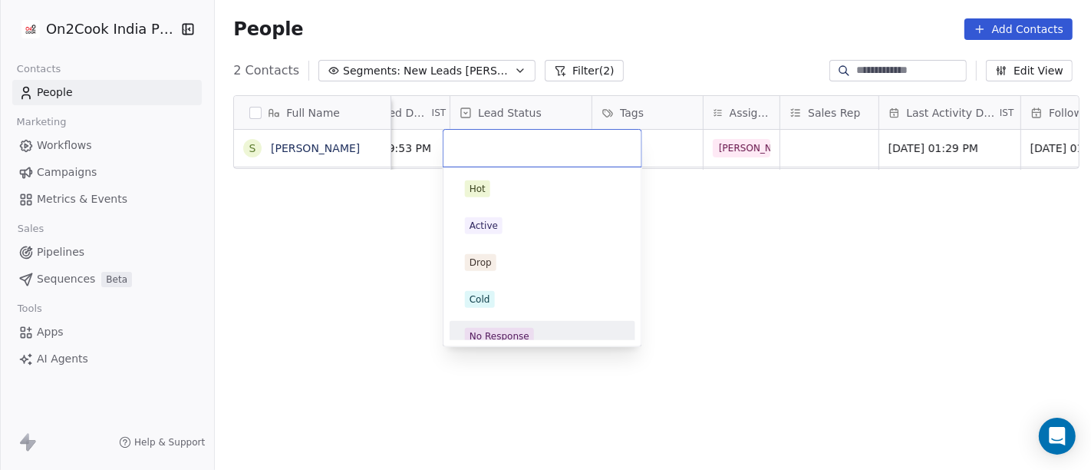
click at [535, 334] on div "No Response" at bounding box center [542, 336] width 155 height 17
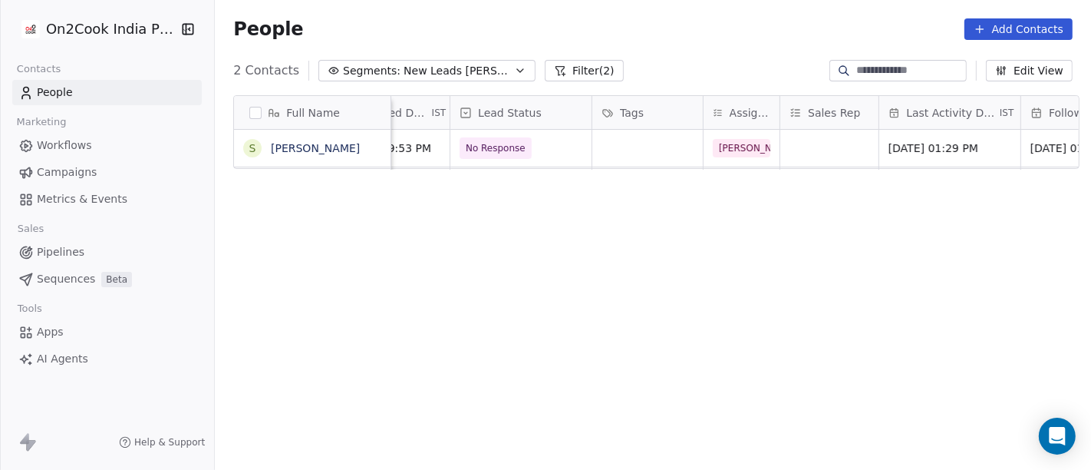
click at [685, 252] on div "Full Name S SHRENIK MEHTA Phone Number company name location Created Date IST L…" at bounding box center [653, 290] width 876 height 414
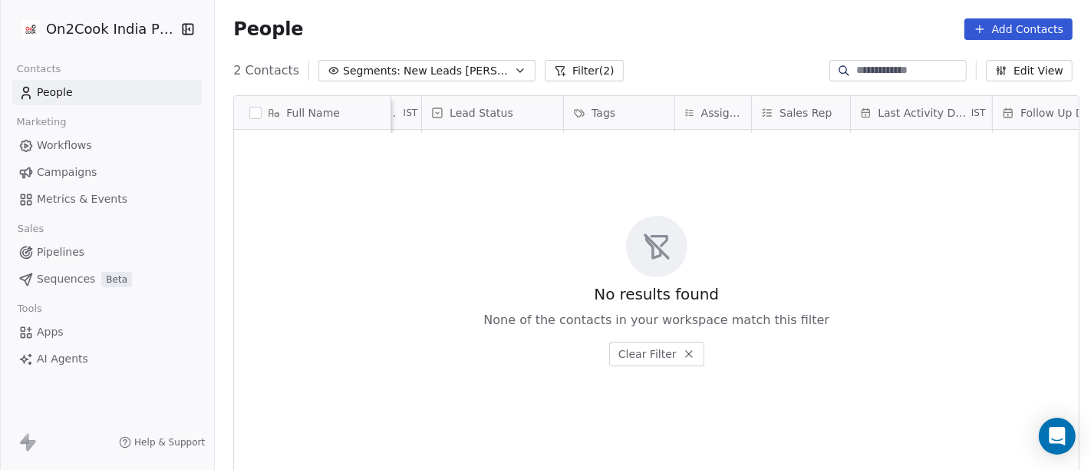
scroll to position [0, 513]
click at [660, 25] on div "People Add Contacts" at bounding box center [653, 28] width 840 height 21
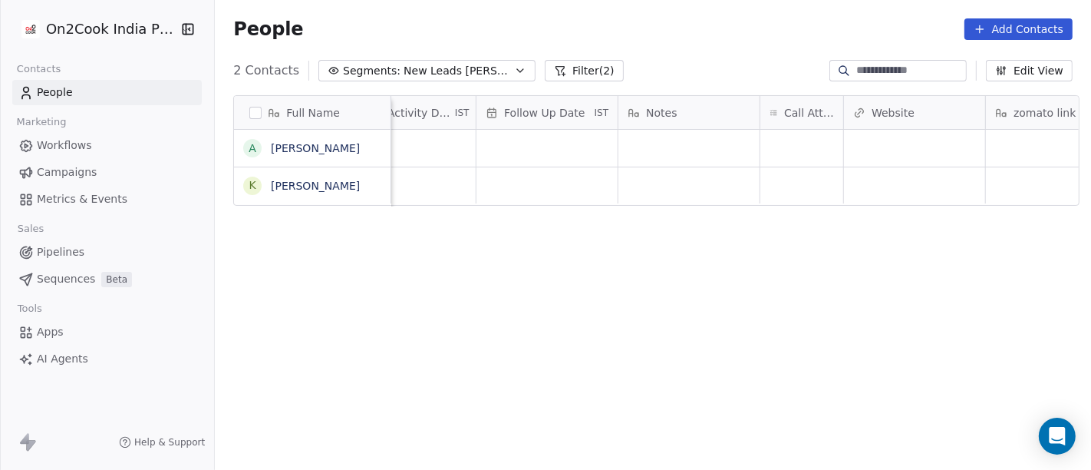
scroll to position [1, 1030]
click at [797, 142] on div "grid" at bounding box center [801, 148] width 83 height 37
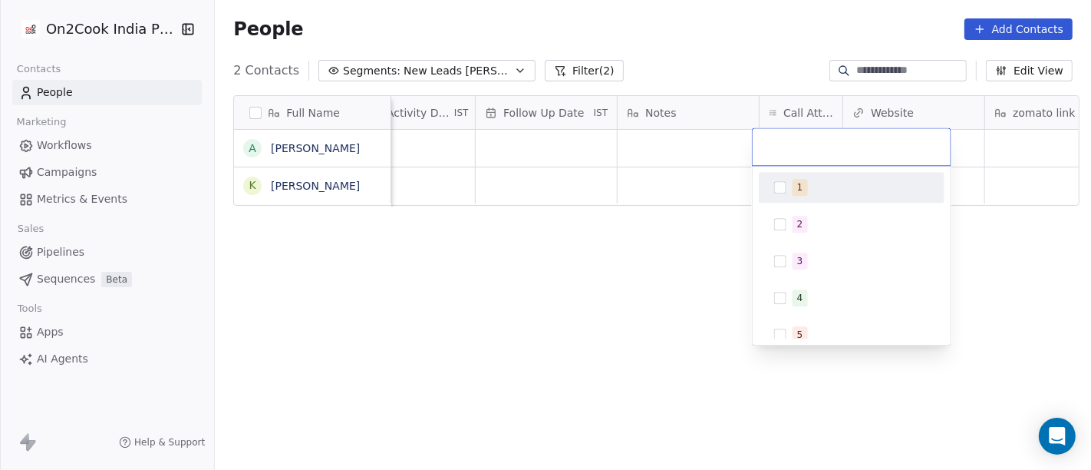
click at [811, 180] on div "1" at bounding box center [861, 187] width 137 height 17
drag, startPoint x: 691, startPoint y: 263, endPoint x: 674, endPoint y: 214, distance: 52.2
click at [691, 264] on html "On2Cook India Pvt. Ltd. Contacts People Marketing Workflows Campaigns Metrics &…" at bounding box center [545, 235] width 1091 height 470
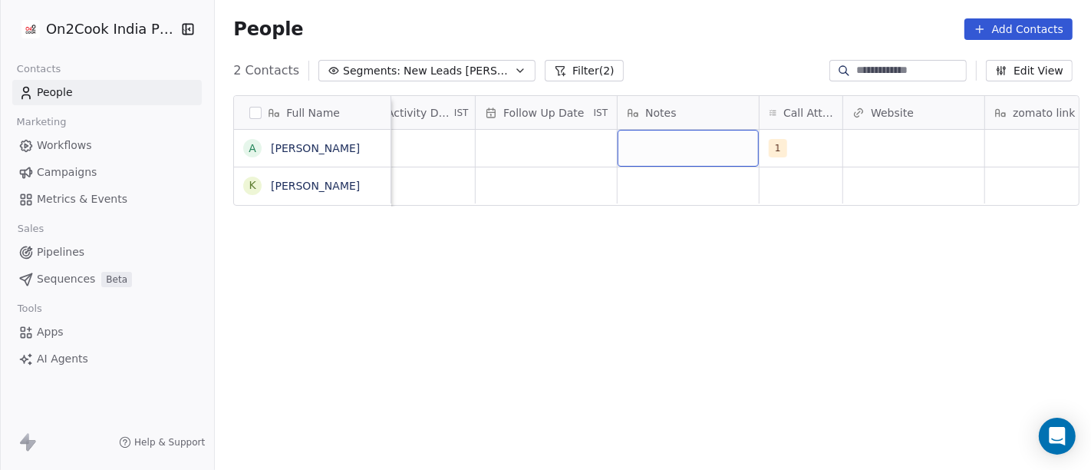
click at [660, 151] on div "grid" at bounding box center [688, 148] width 141 height 37
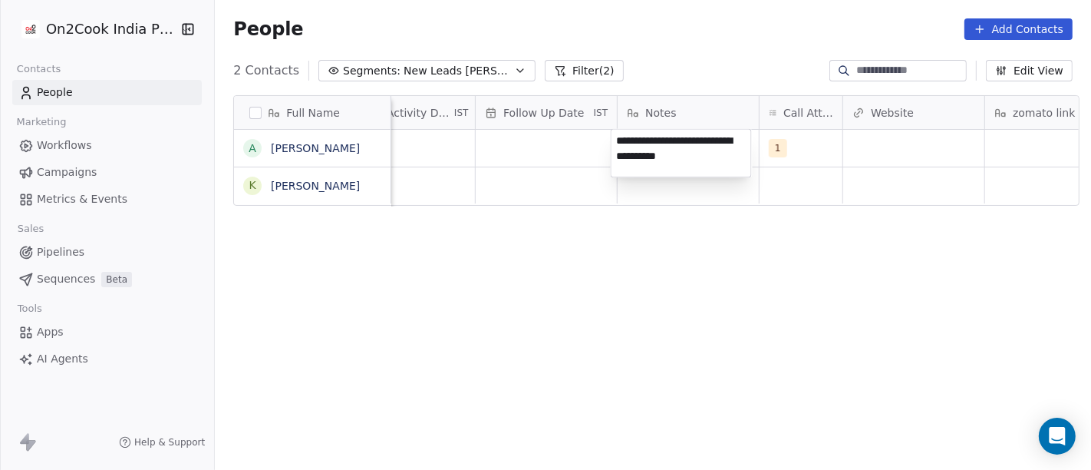
type textarea "**********"
click at [556, 277] on html "**********" at bounding box center [545, 235] width 1091 height 470
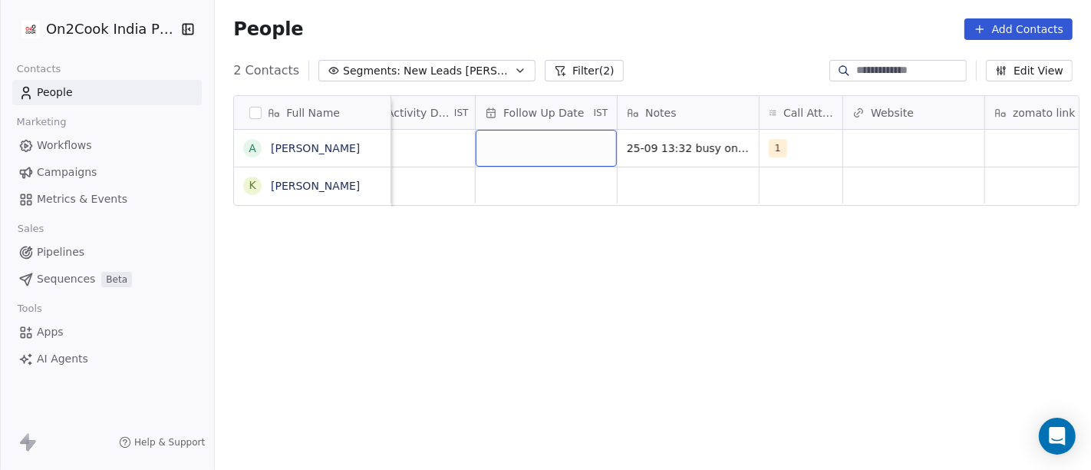
click at [519, 140] on div "grid" at bounding box center [546, 148] width 141 height 37
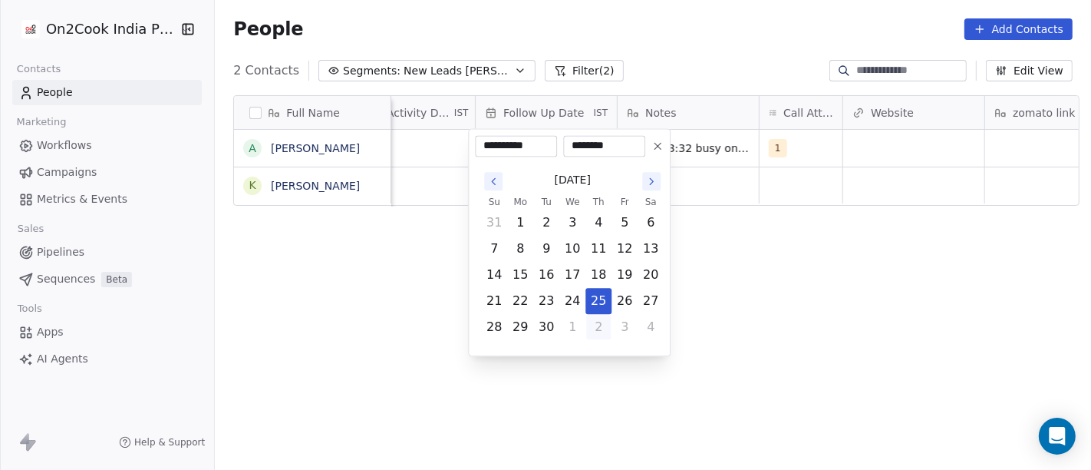
click at [604, 336] on button "2" at bounding box center [598, 327] width 25 height 25
type input "**********"
click at [778, 315] on html "**********" at bounding box center [545, 235] width 1091 height 470
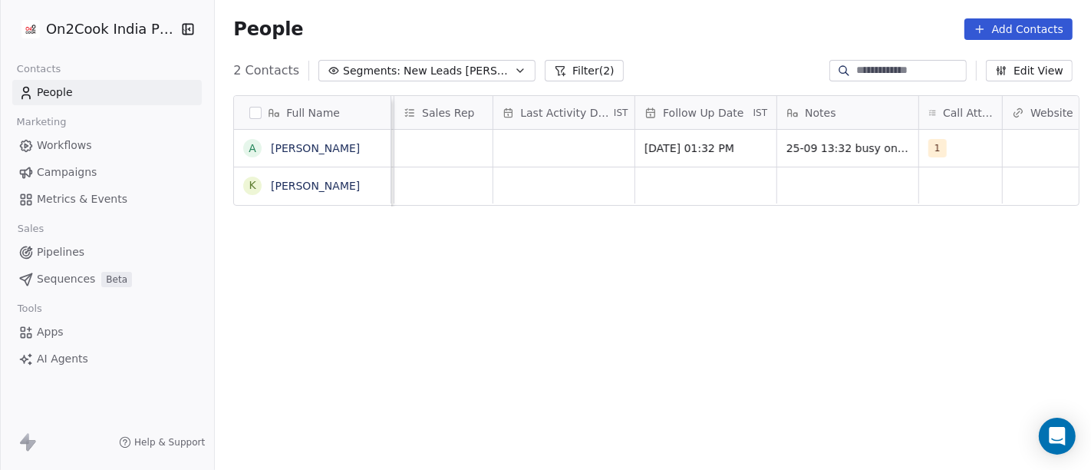
scroll to position [1, 870]
click at [533, 143] on div "grid" at bounding box center [564, 148] width 141 height 37
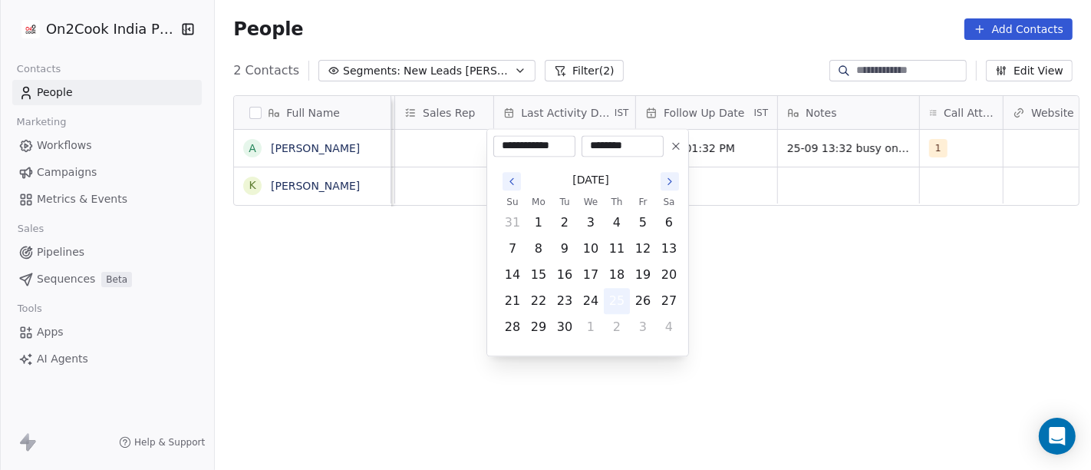
click at [609, 295] on button "25" at bounding box center [617, 301] width 25 height 25
click at [798, 297] on html "**********" at bounding box center [545, 235] width 1091 height 470
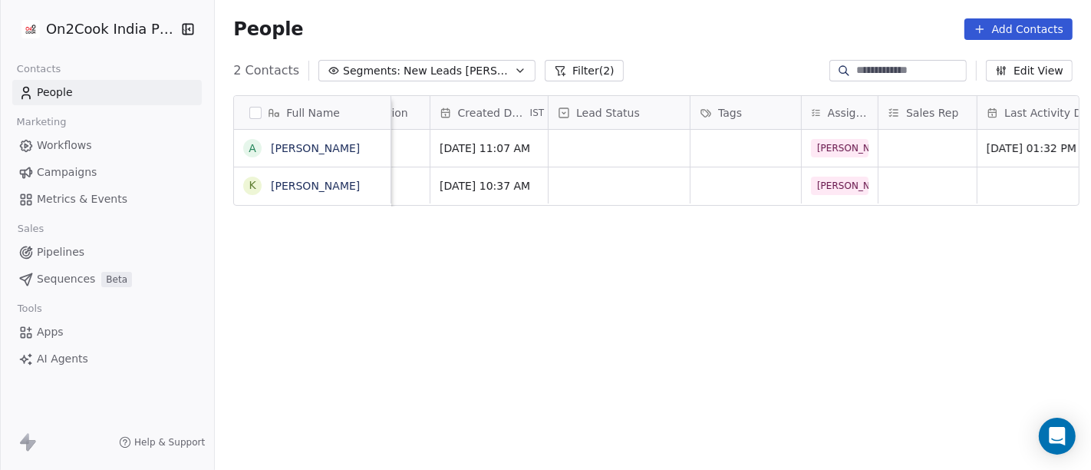
scroll to position [1, 379]
click at [579, 150] on div "grid" at bounding box center [626, 148] width 141 height 37
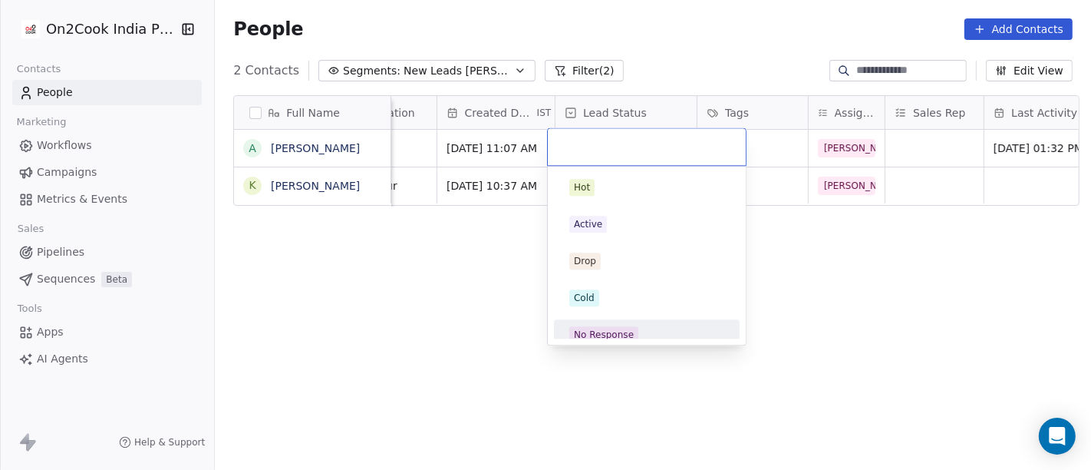
click at [615, 328] on div "No Response" at bounding box center [604, 335] width 60 height 14
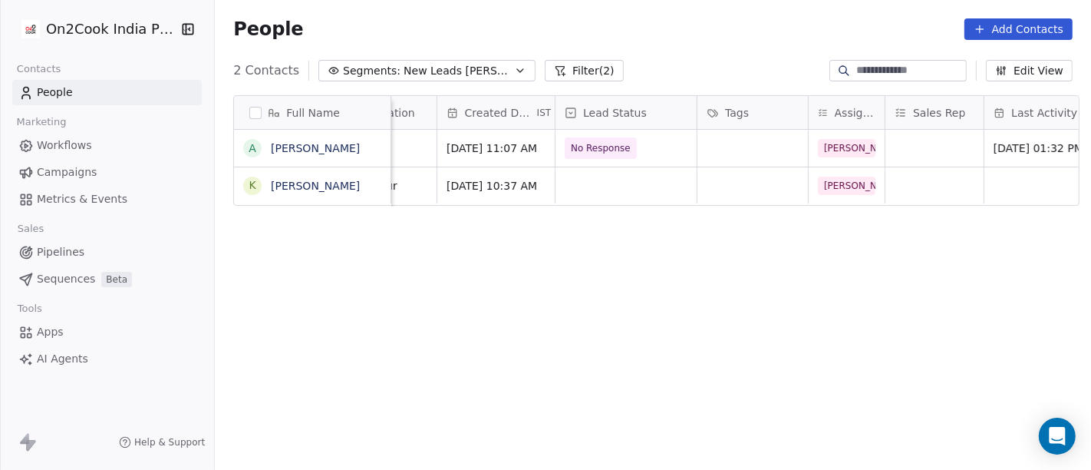
click at [777, 269] on div "Full Name A Abooli Amerjee K Kaushal Sahu Email Phone Number company name locat…" at bounding box center [653, 290] width 876 height 414
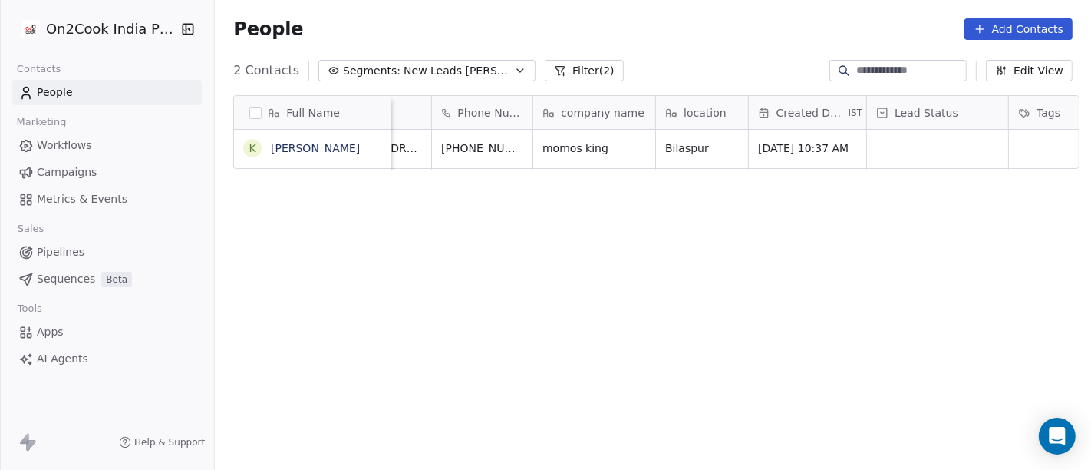
scroll to position [0, 0]
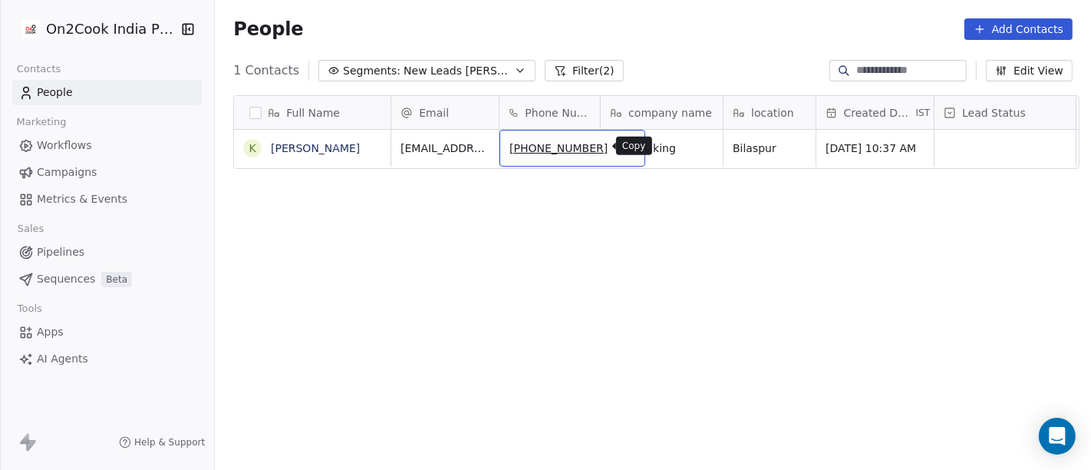
click at [622, 147] on icon "grid" at bounding box center [625, 144] width 7 height 7
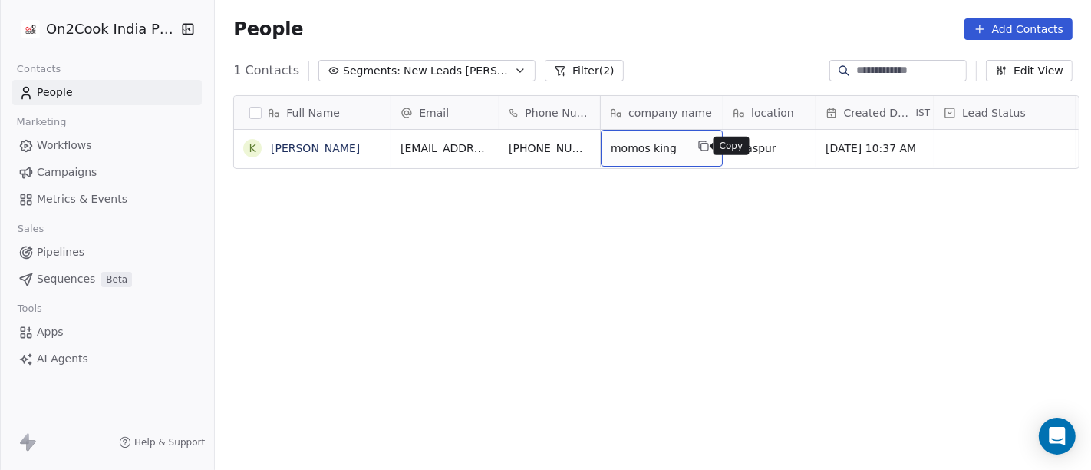
click at [698, 147] on icon "grid" at bounding box center [704, 146] width 12 height 12
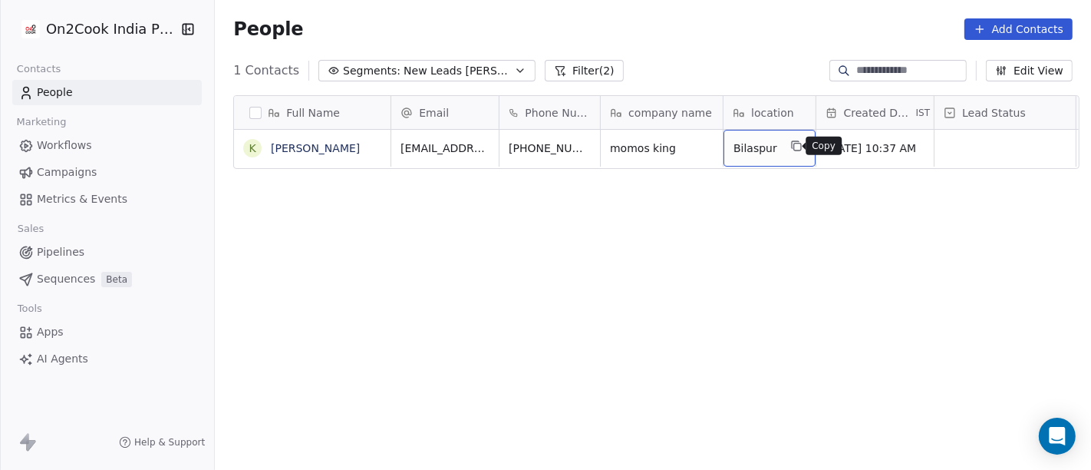
click at [790, 142] on icon "grid" at bounding box center [796, 146] width 12 height 12
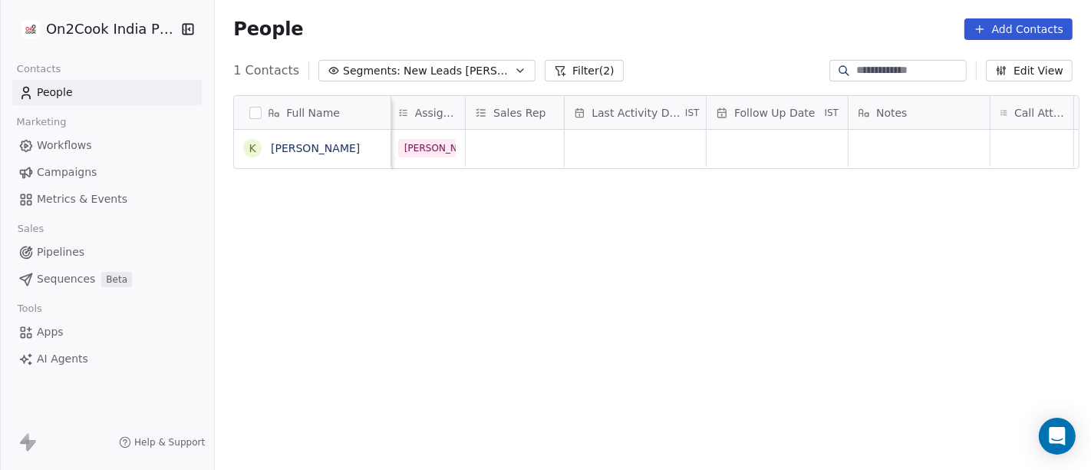
scroll to position [0, 829]
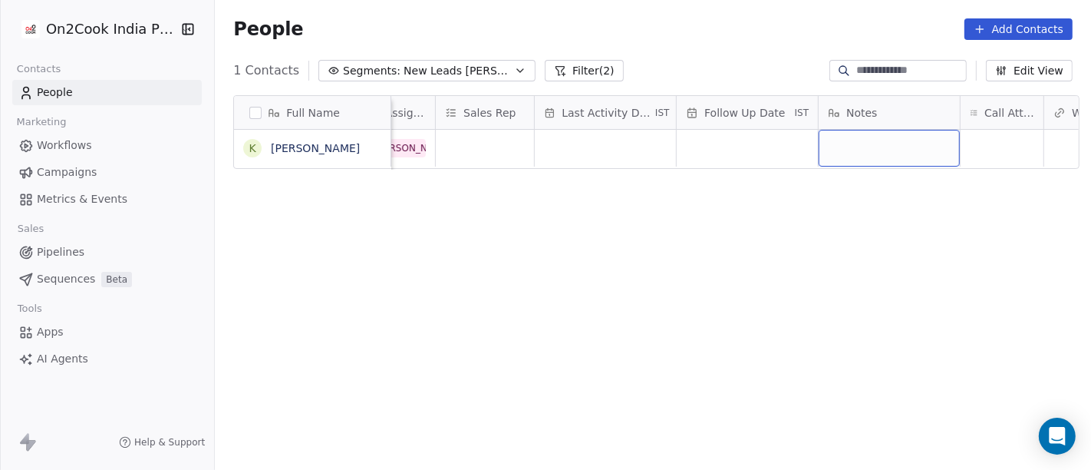
click at [893, 140] on div "grid" at bounding box center [889, 148] width 141 height 37
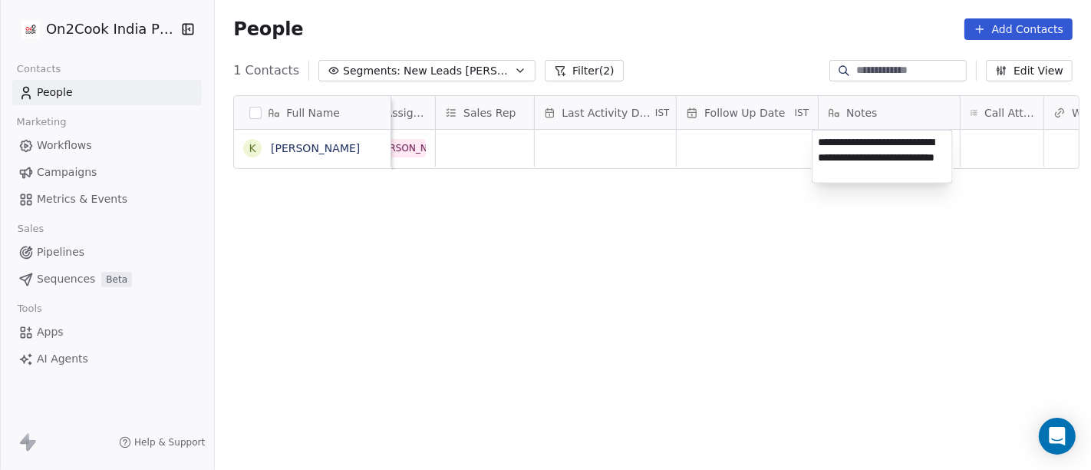
click at [833, 155] on textarea "**********" at bounding box center [883, 156] width 140 height 52
type textarea "**********"
click at [774, 282] on html "On2Cook India Pvt. Ltd. Contacts People Marketing Workflows Campaigns Metrics &…" at bounding box center [545, 235] width 1091 height 470
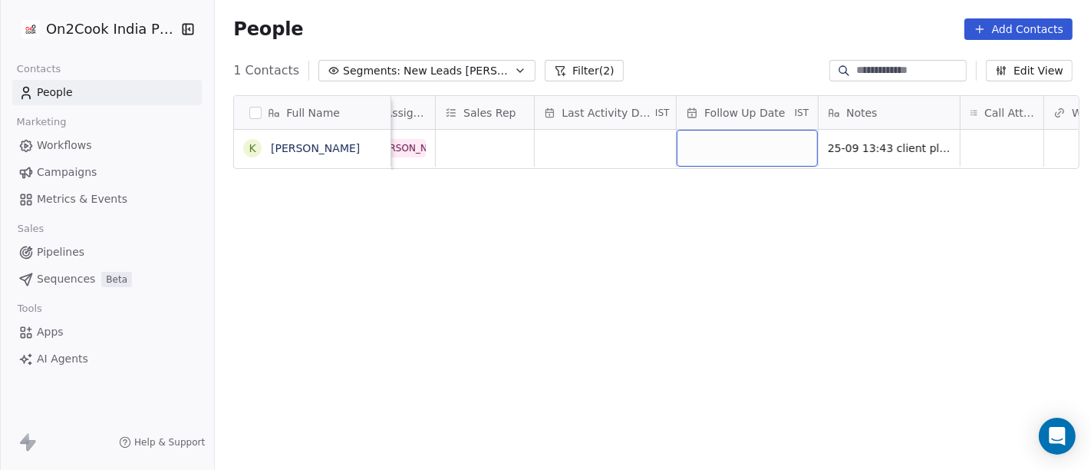
click at [719, 147] on div "grid" at bounding box center [747, 148] width 141 height 37
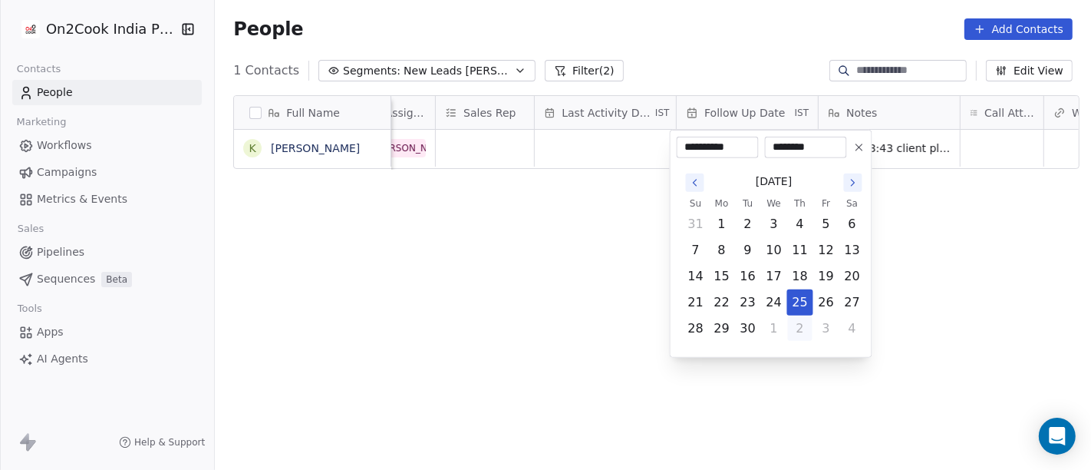
click at [802, 335] on button "2" at bounding box center [800, 328] width 25 height 25
type input "**********"
click at [863, 143] on icon at bounding box center [859, 147] width 12 height 12
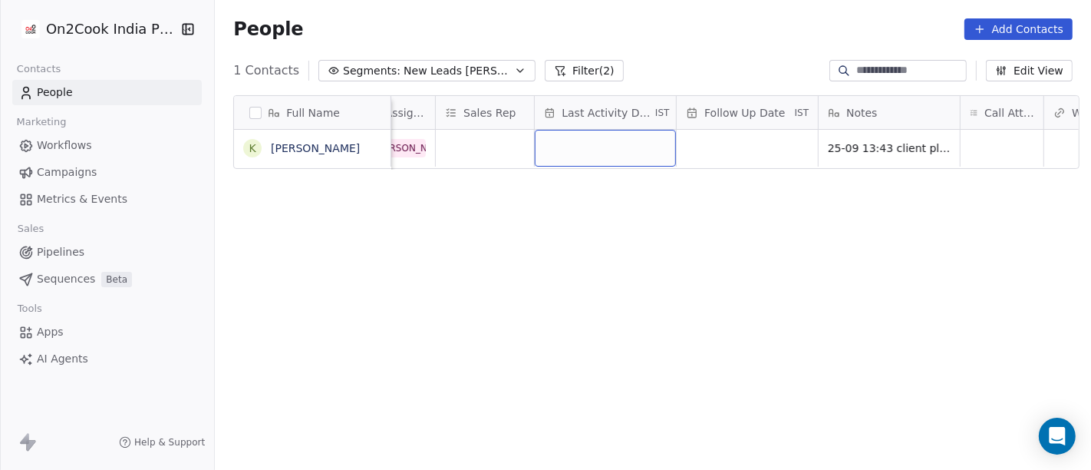
click at [632, 130] on div "grid" at bounding box center [605, 148] width 141 height 37
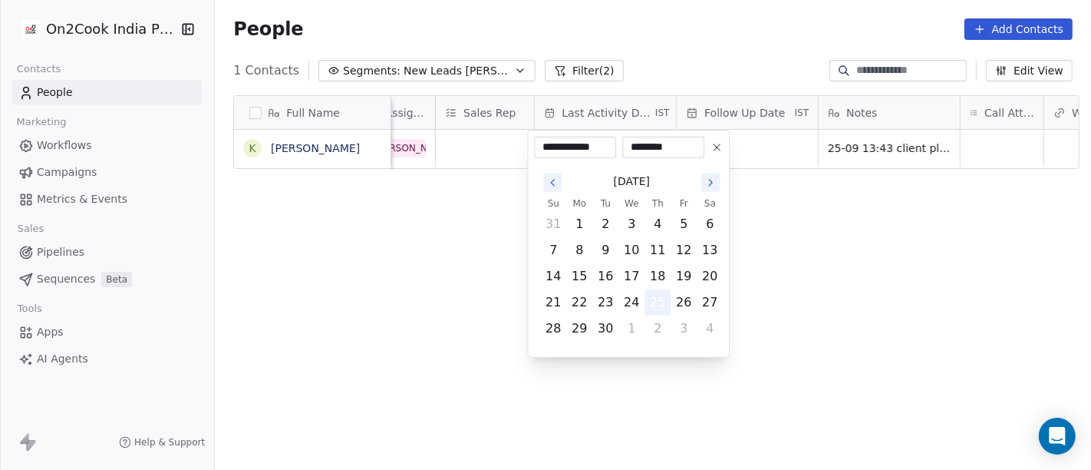
click at [657, 299] on button "25" at bounding box center [657, 302] width 25 height 25
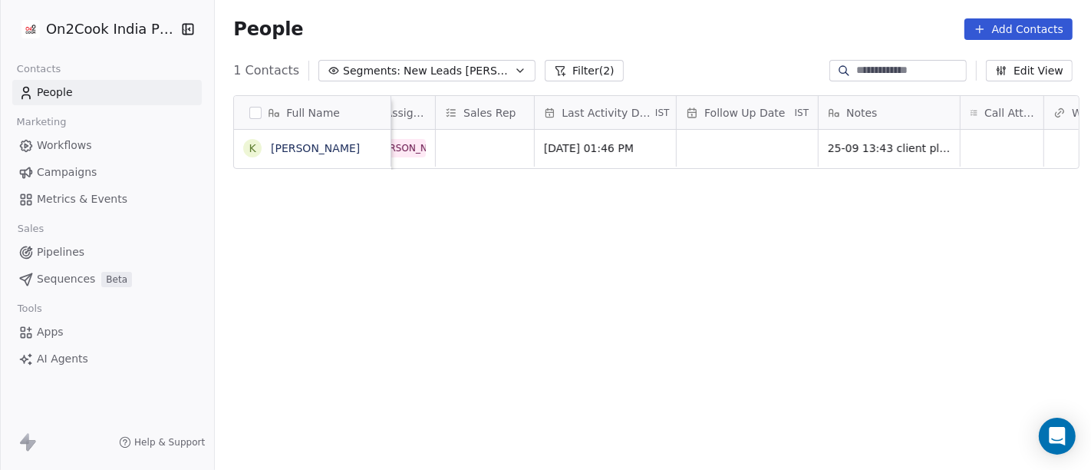
click at [817, 266] on html "On2Cook India Pvt. Ltd. Contacts People Marketing Workflows Campaigns Metrics &…" at bounding box center [545, 235] width 1091 height 470
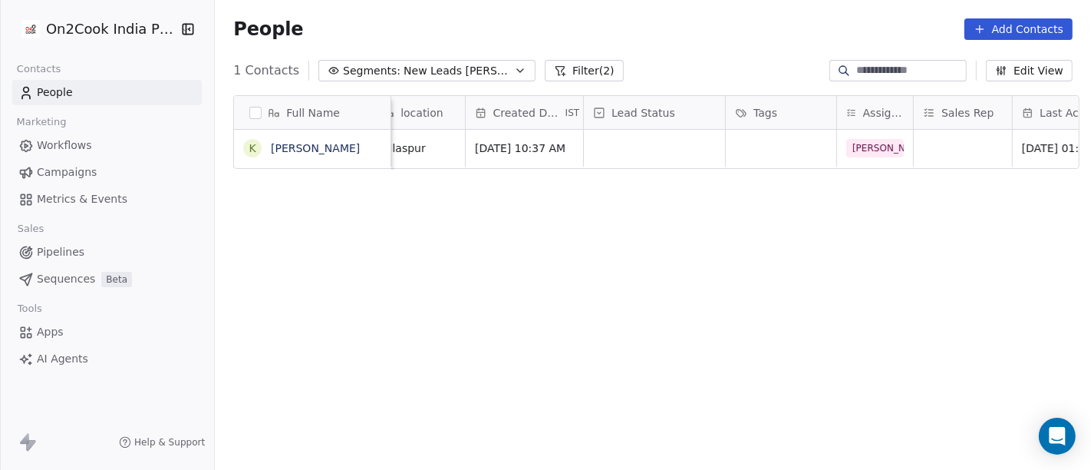
scroll to position [0, 342]
click at [625, 147] on div "grid" at bounding box center [662, 148] width 141 height 37
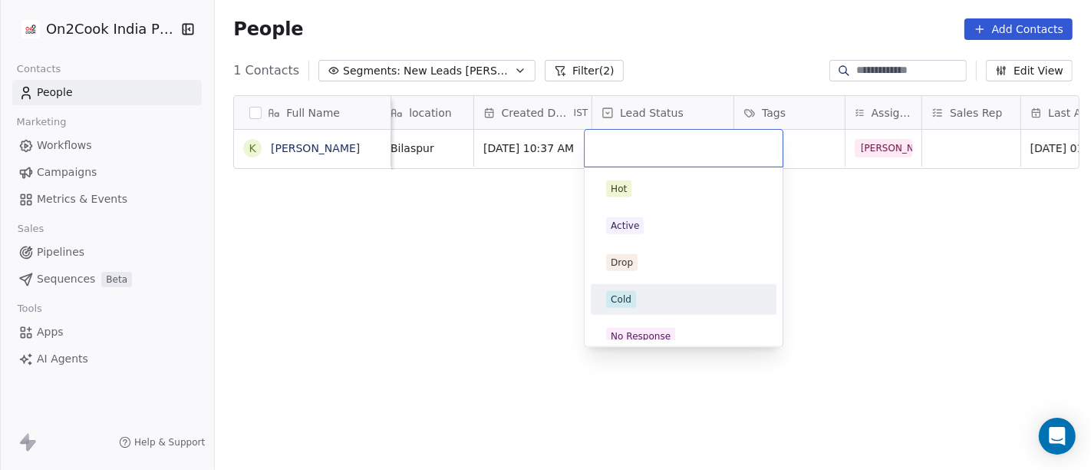
click at [639, 310] on div "Cold" at bounding box center [683, 299] width 173 height 25
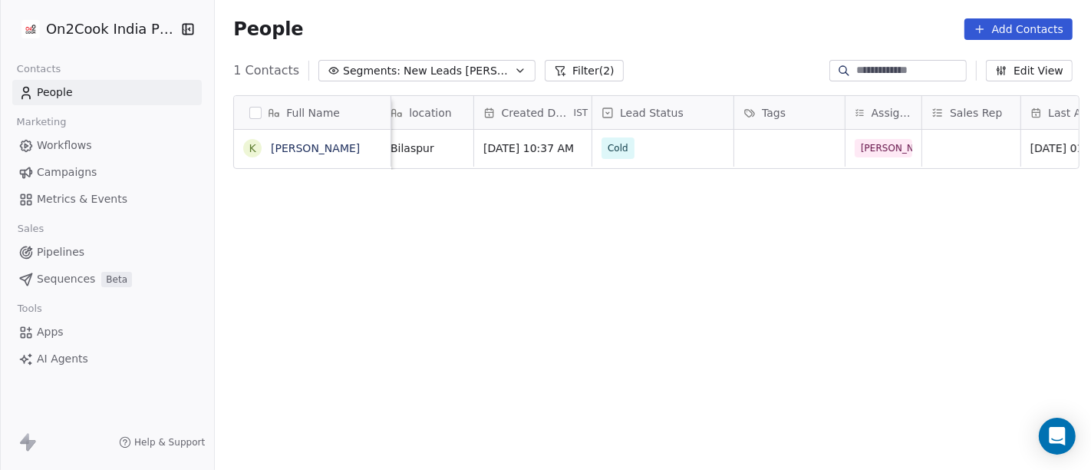
click at [491, 282] on div "Full Name K Kaushal Sahu Email Phone Number company name location Created Date …" at bounding box center [653, 290] width 876 height 414
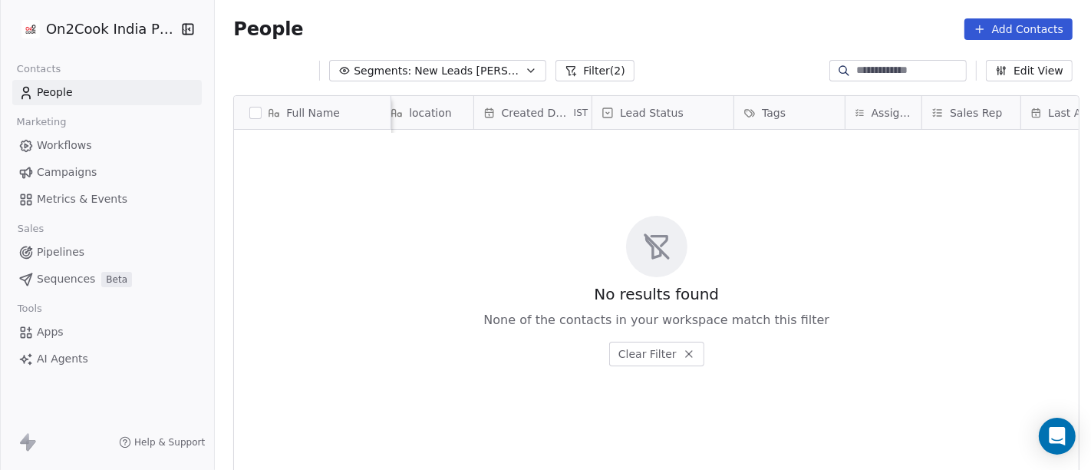
click at [503, 262] on div "No results found None of the contacts in your workspace match this filter Clear…" at bounding box center [656, 291] width 845 height 316
click at [465, 80] on button "Segments: New Leads Salim" at bounding box center [426, 70] width 217 height 21
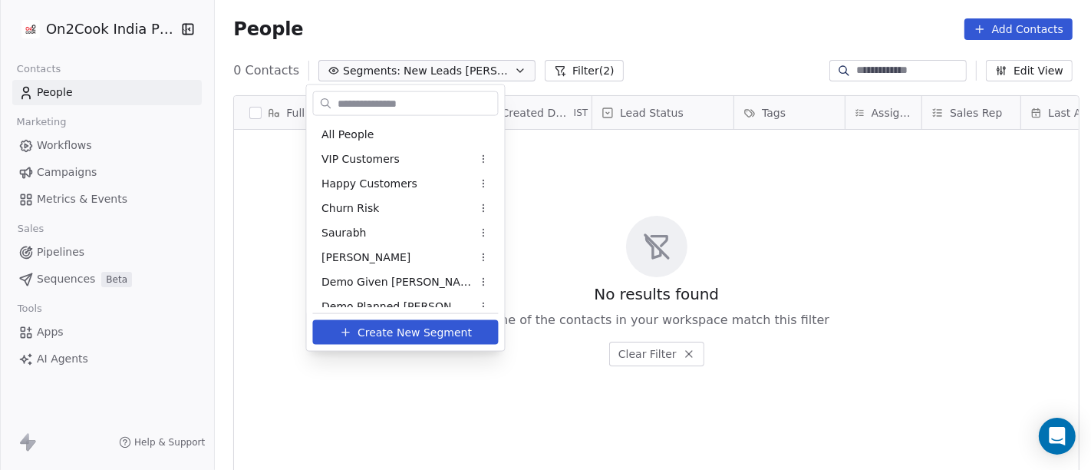
scroll to position [232, 0]
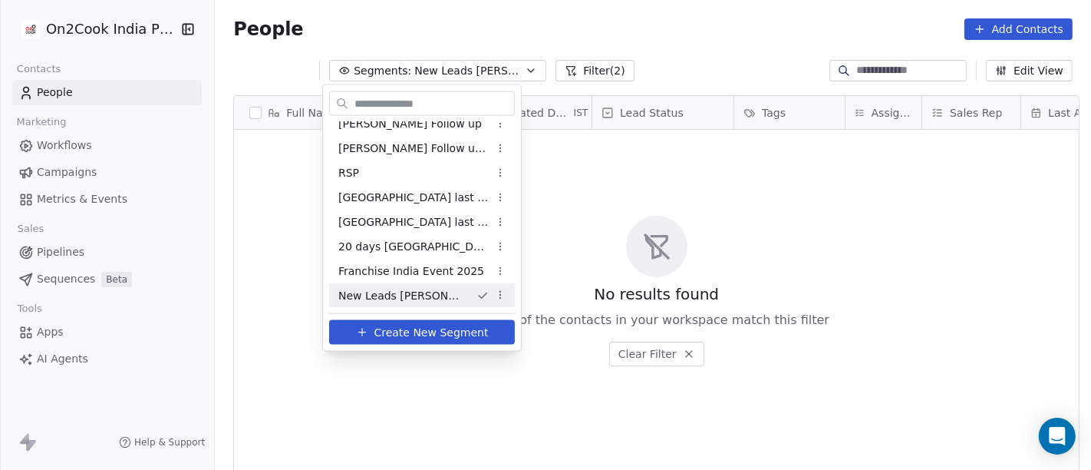
click at [788, 173] on html "On2Cook India Pvt. Ltd. Contacts People Marketing Workflows Campaigns Metrics &…" at bounding box center [545, 235] width 1091 height 470
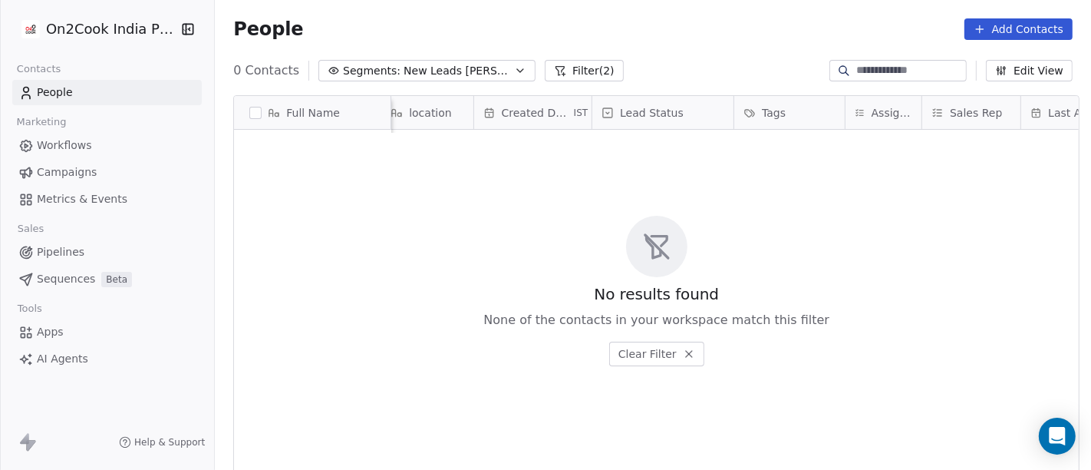
click at [431, 64] on span "New Leads Salim" at bounding box center [457, 71] width 107 height 16
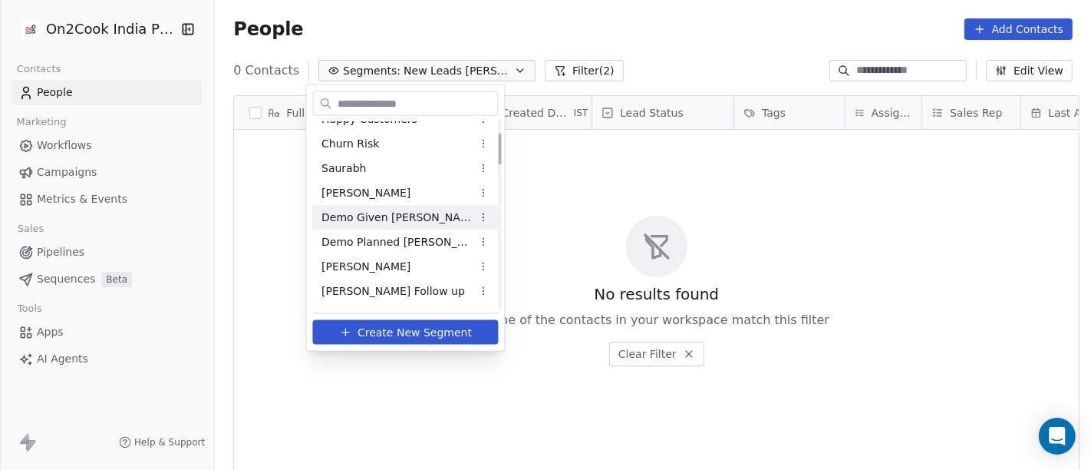
scroll to position [85, 0]
